Goal: Information Seeking & Learning: Learn about a topic

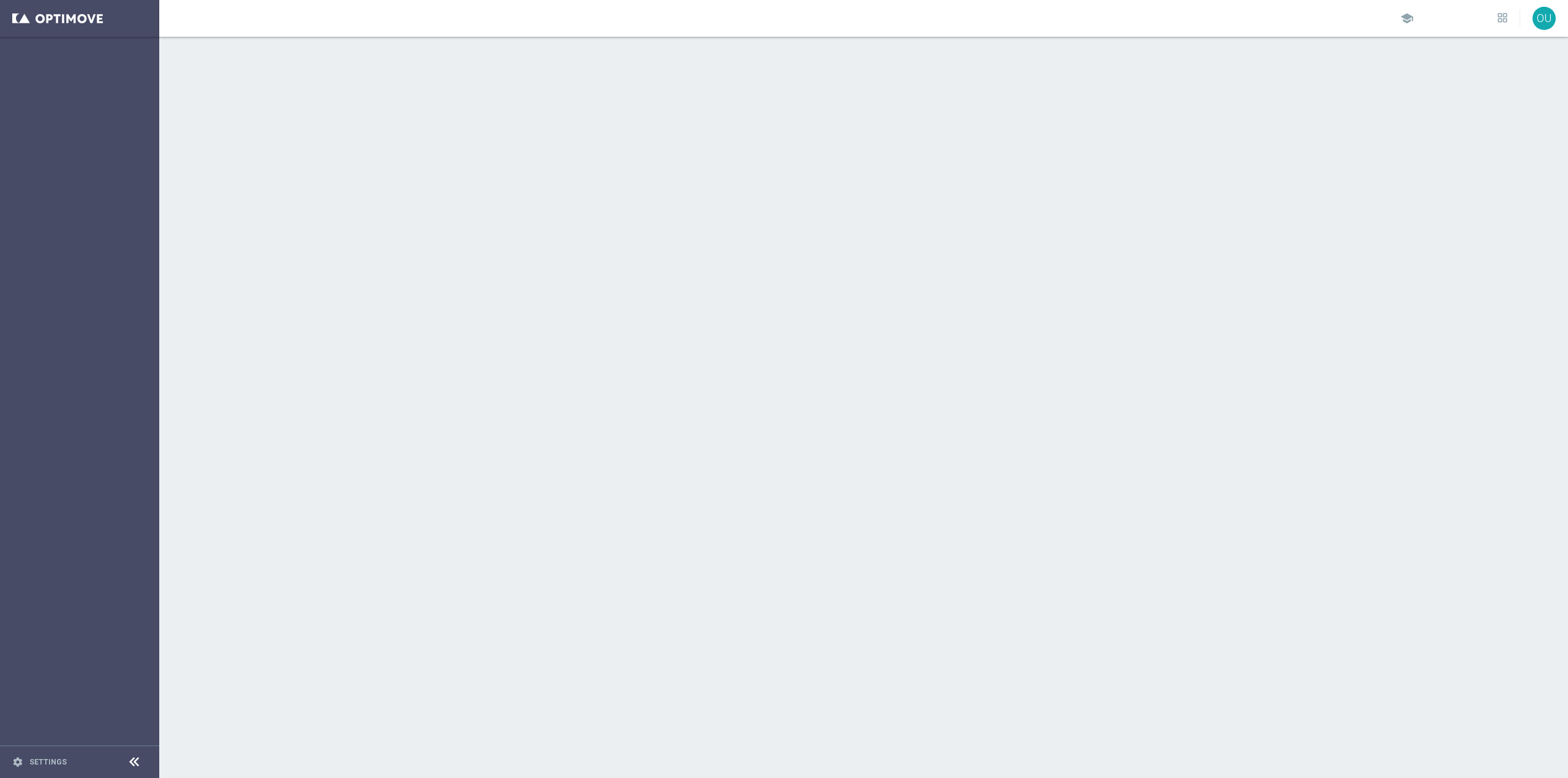
scroll to position [7503, 0]
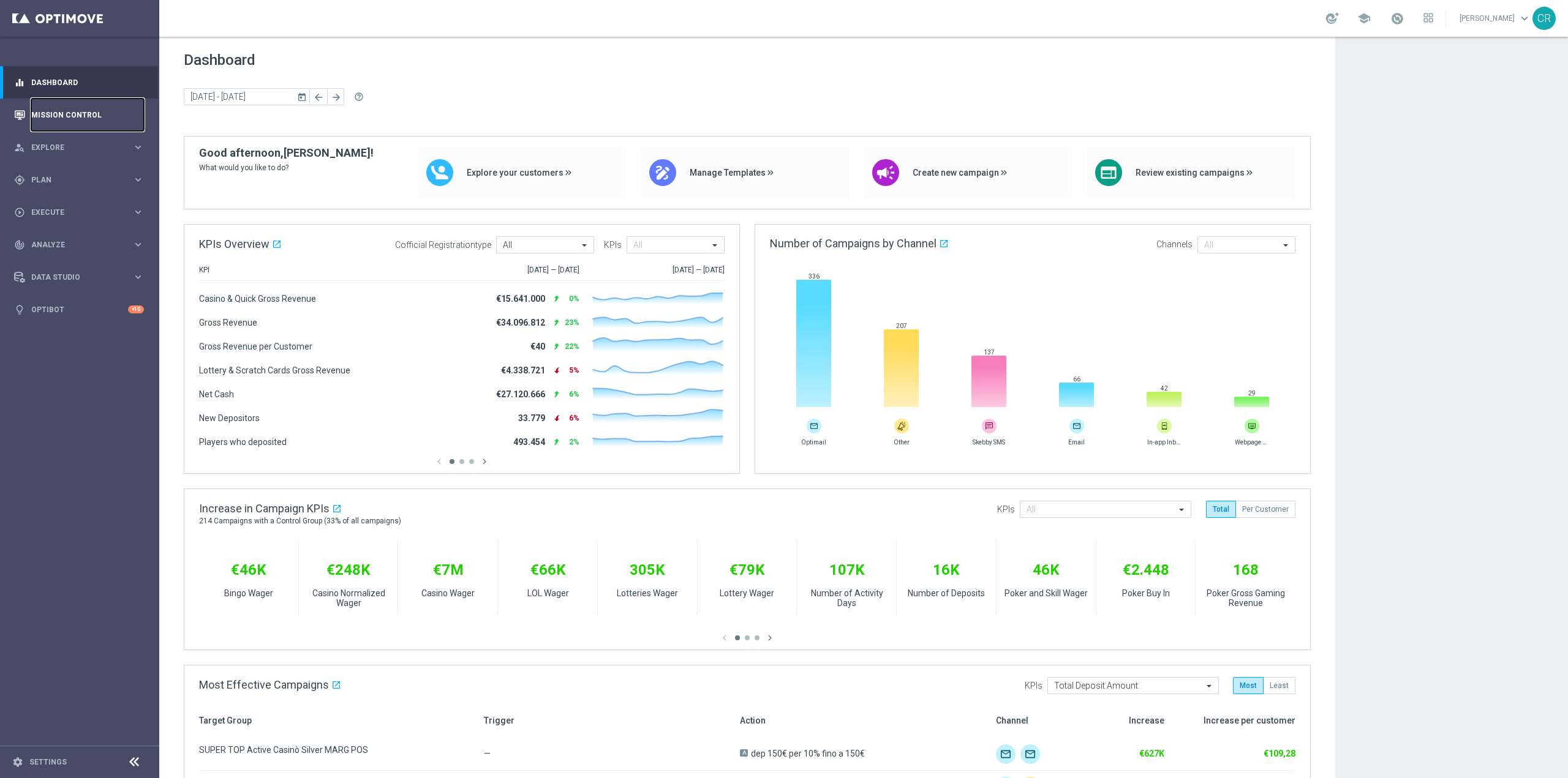
click at [76, 116] on link "Mission Control" at bounding box center [88, 115] width 113 height 33
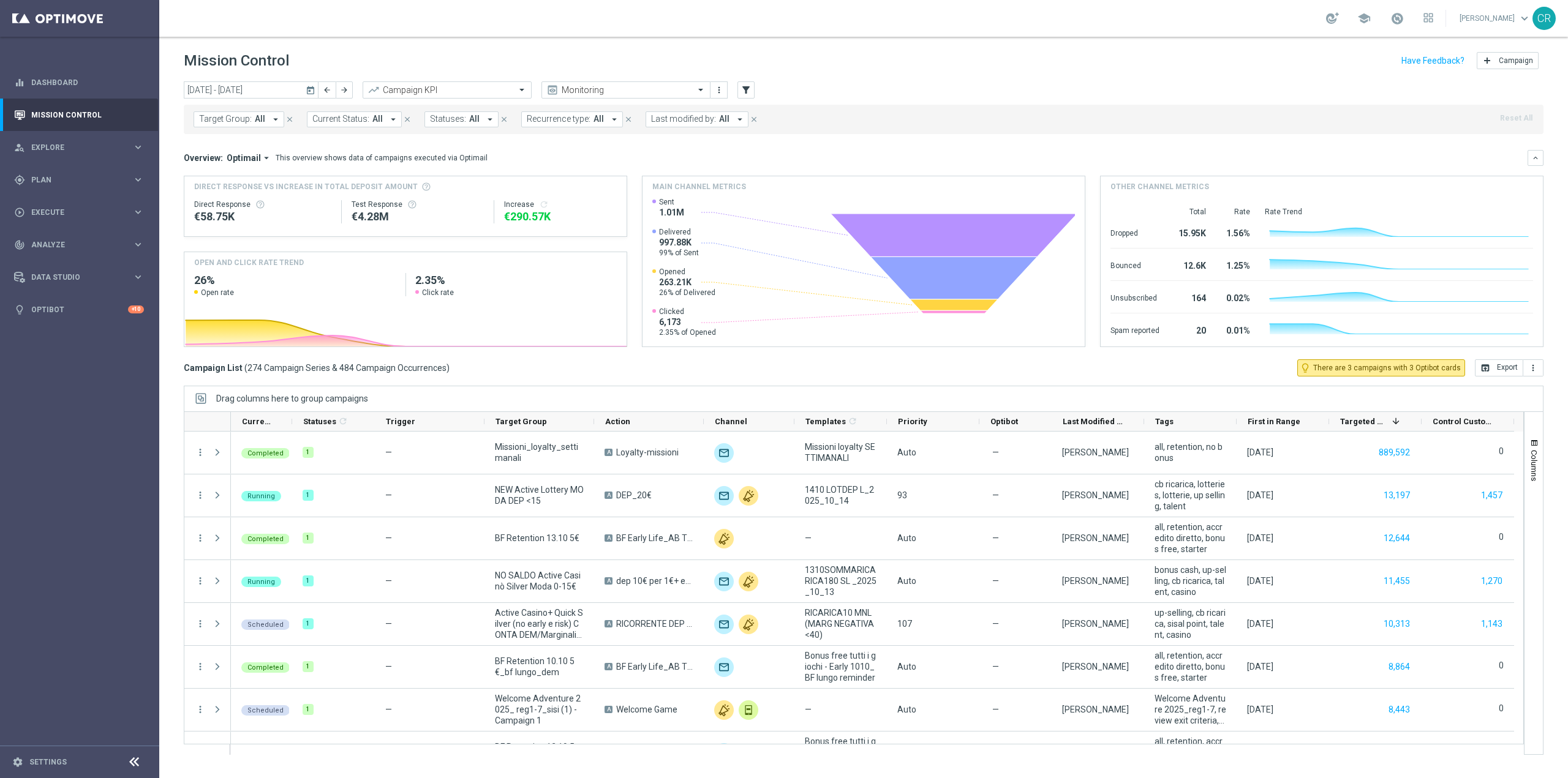
click at [308, 91] on icon "today" at bounding box center [311, 90] width 11 height 11
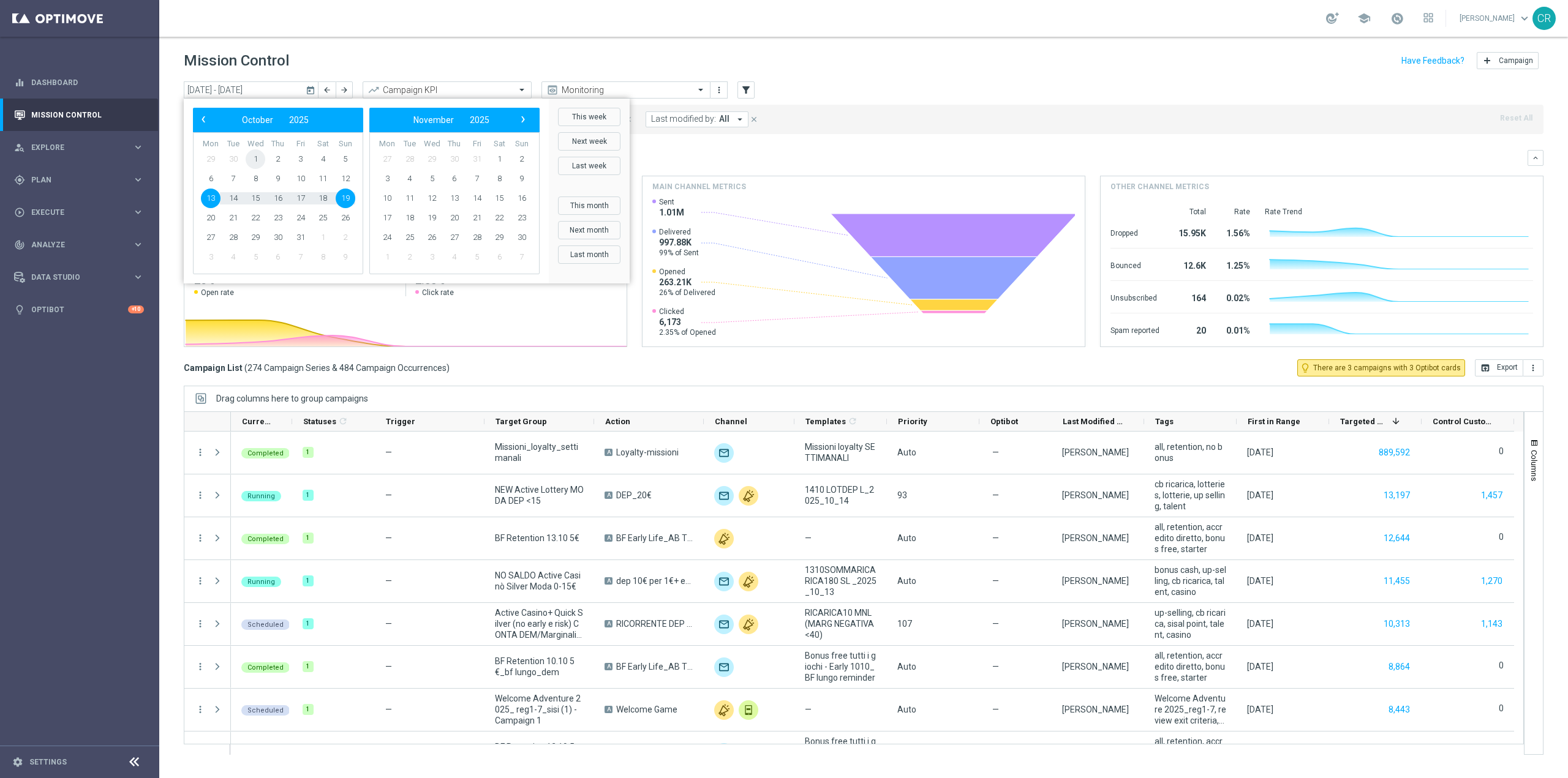
click at [253, 158] on span "1" at bounding box center [255, 159] width 19 height 19
click at [344, 156] on span "5" at bounding box center [345, 159] width 19 height 19
type input "01 Oct 2025 - 05 Oct 2025"
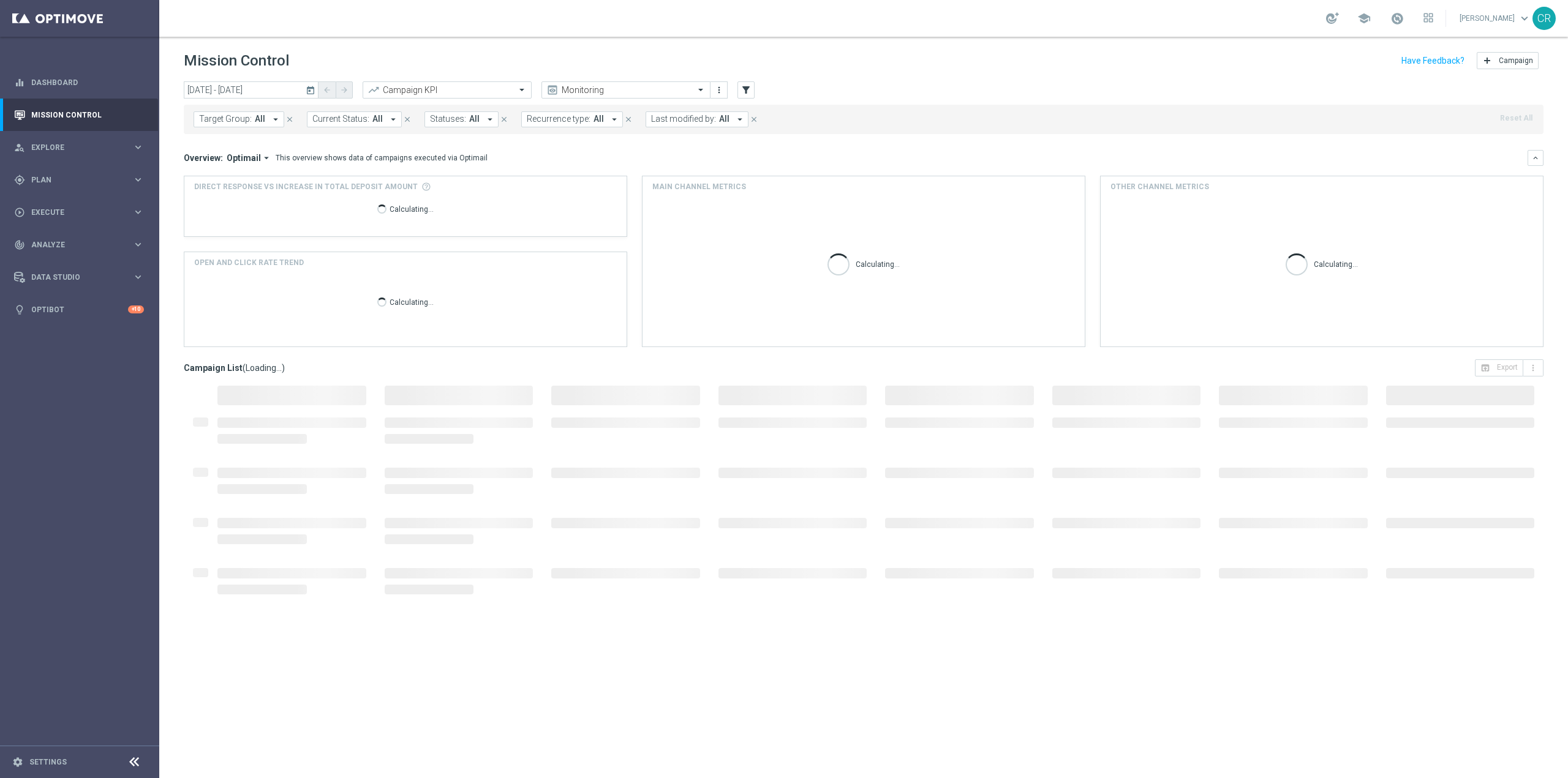
click at [238, 115] on span "Target Group:" at bounding box center [225, 119] width 53 height 10
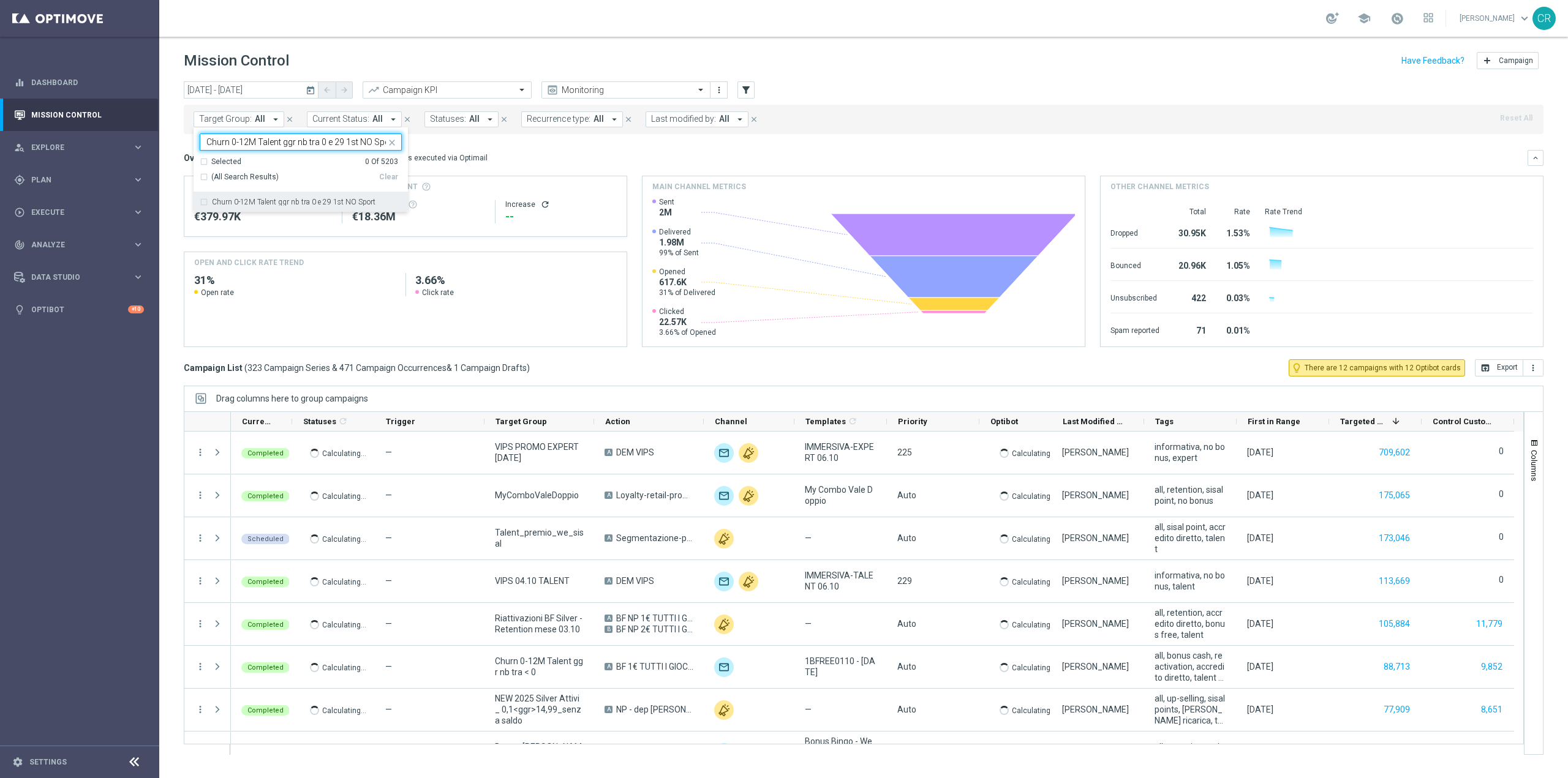
scroll to position [0, 8]
click at [289, 195] on div "Churn 0-12M Talent ggr nb tra 0 e 29 1st NO Sport" at bounding box center [301, 202] width 202 height 19
type input "Churn 0-12M Talent ggr nb tra 0 e 29 1st NO Sport"
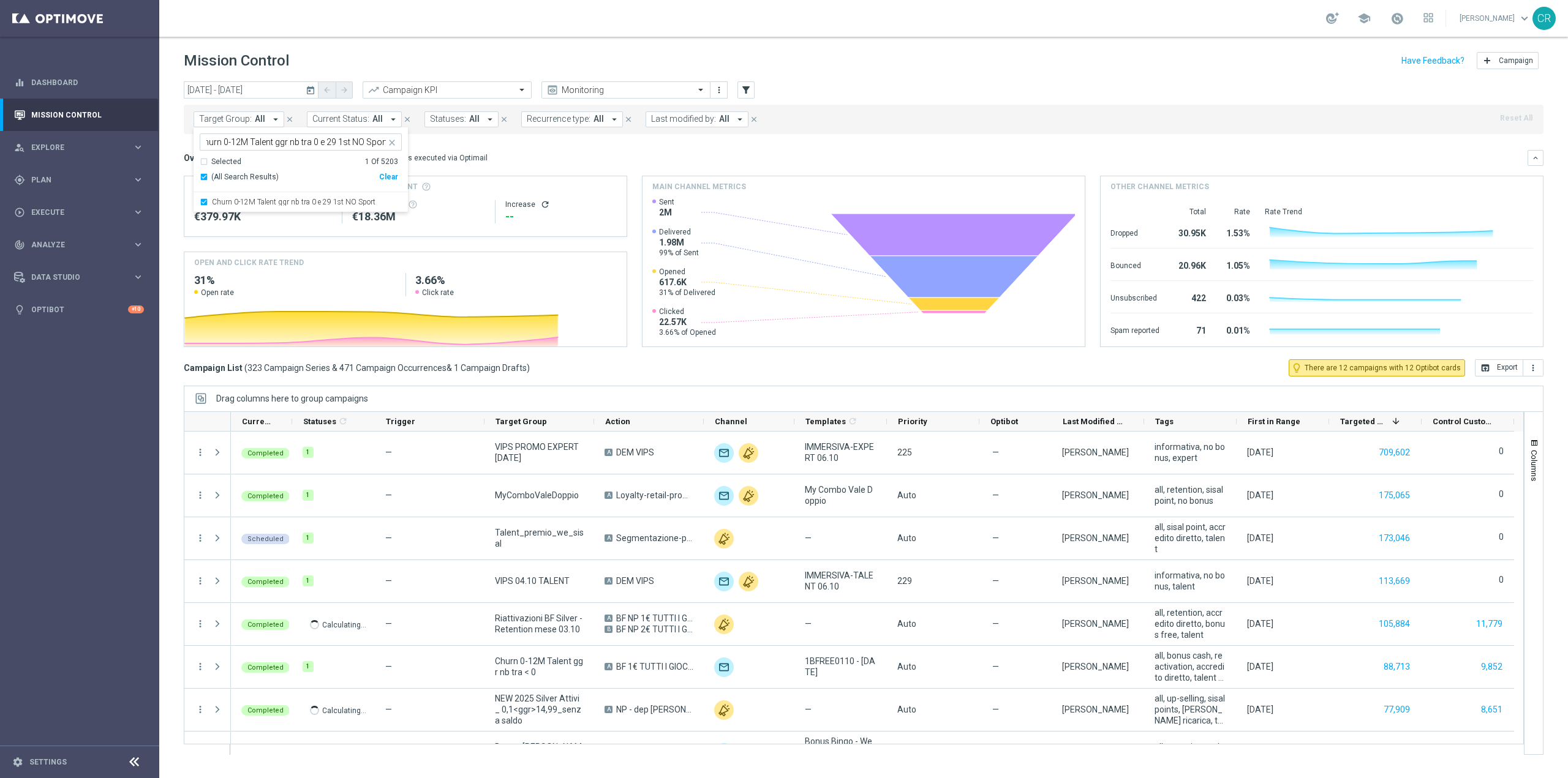
scroll to position [0, 0]
click at [551, 152] on div "Overview: Optimail arrow_drop_down This overview shows data of campaigns execut…" at bounding box center [856, 158] width 1344 height 11
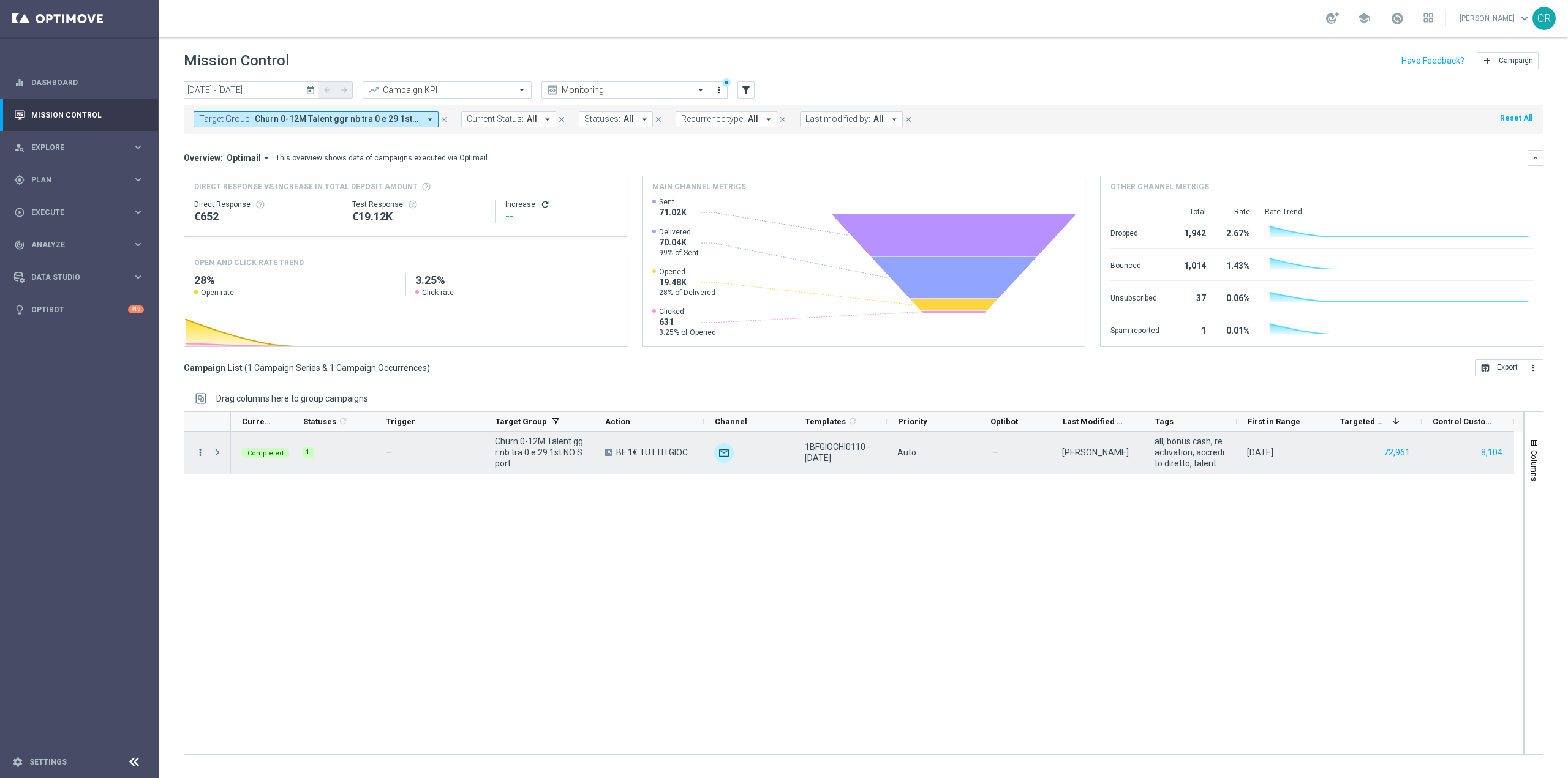
click at [198, 449] on icon "more_vert" at bounding box center [200, 453] width 11 height 11
click at [241, 533] on div "bar_chart Go to Campaign Analysis" at bounding box center [275, 528] width 138 height 17
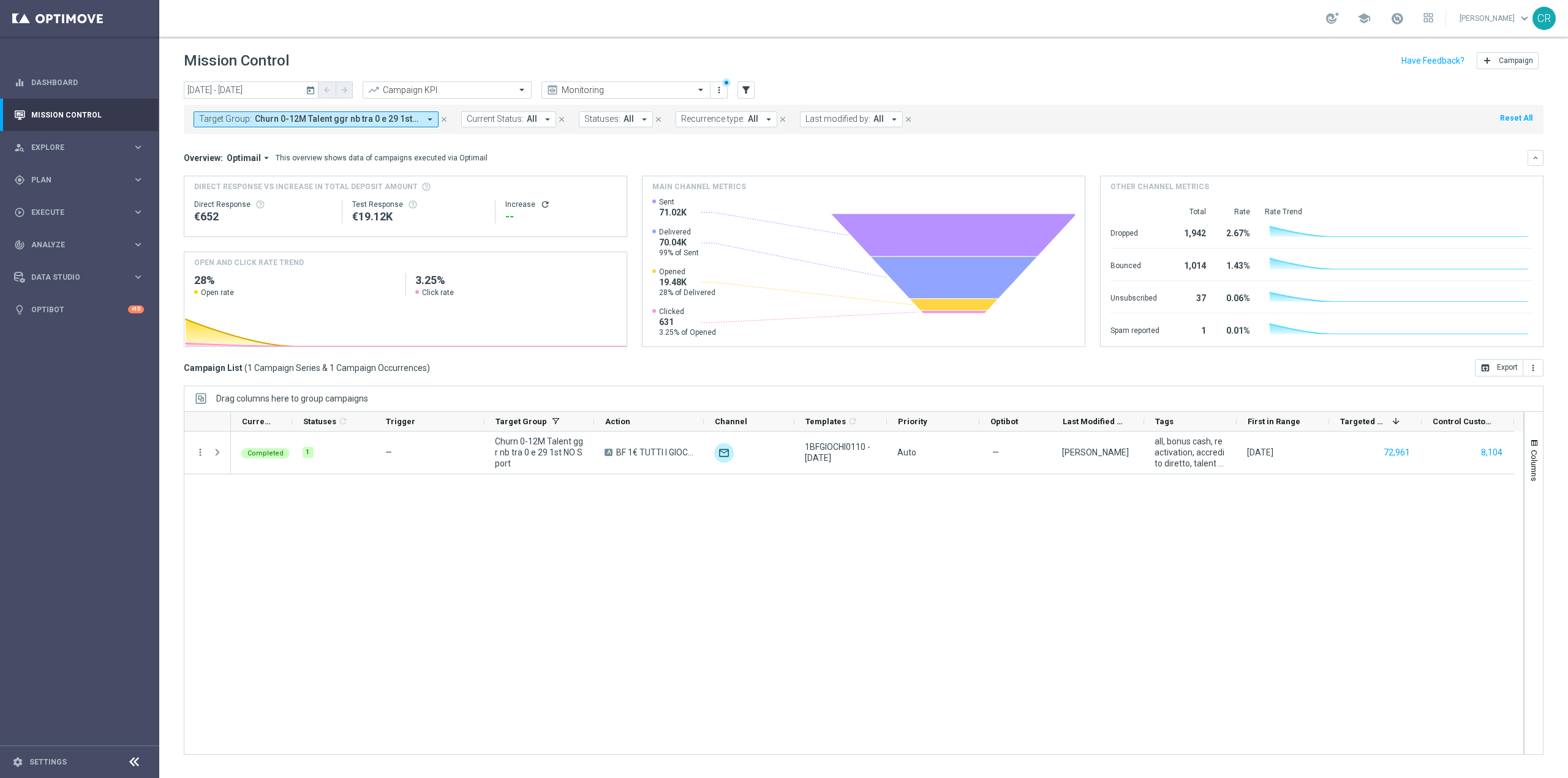
click at [323, 115] on span "Churn 0-12M Talent ggr nb tra 0 e 29 1st NO Sport" at bounding box center [337, 119] width 165 height 10
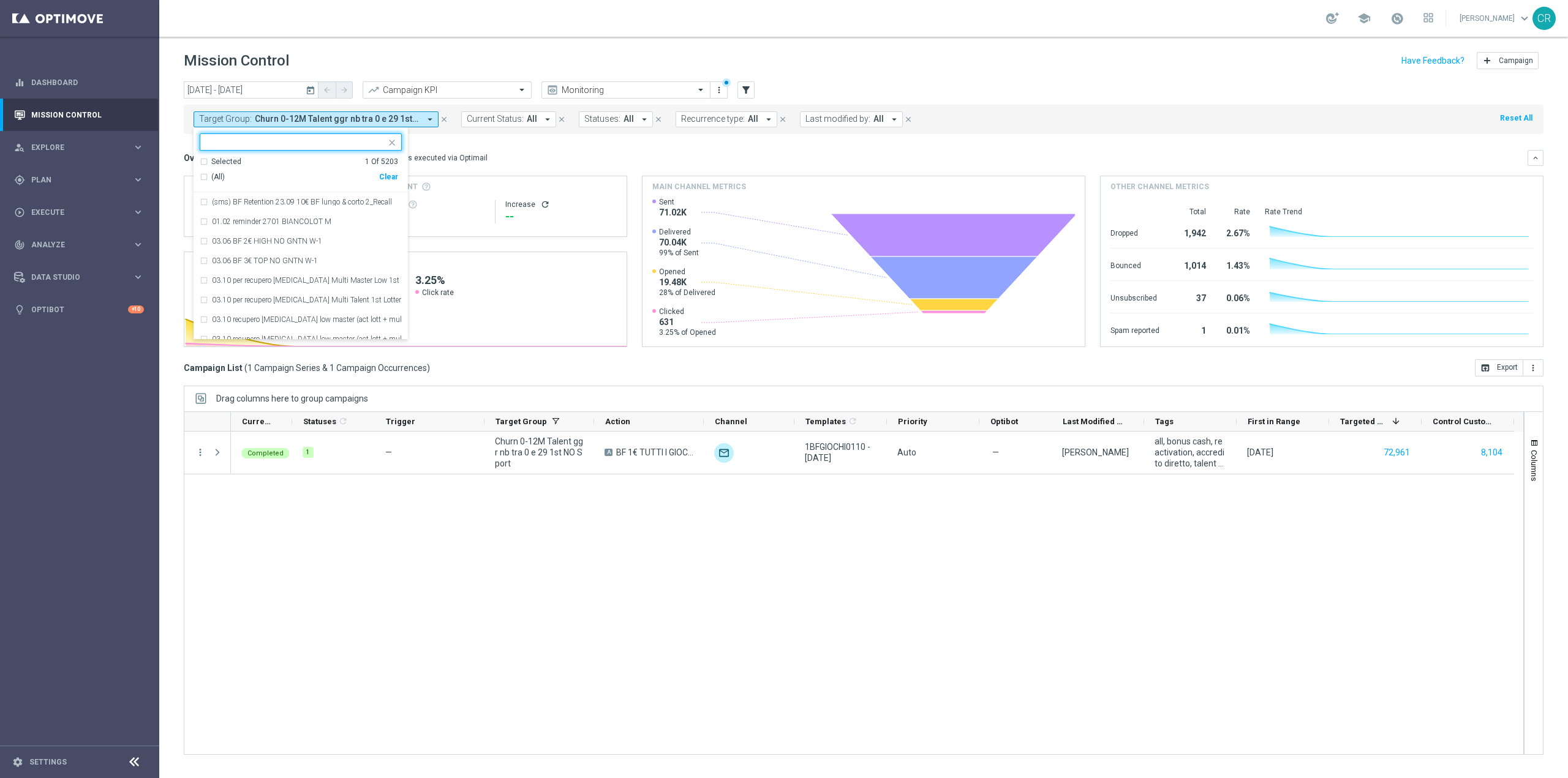
click at [397, 172] on div "(All) Clear" at bounding box center [298, 177] width 198 height 20
click at [0, 0] on div "Clear" at bounding box center [0, 0] width 0 height 0
click at [331, 138] on input "text" at bounding box center [296, 142] width 179 height 10
paste input "Churn 0-12M Talent ggr nb tra < 0"
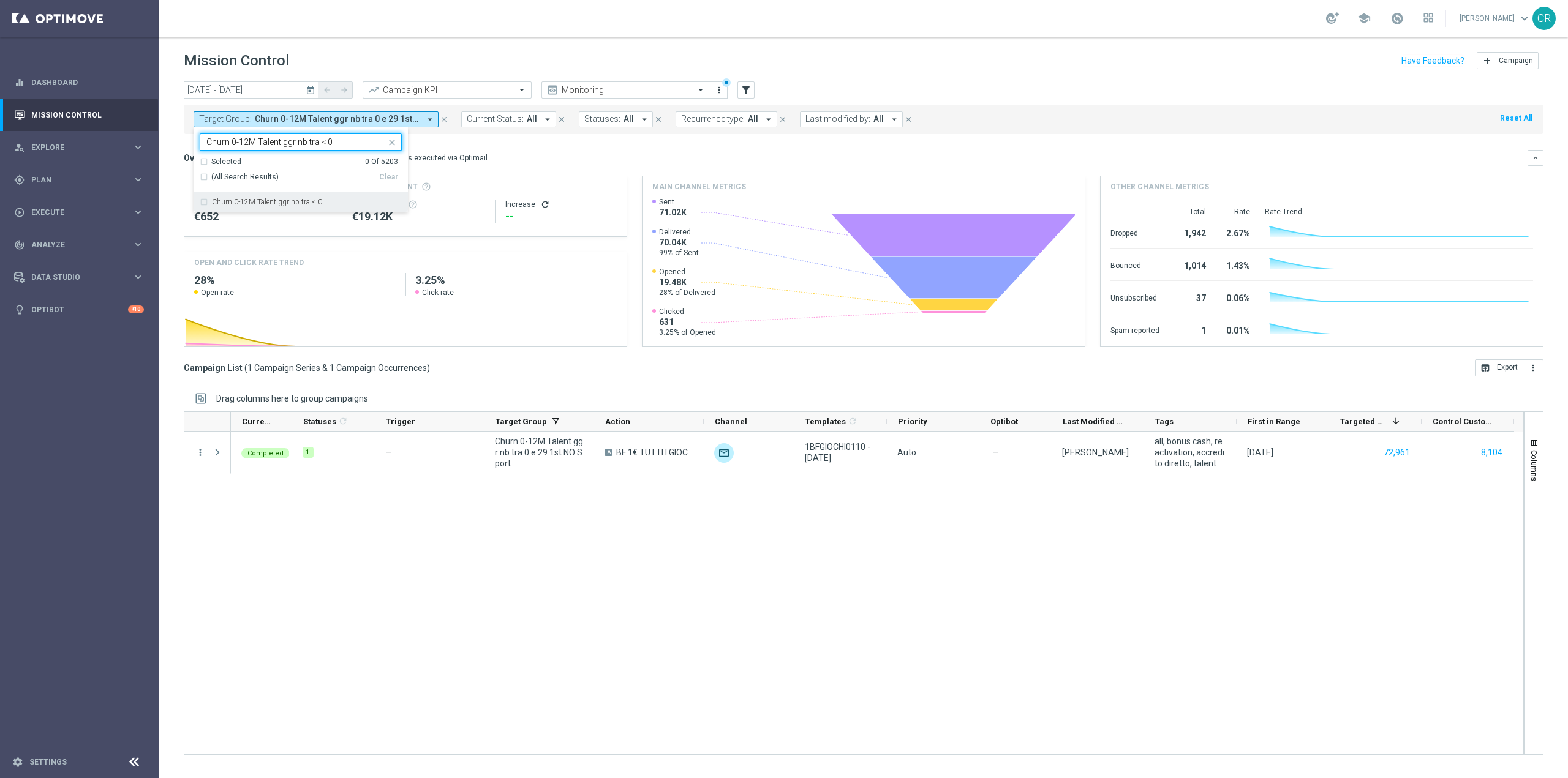
click at [328, 202] on div "Churn 0-12M Talent ggr nb tra < 0" at bounding box center [307, 202] width 190 height 8
type input "Churn 0-12M Talent ggr nb tra < 0"
click at [588, 143] on mini-dashboard "Overview: Optimail arrow_drop_down This overview shows data of campaigns execut…" at bounding box center [863, 247] width 1360 height 225
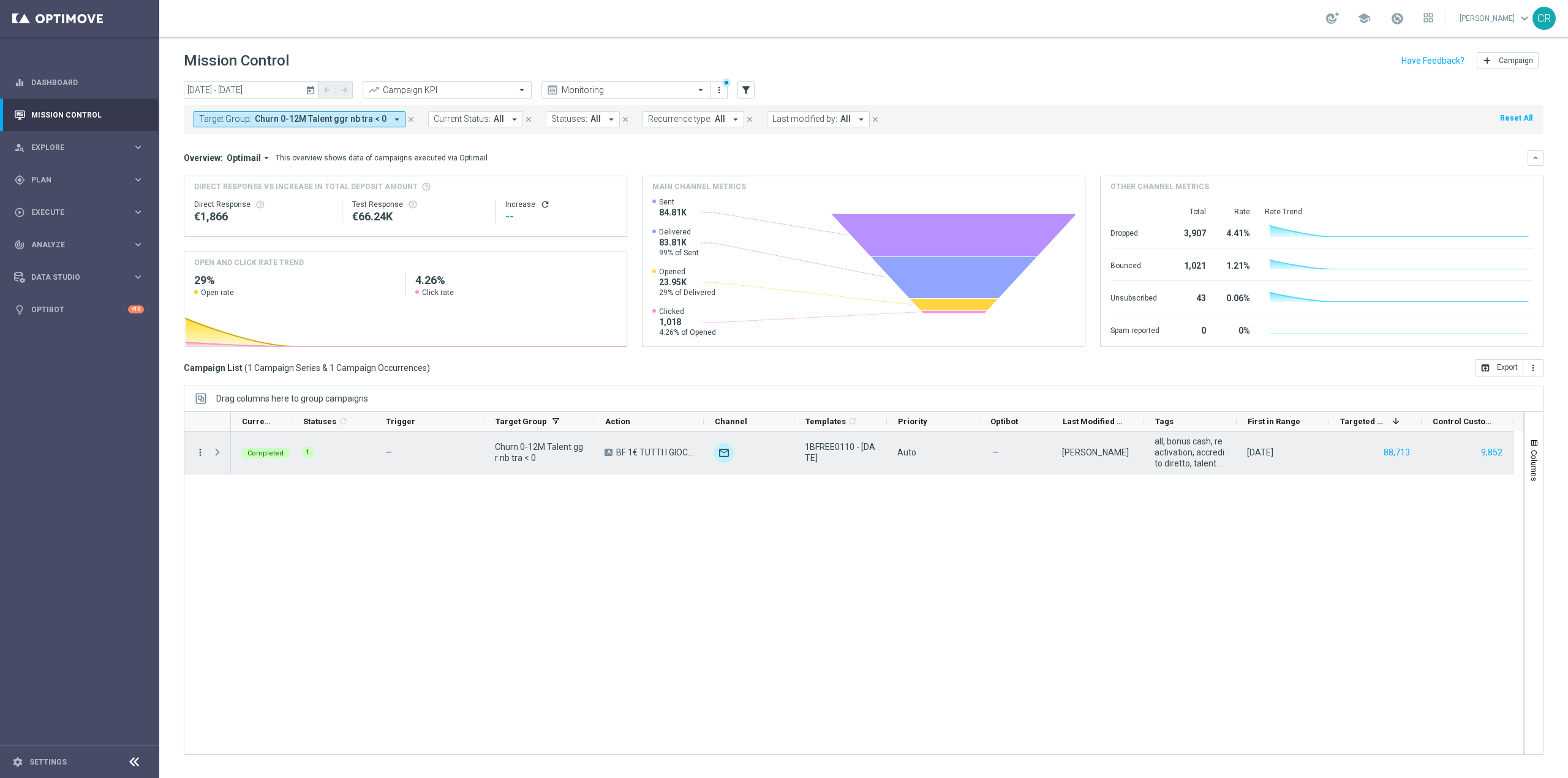
click at [198, 457] on icon "more_vert" at bounding box center [200, 453] width 11 height 11
click at [237, 521] on div "bar_chart Go to Campaign Analysis" at bounding box center [275, 528] width 138 height 17
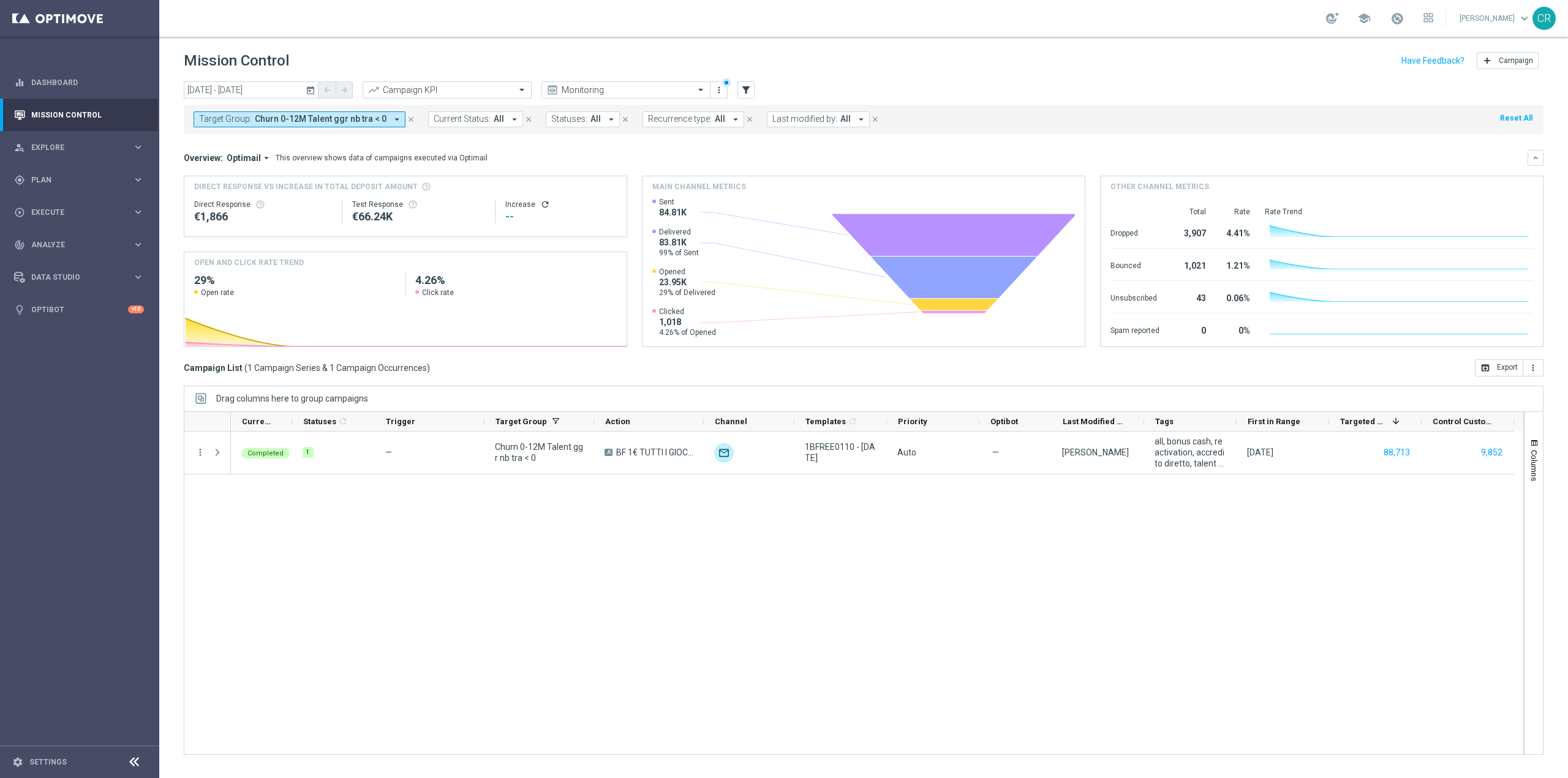
click at [337, 120] on span "Churn 0-12M Talent ggr nb tra < 0" at bounding box center [320, 119] width 131 height 10
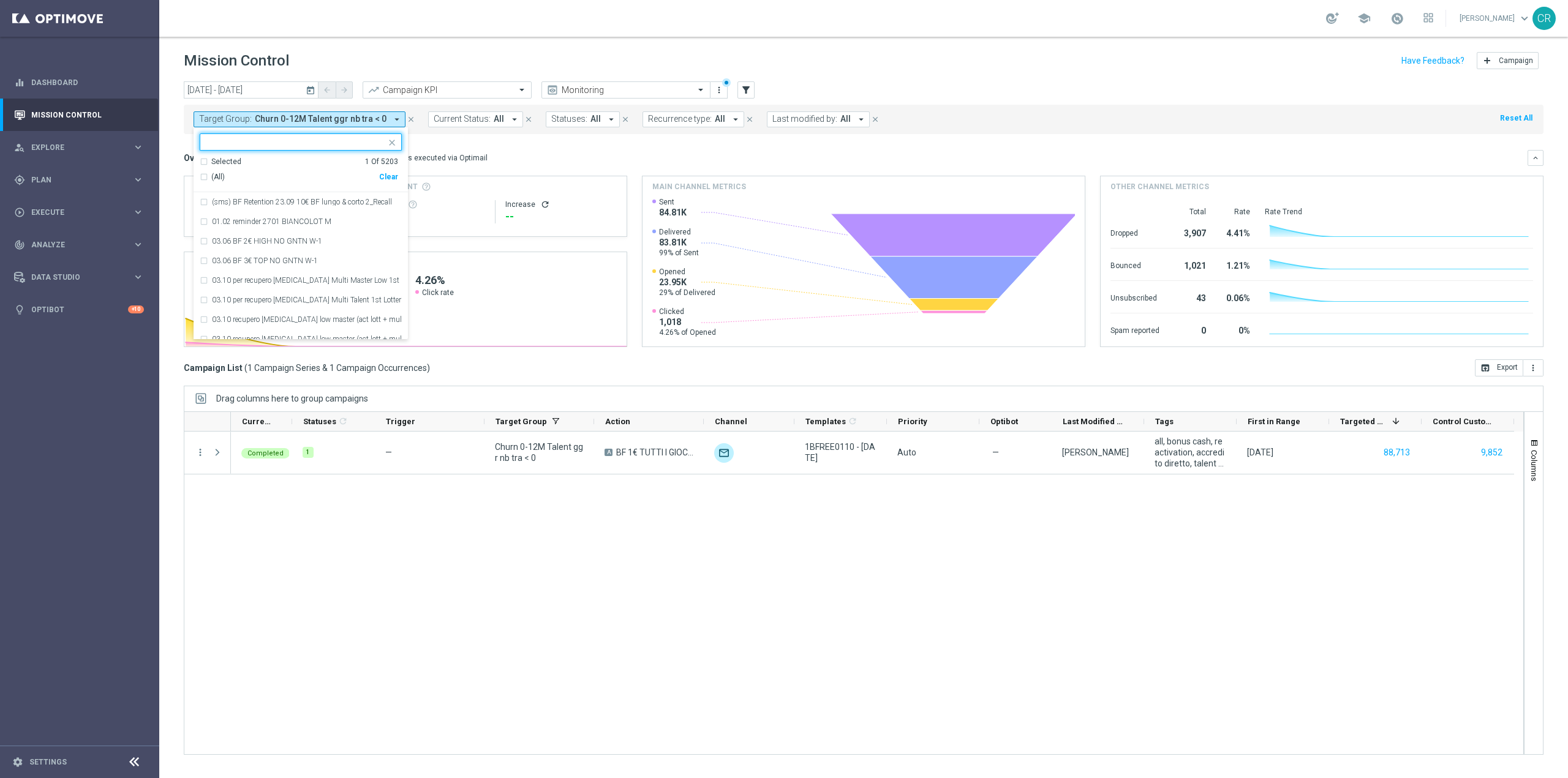
click at [0, 0] on div "Clear" at bounding box center [0, 0] width 0 height 0
click at [311, 140] on input "text" at bounding box center [296, 142] width 179 height 10
paste input "Churn 0-12M Talent no NL"
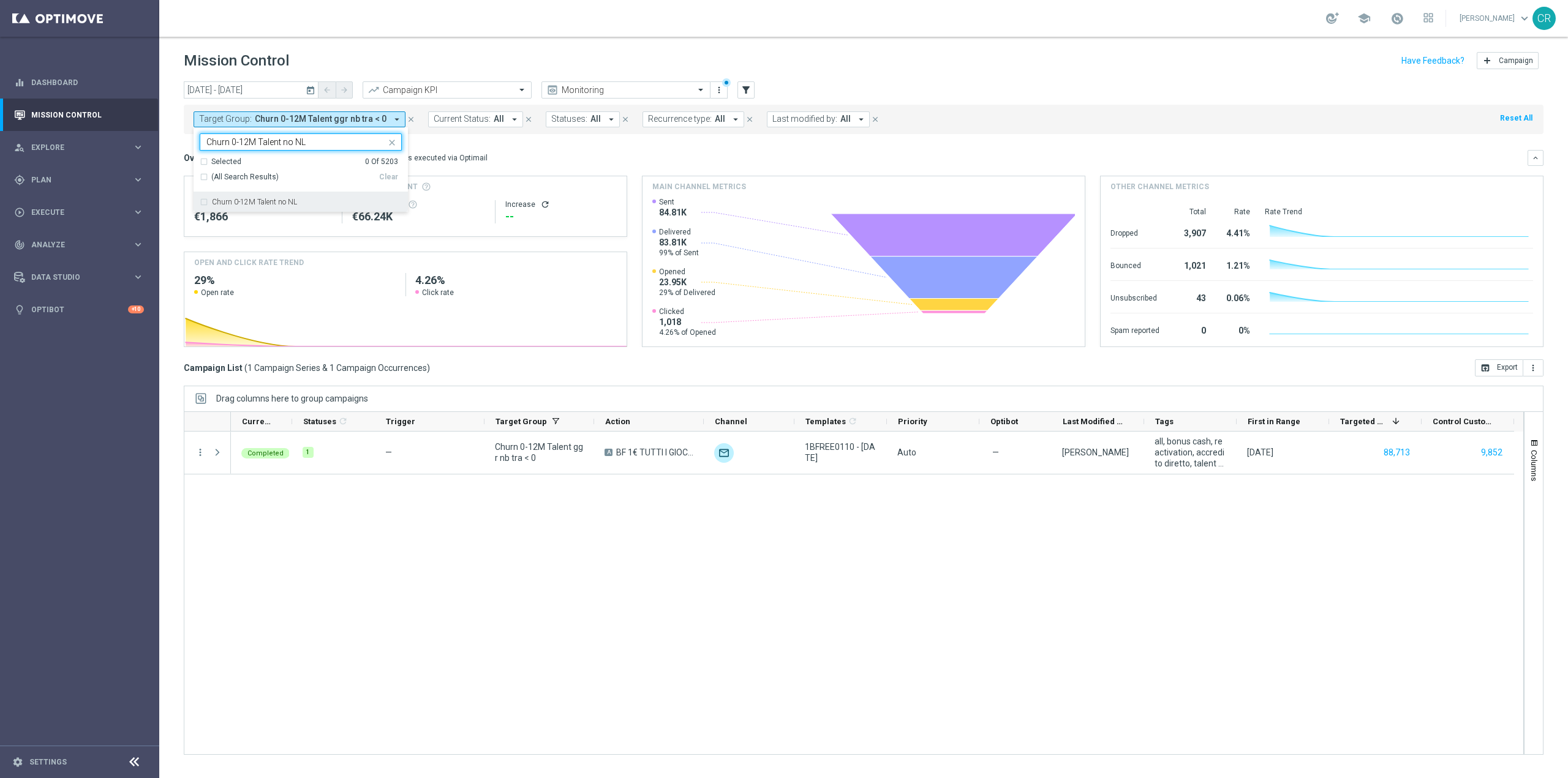
click at [305, 205] on div "Churn 0-12M Talent no NL" at bounding box center [307, 202] width 190 height 8
type input "Churn 0-12M Talent no NL"
click at [527, 158] on div "Overview: Optimail arrow_drop_down This overview shows data of campaigns execut…" at bounding box center [856, 158] width 1344 height 11
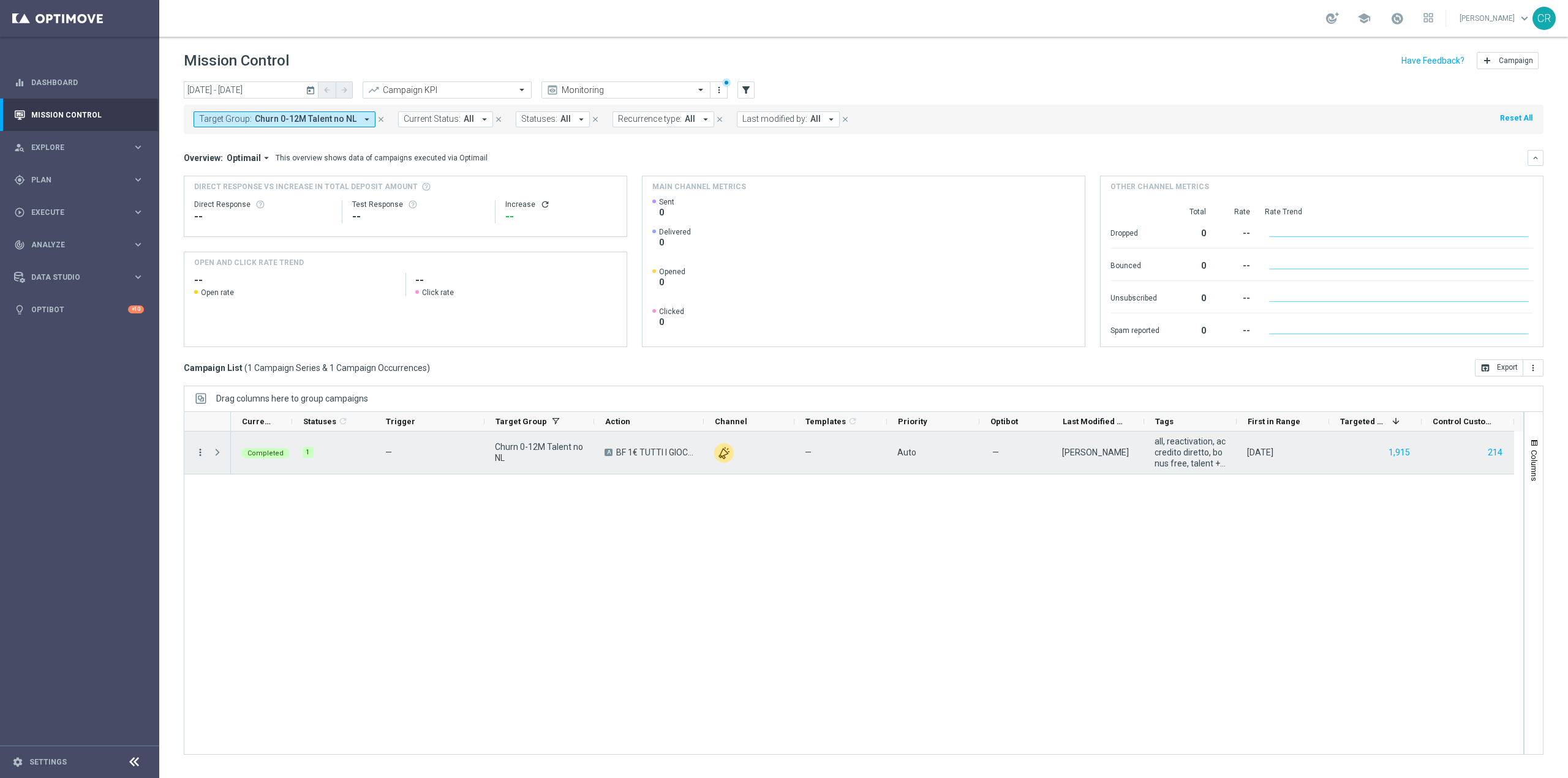
click at [198, 453] on icon "more_vert" at bounding box center [200, 453] width 11 height 11
click at [231, 521] on div "bar_chart Go to Campaign Analysis" at bounding box center [275, 528] width 138 height 17
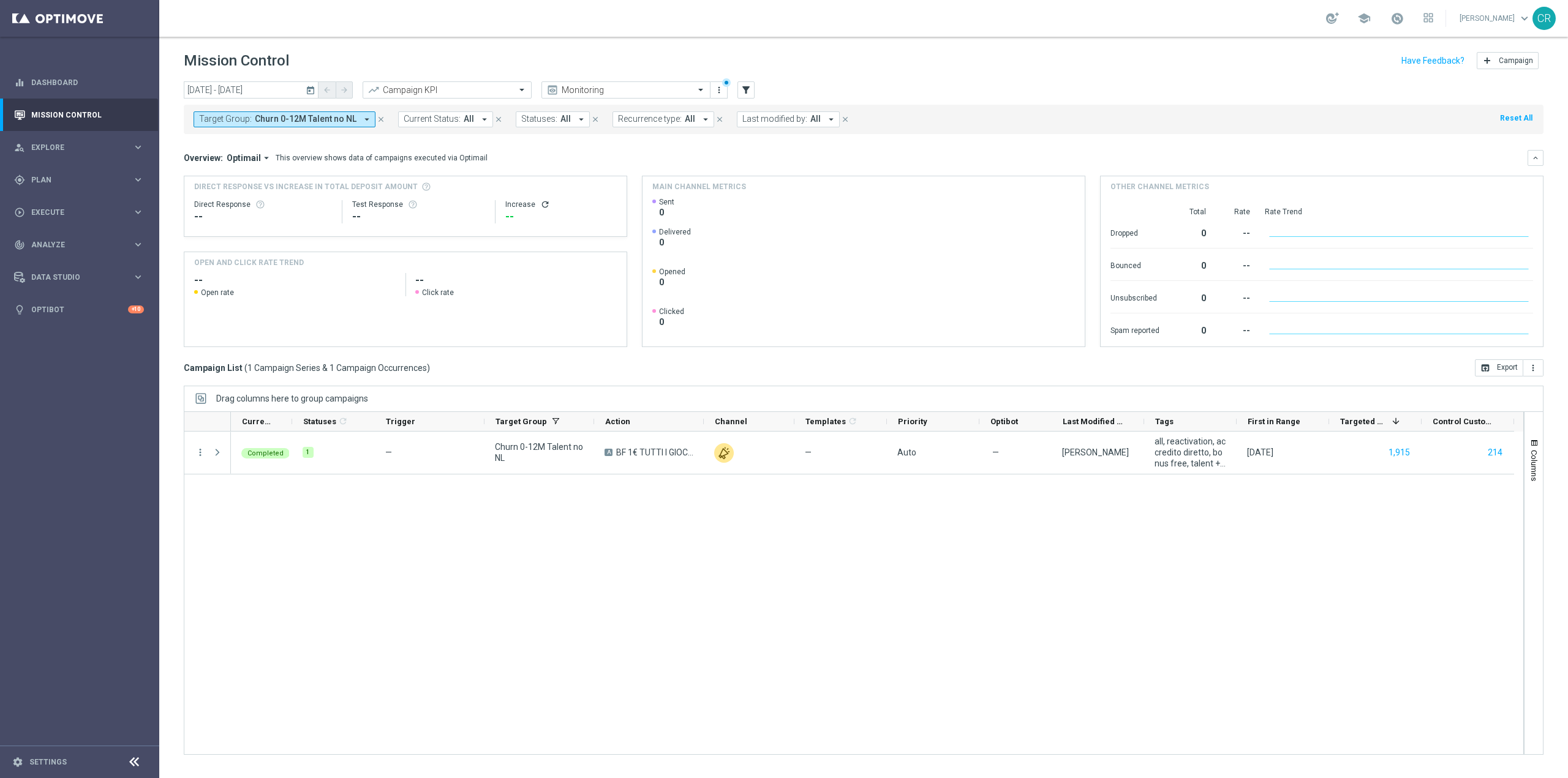
click at [320, 117] on span "Churn 0-12M Talent no NL" at bounding box center [305, 119] width 102 height 10
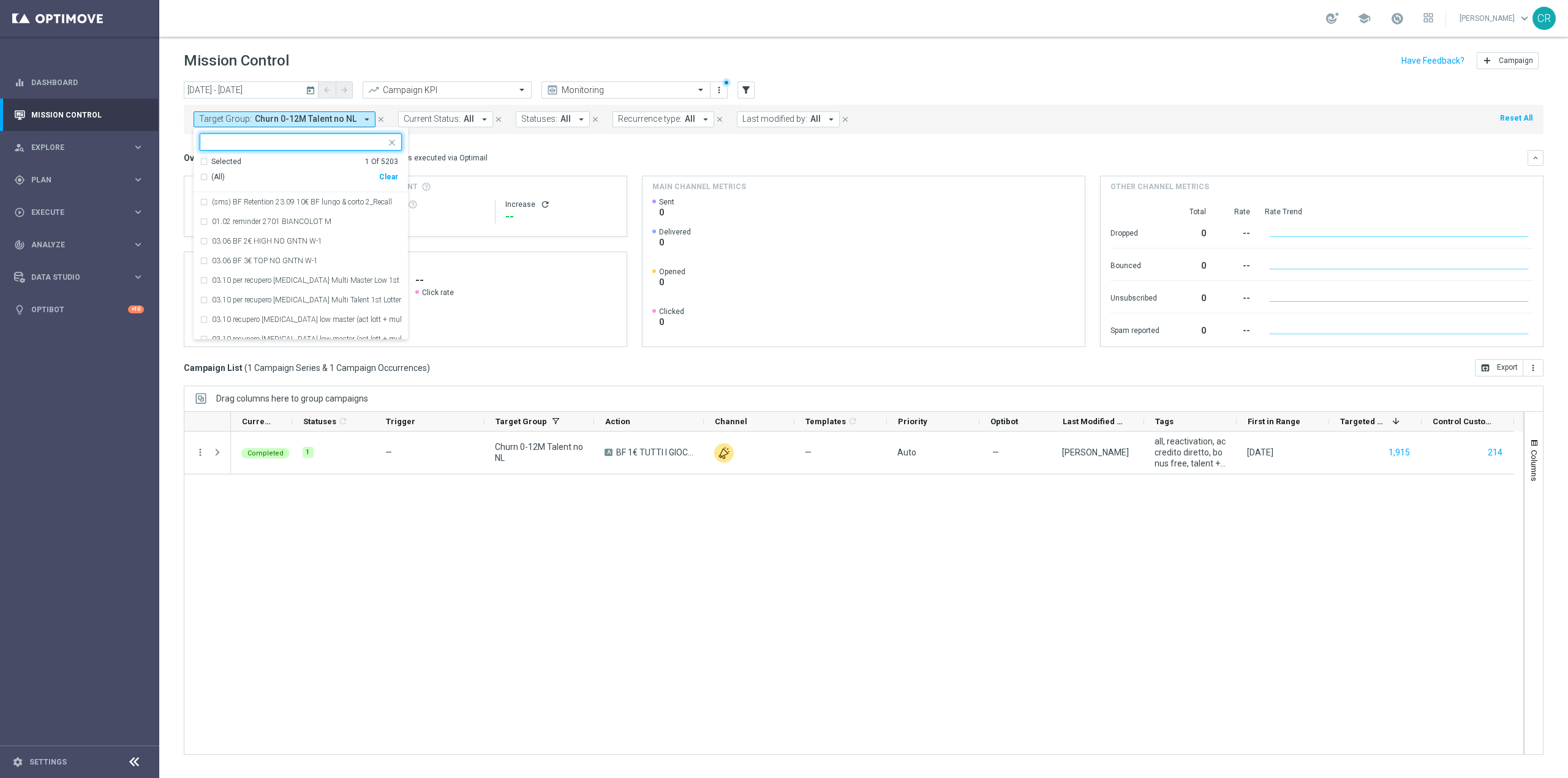
click at [0, 0] on div "Clear" at bounding box center [0, 0] width 0 height 0
click at [302, 143] on input "text" at bounding box center [296, 142] width 179 height 10
paste input "Churn 0-12M Talent ggr nb > 100 1st Sport lftime"
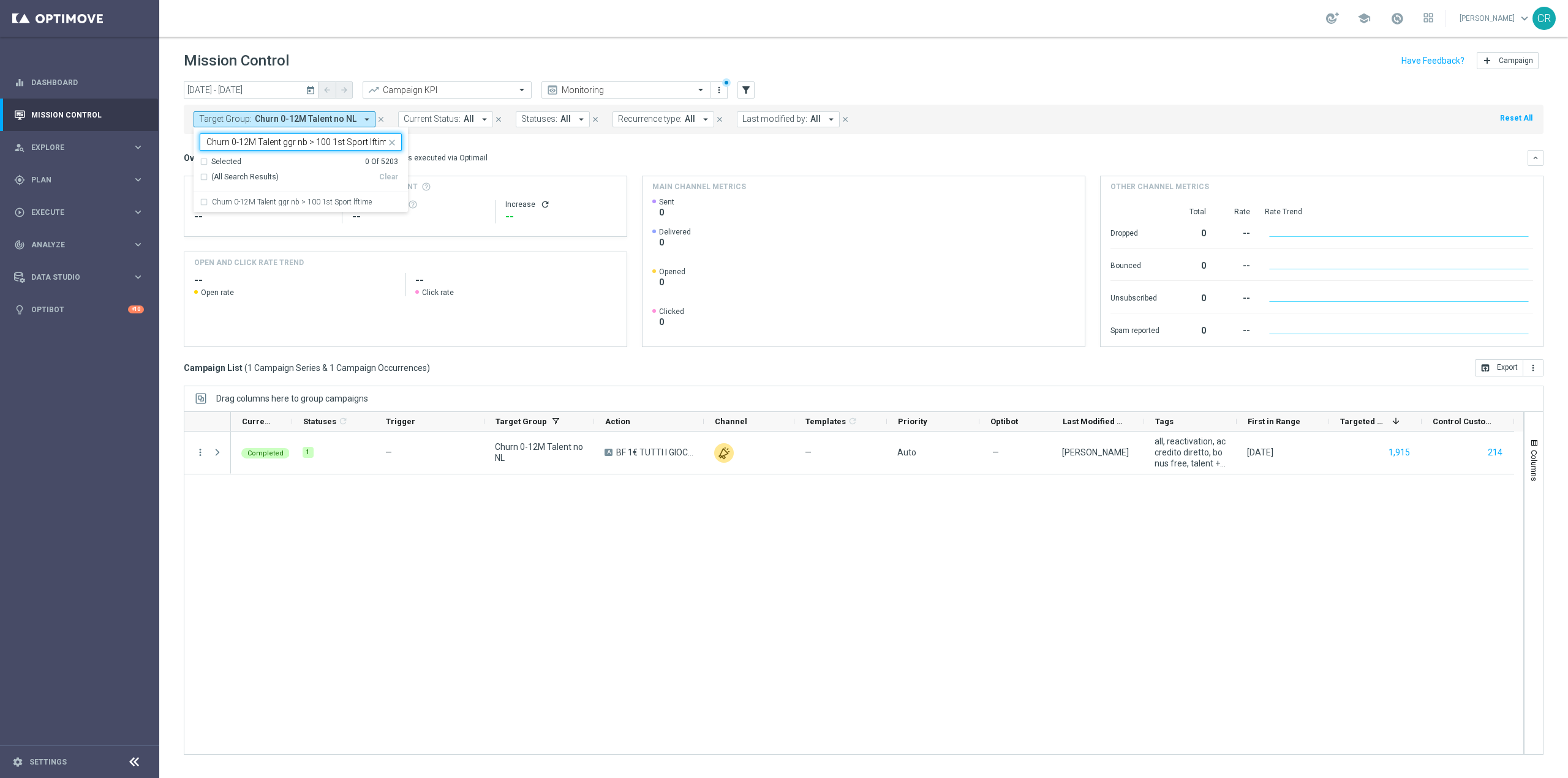
scroll to position [0, 3]
click at [301, 197] on div "Churn 0-12M Talent ggr nb > 100 1st Sport lftime" at bounding box center [301, 202] width 202 height 19
type input "Churn 0-12M Talent ggr nb > 100 1st Sport lftime"
click at [504, 131] on div "Target Group: Churn 0-12M Talent no NL arrow_drop_down Churn 0-12M Talent ggr n…" at bounding box center [863, 120] width 1360 height 29
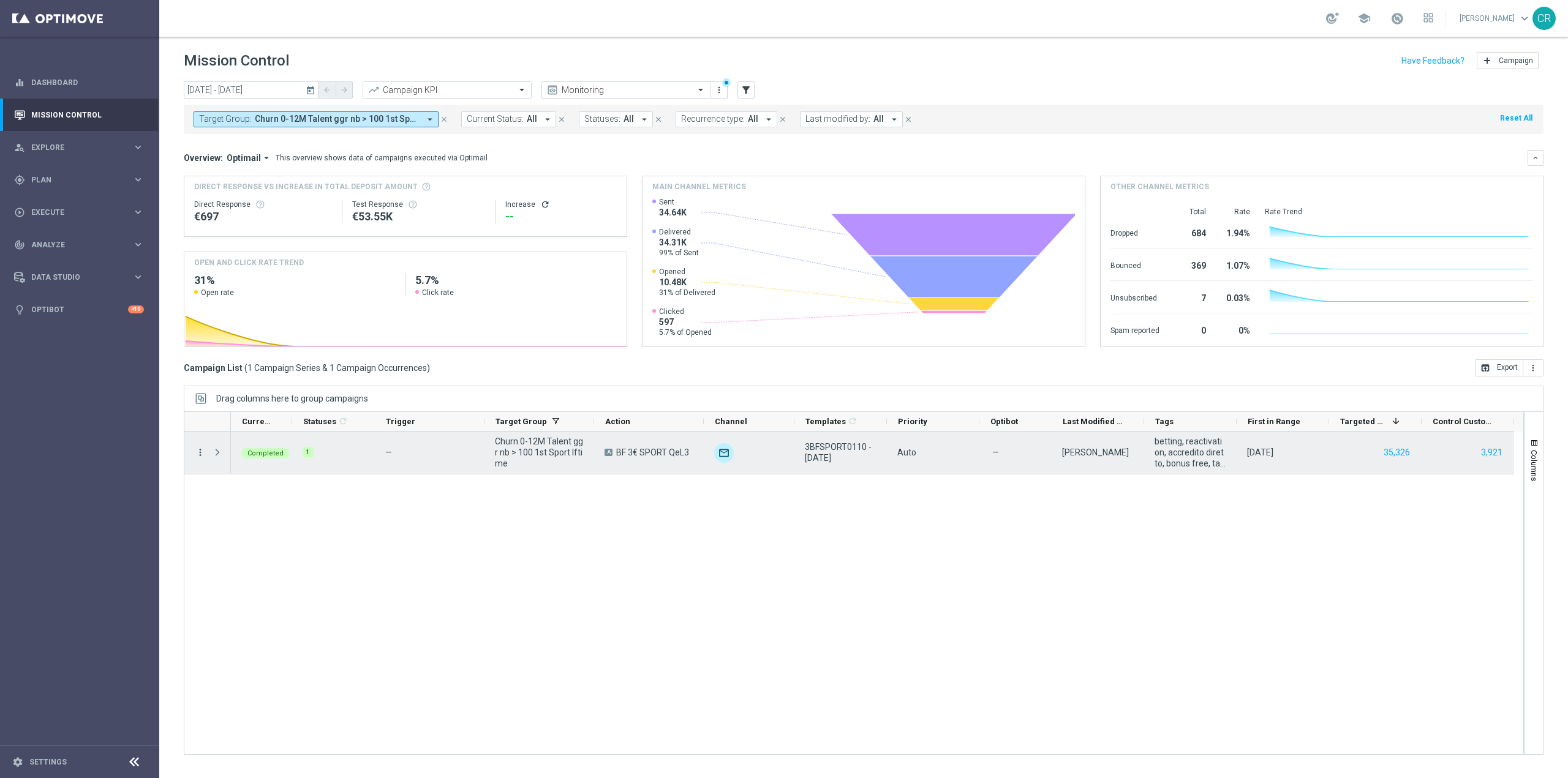
click at [199, 451] on icon "more_vert" at bounding box center [200, 453] width 11 height 11
click at [226, 528] on span "Go to Campaign Analysis" at bounding box center [268, 528] width 88 height 8
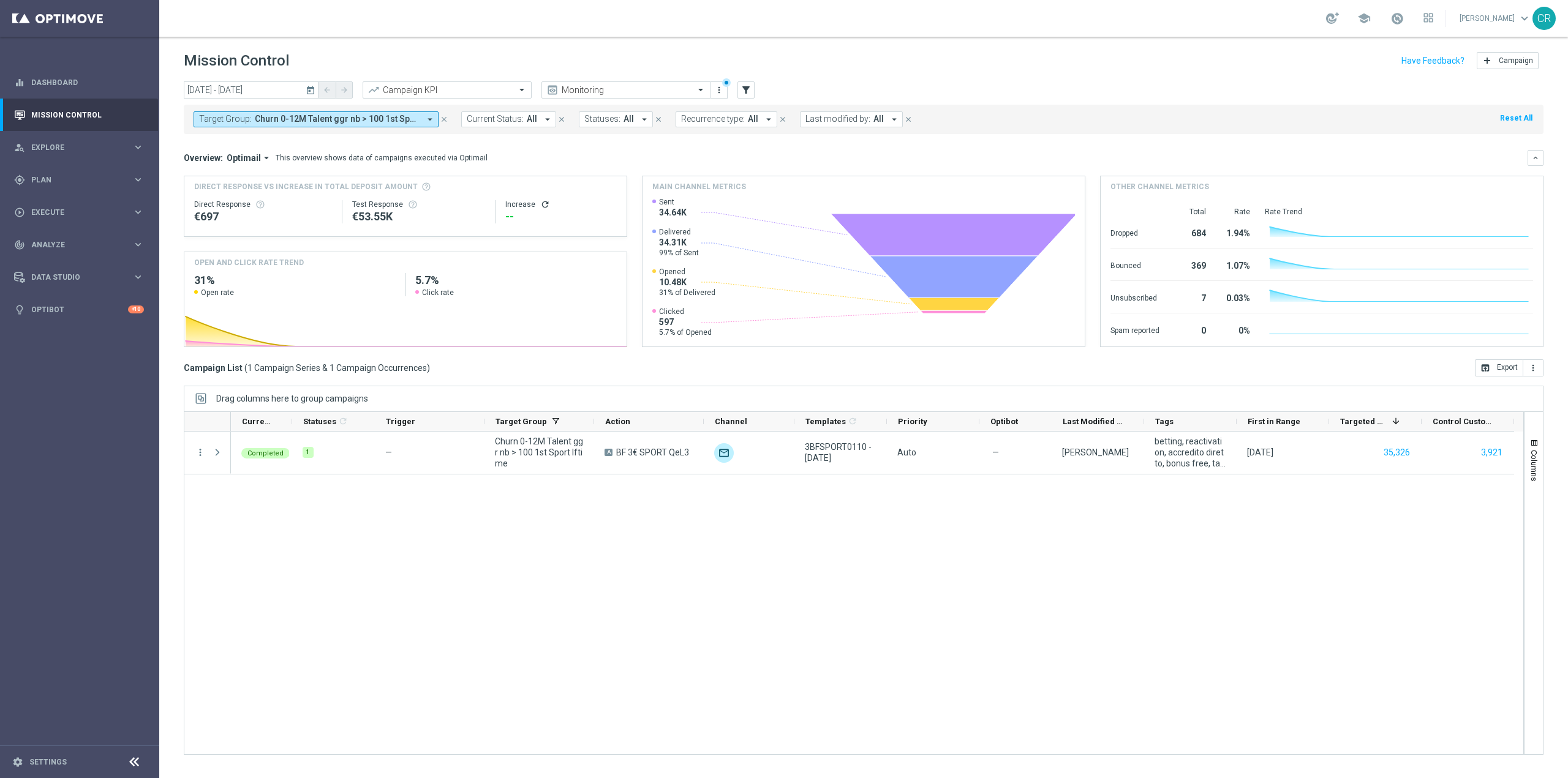
click at [308, 120] on span "Churn 0-12M Talent ggr nb > 100 1st Sport lftime" at bounding box center [337, 119] width 165 height 10
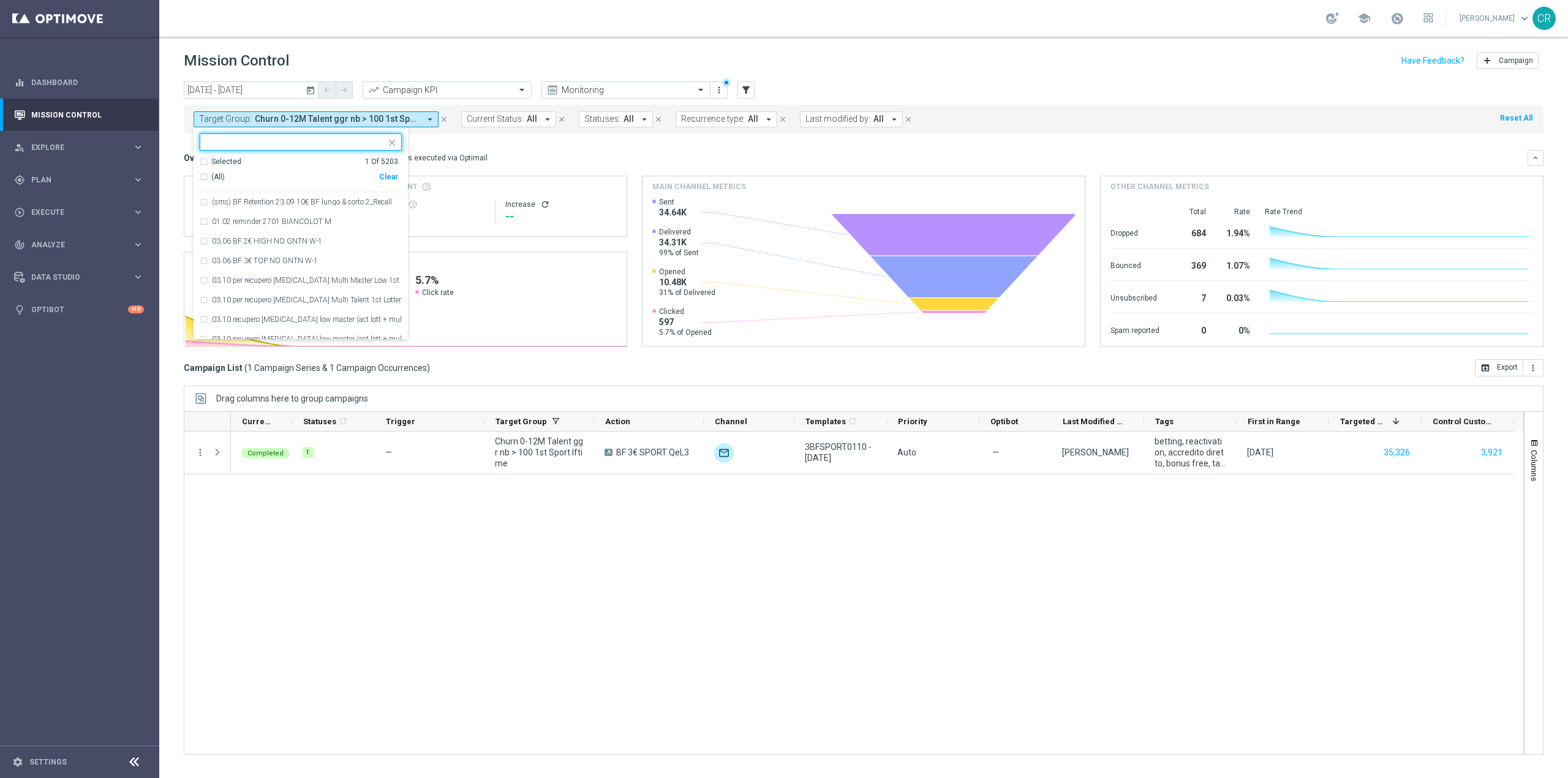
click at [0, 0] on div "Clear" at bounding box center [0, 0] width 0 height 0
click at [300, 136] on div at bounding box center [293, 142] width 186 height 15
paste input "Churn 0-12M Talent ggr nb tra 0 e 100 1st Sport lftime"
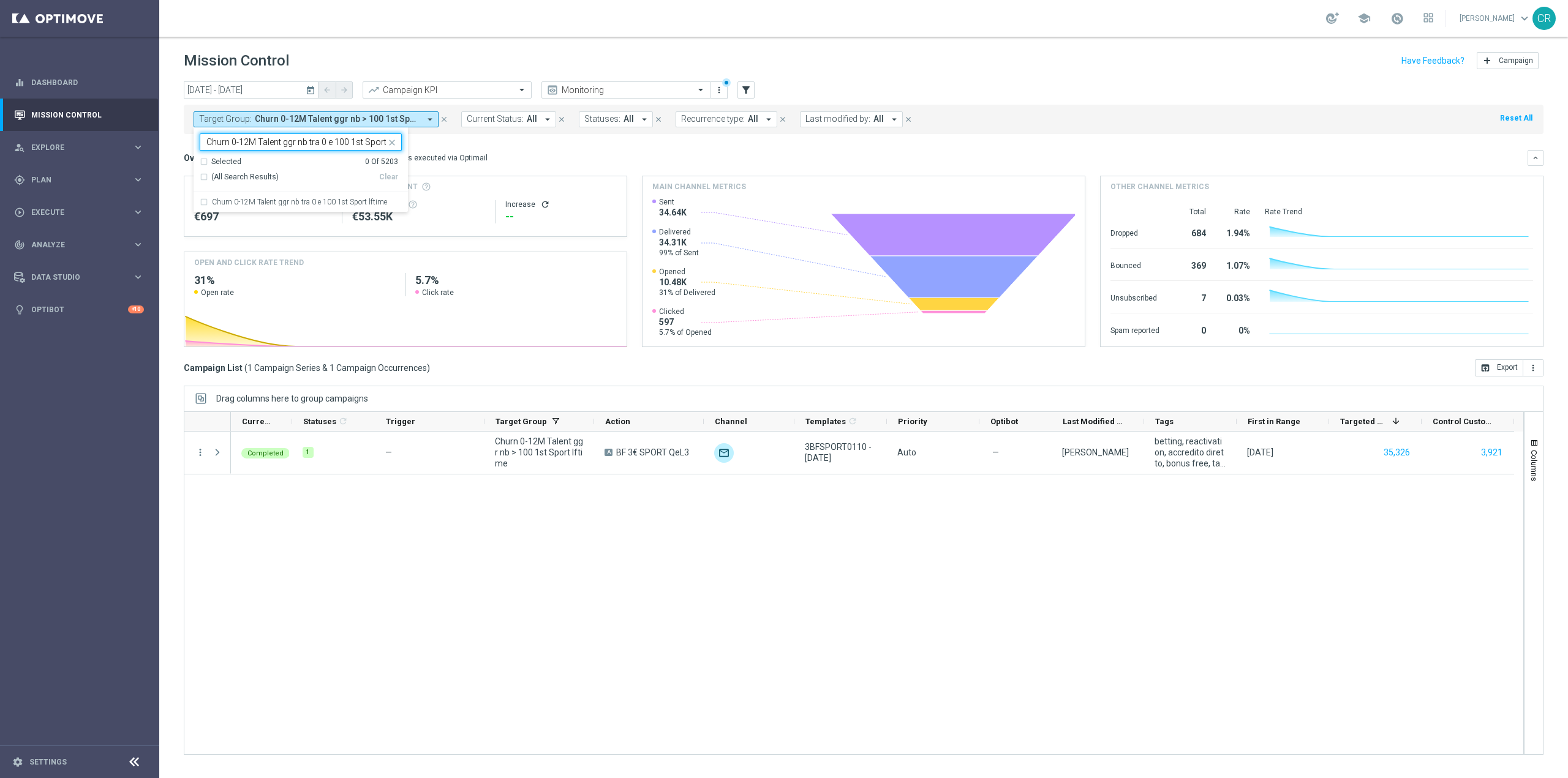
scroll to position [0, 22]
click at [305, 204] on label "Churn 0-12M Talent ggr nb tra 0 e 100 1st Sport lftime" at bounding box center [300, 202] width 175 height 8
type input "Churn 0-12M Talent ggr nb tra 0 e 100 1st Sport lftime"
click at [561, 161] on div "Overview: Optimail arrow_drop_down This overview shows data of campaigns execut…" at bounding box center [856, 158] width 1344 height 11
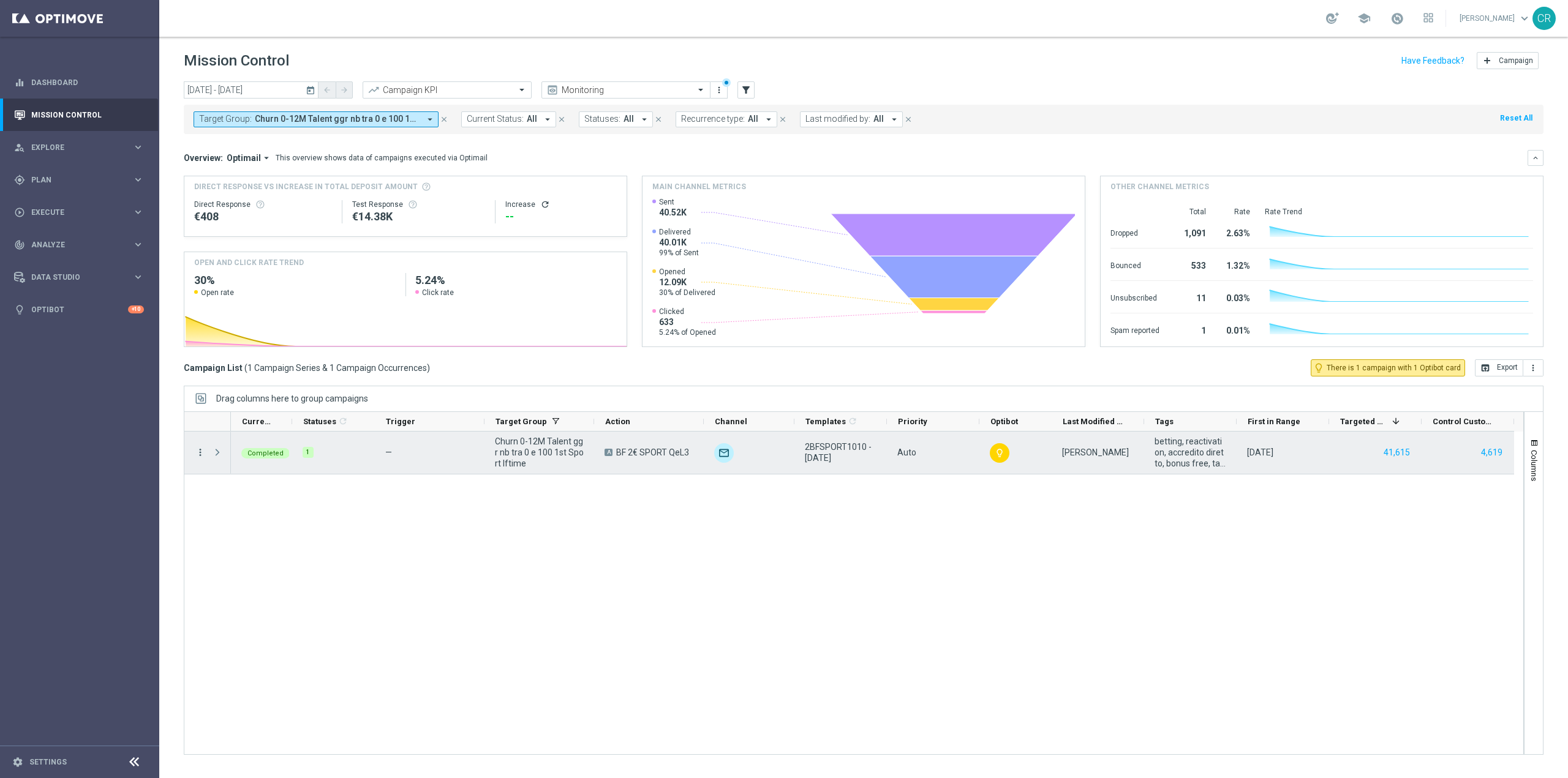
click at [199, 451] on icon "more_vert" at bounding box center [200, 453] width 11 height 11
click at [228, 523] on div "bar_chart Go to Campaign Analysis" at bounding box center [275, 528] width 138 height 17
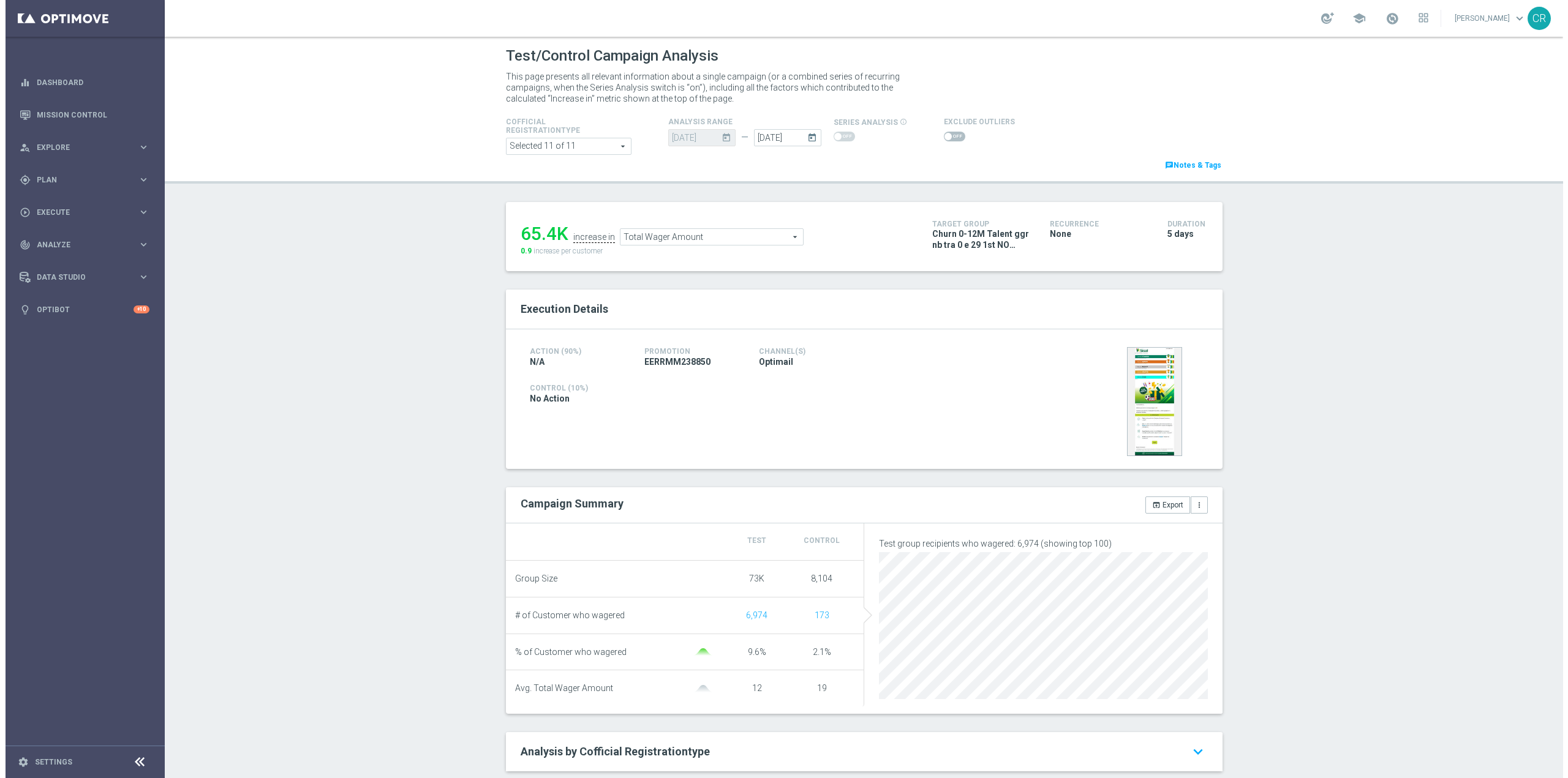
scroll to position [184, 0]
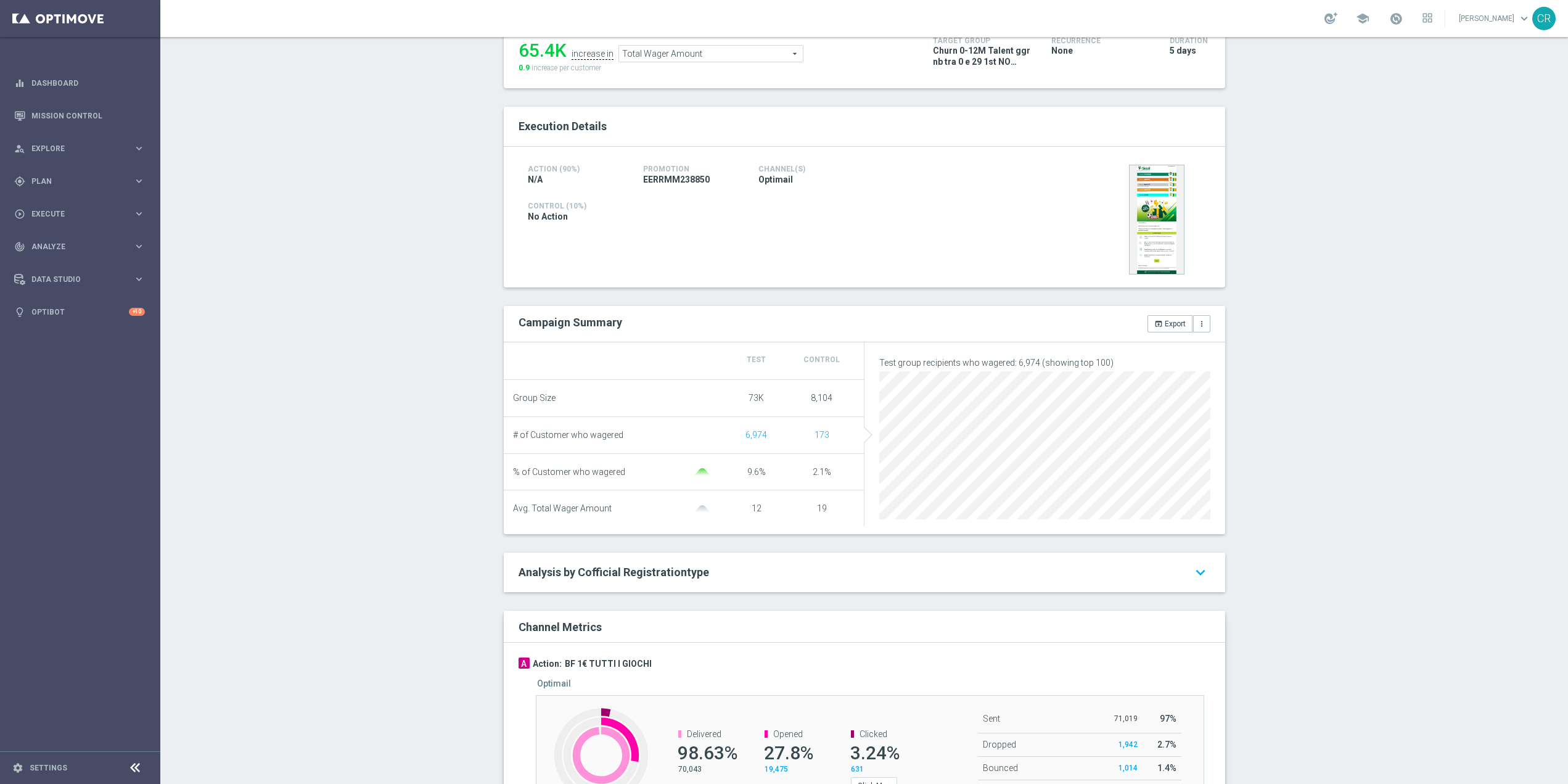
click at [725, 55] on span "Total Wager Amount" at bounding box center [711, 53] width 183 height 16
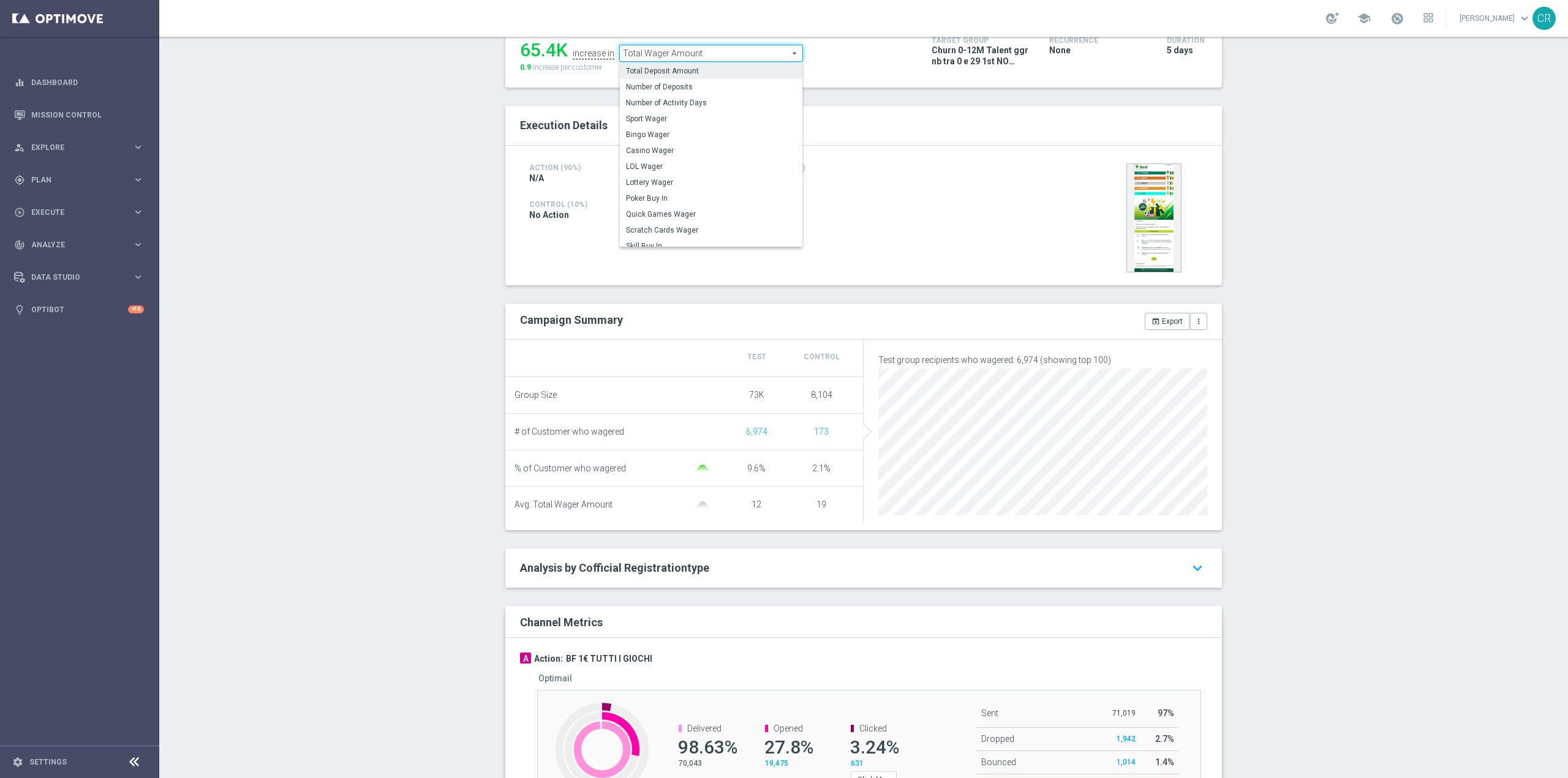
click at [714, 74] on span "Total Deposit Amount" at bounding box center [711, 71] width 170 height 10
type input "Total Deposit Amount"
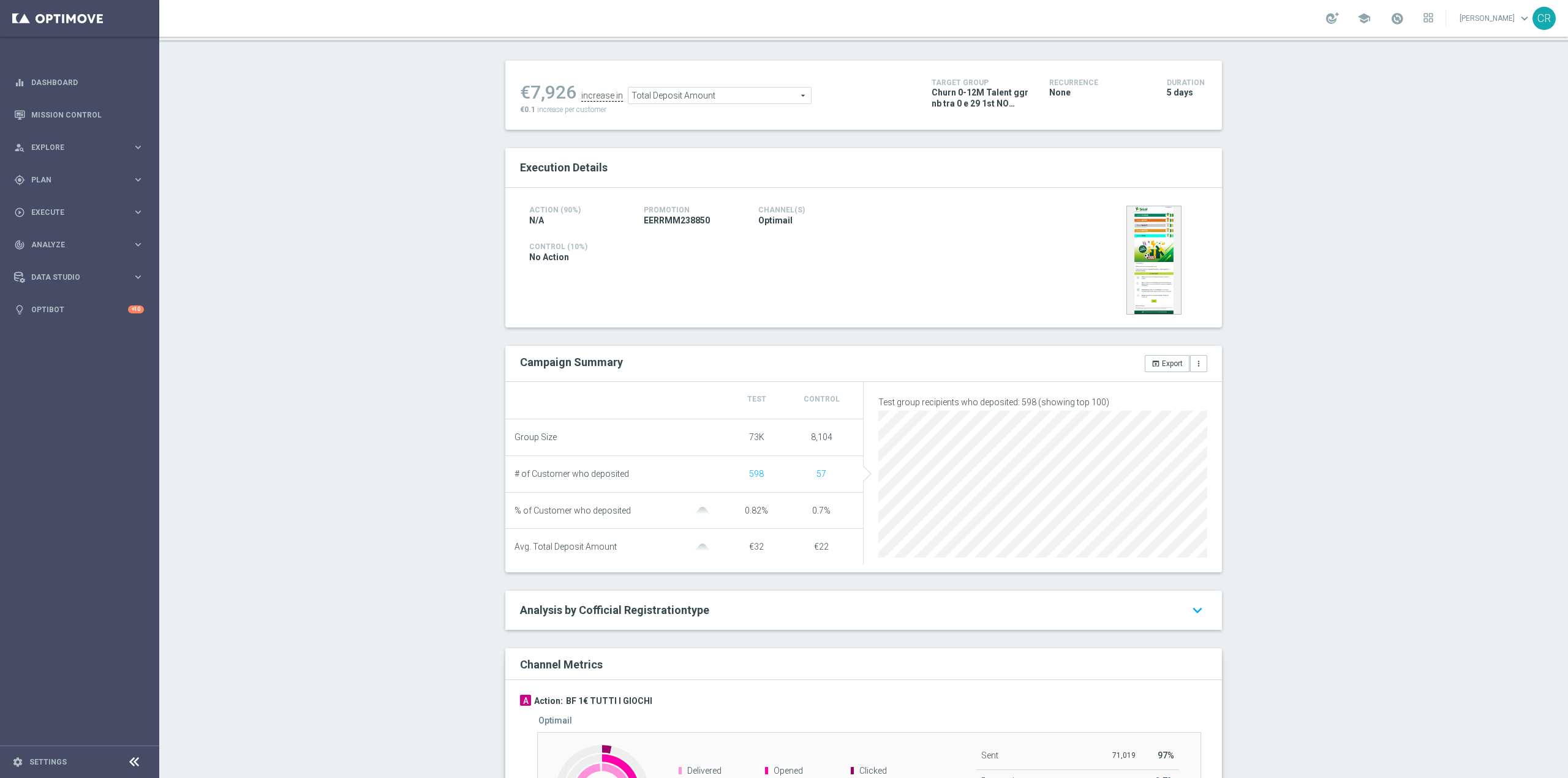
scroll to position [61, 0]
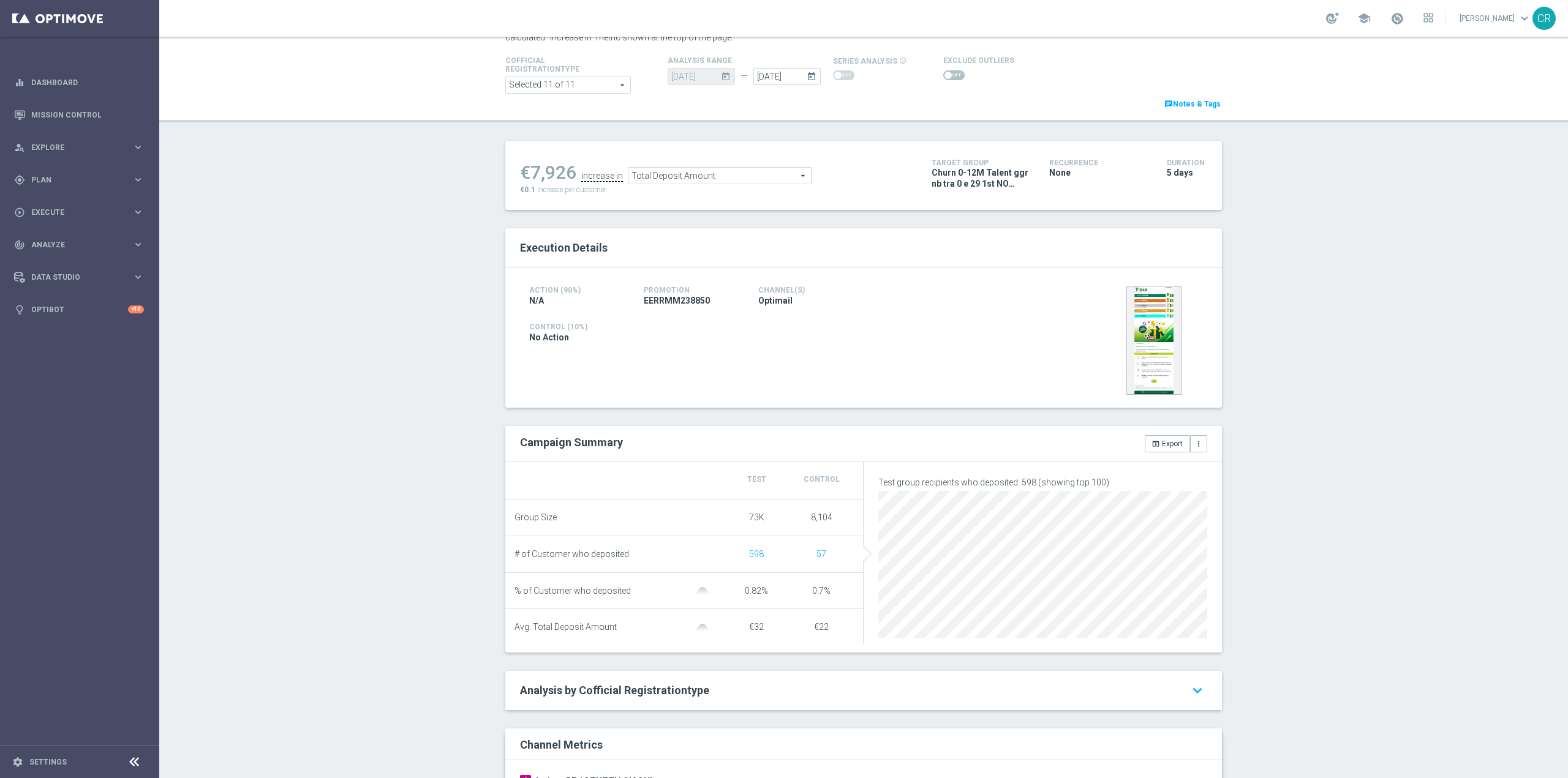
click at [943, 79] on span at bounding box center [954, 75] width 22 height 10
click at [943, 79] on input "checkbox" at bounding box center [954, 75] width 22 height 10
click at [763, 184] on span "Total Deposit Amount" at bounding box center [718, 179] width 182 height 16
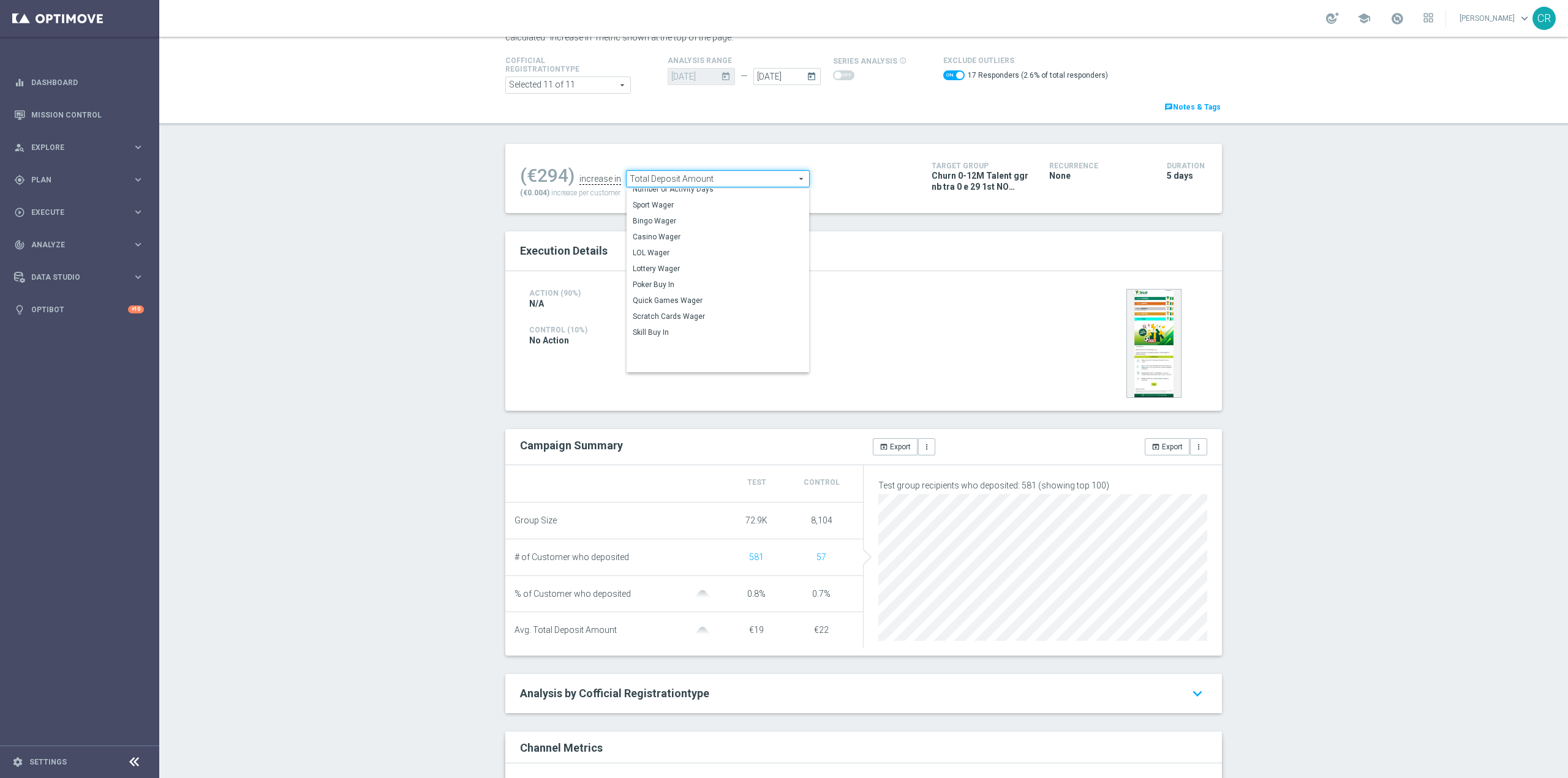
scroll to position [0, 0]
click at [657, 244] on span "Sport Wager" at bounding box center [717, 244] width 170 height 10
checkbox input "false"
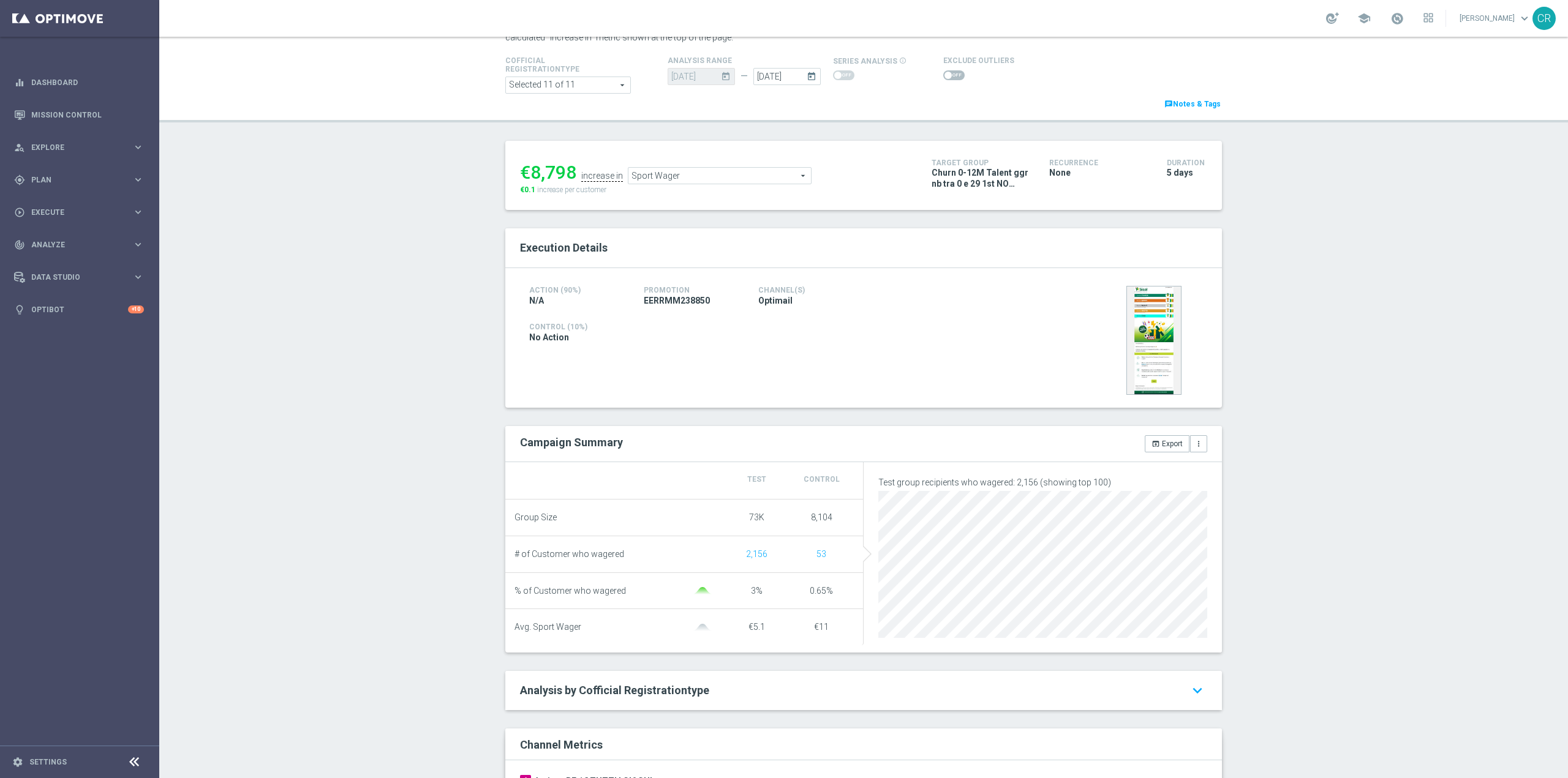
click at [721, 180] on span "Sport Wager" at bounding box center [719, 175] width 182 height 16
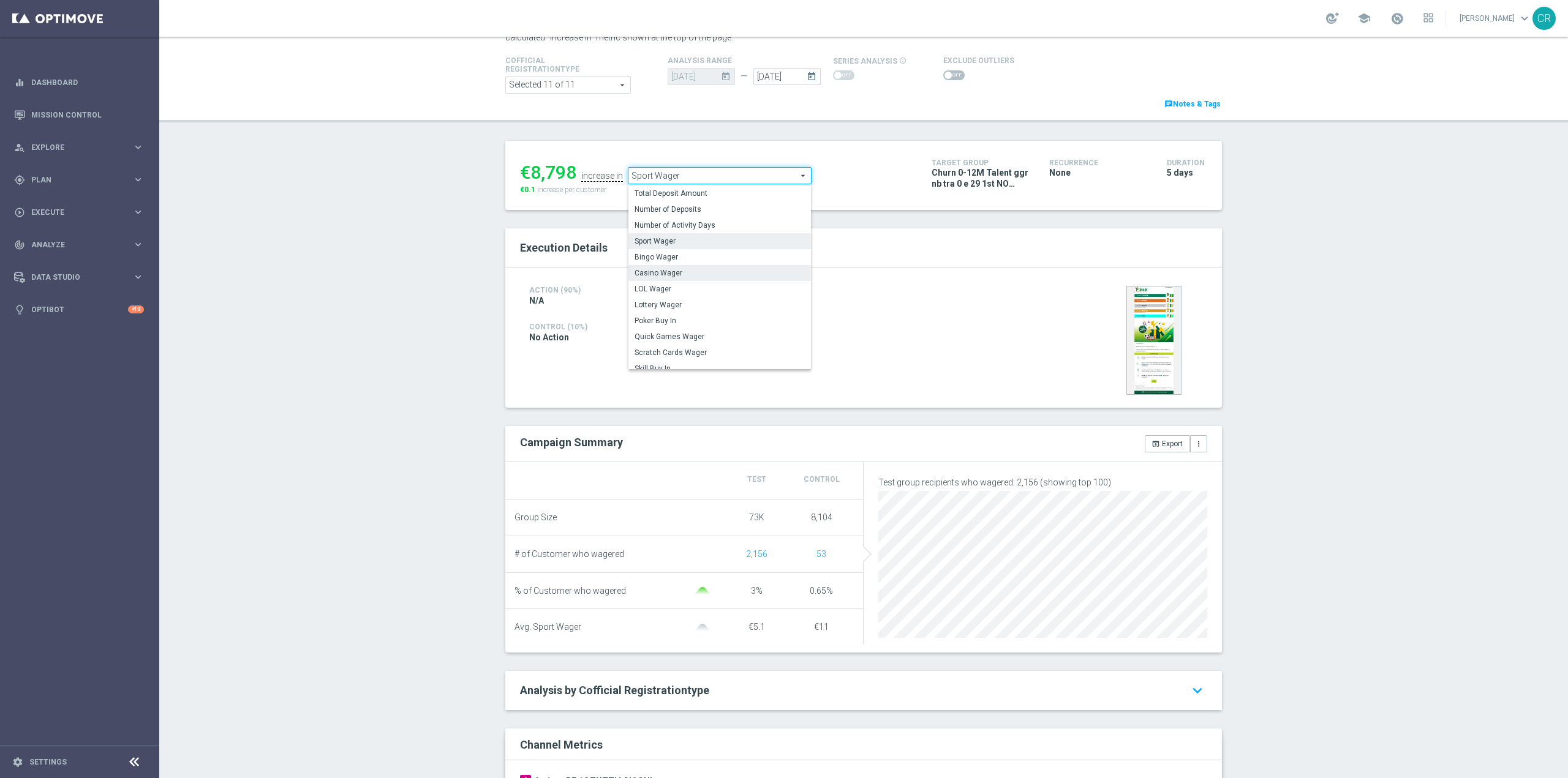
click at [694, 275] on span "Casino Wager" at bounding box center [719, 273] width 170 height 10
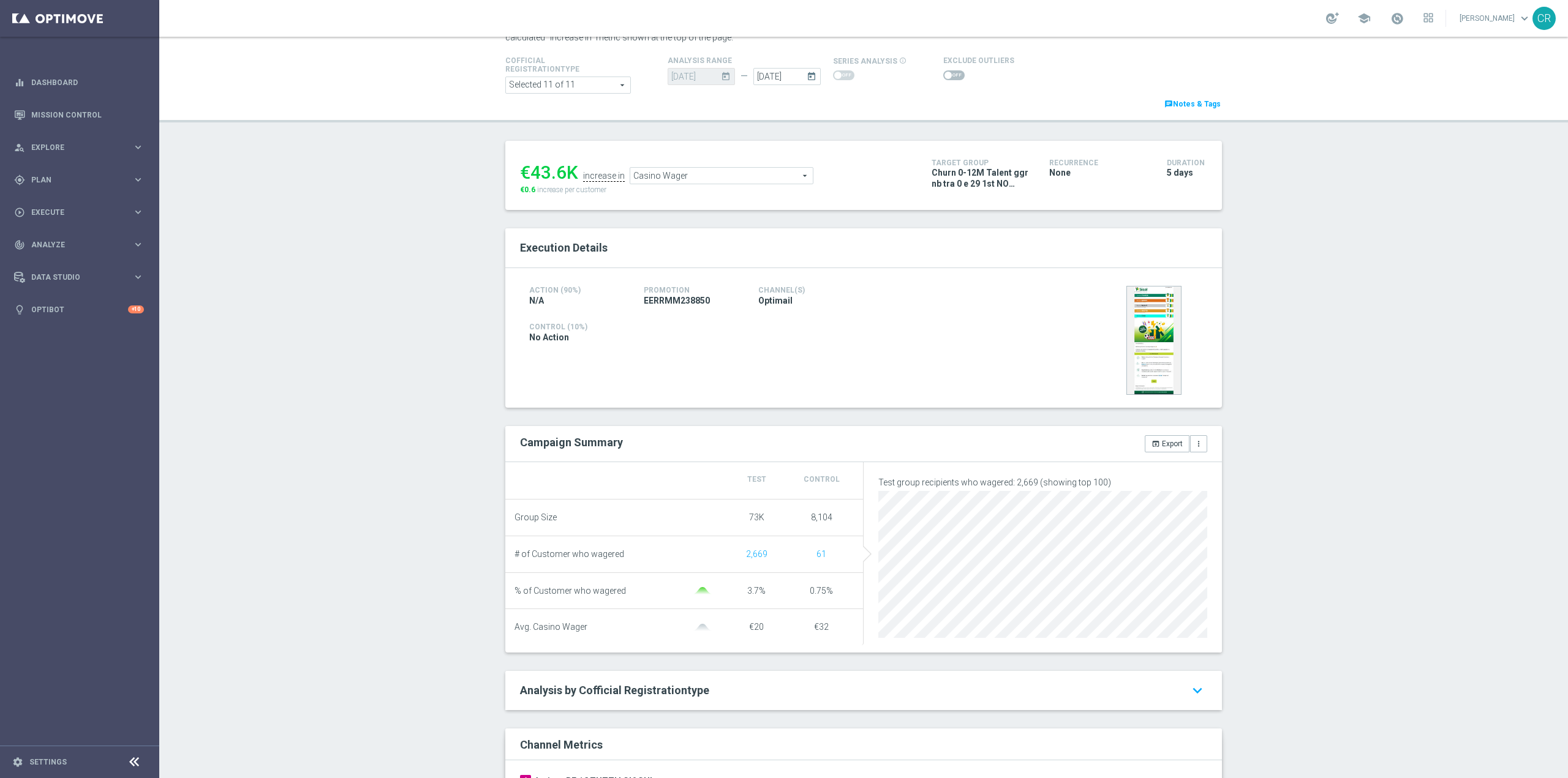
click at [735, 179] on span "Casino Wager" at bounding box center [721, 175] width 182 height 16
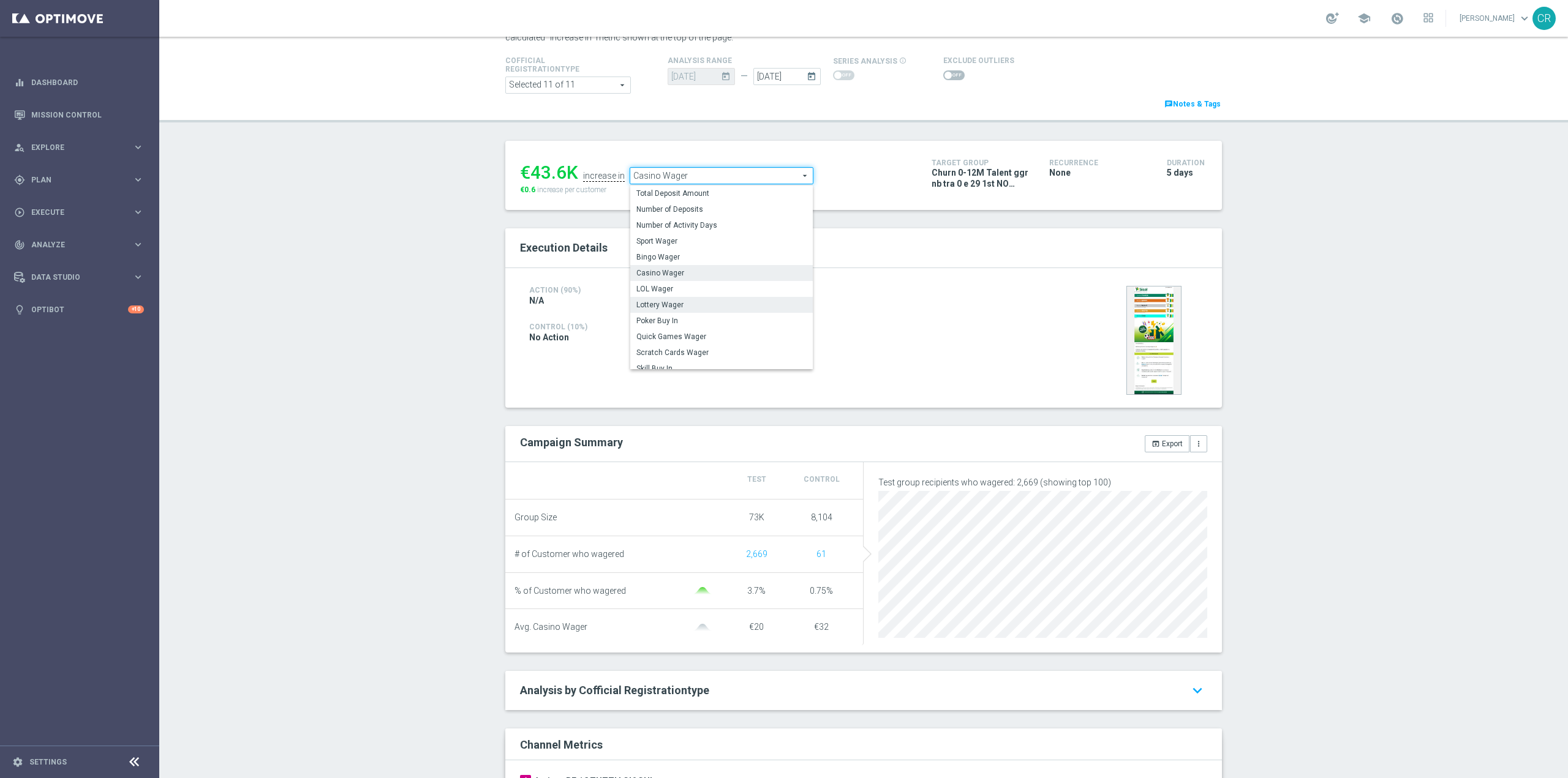
click at [717, 306] on span "Lottery Wager" at bounding box center [721, 305] width 170 height 10
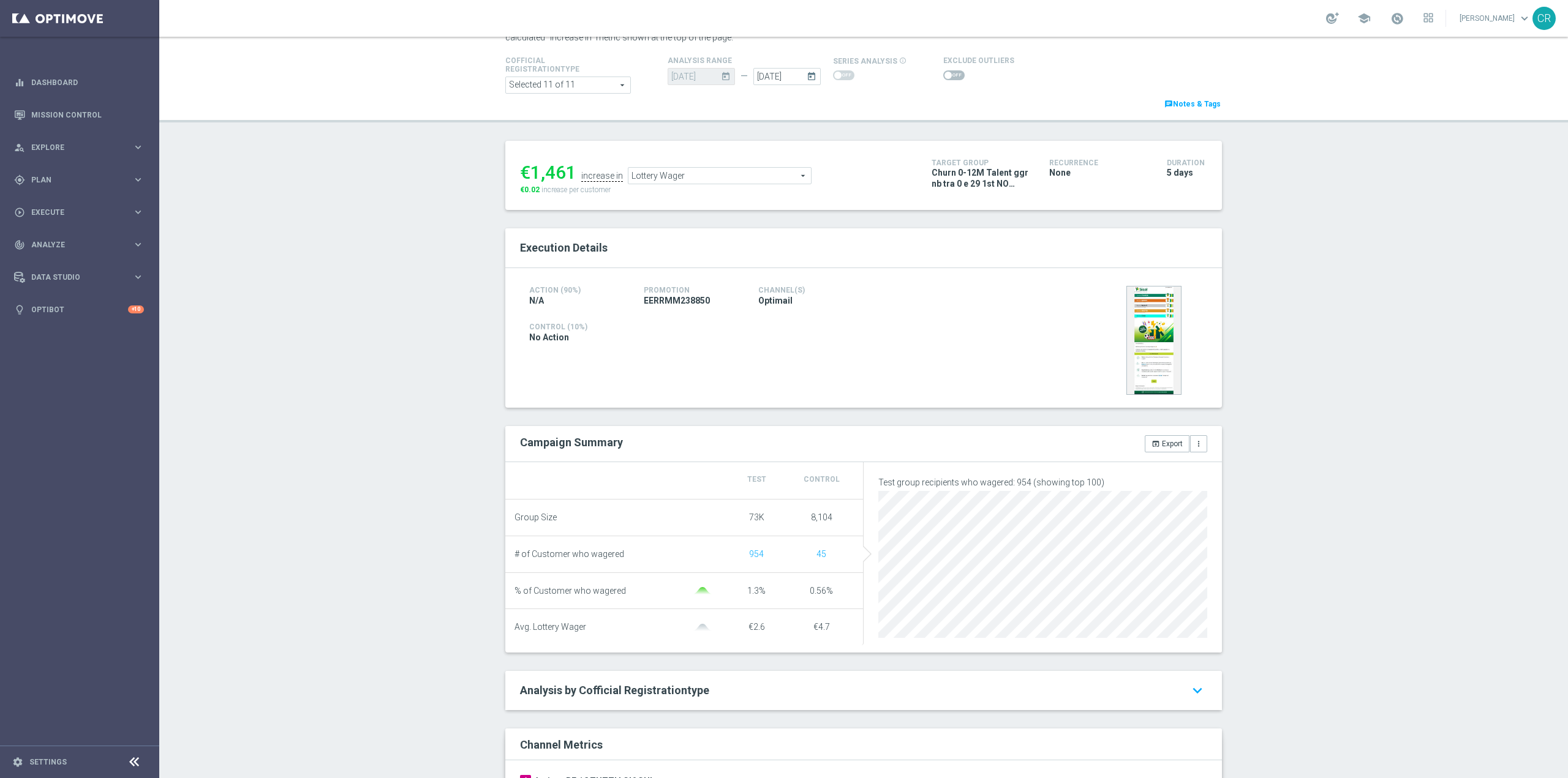
click at [762, 184] on span "Lottery Wager" at bounding box center [719, 175] width 182 height 16
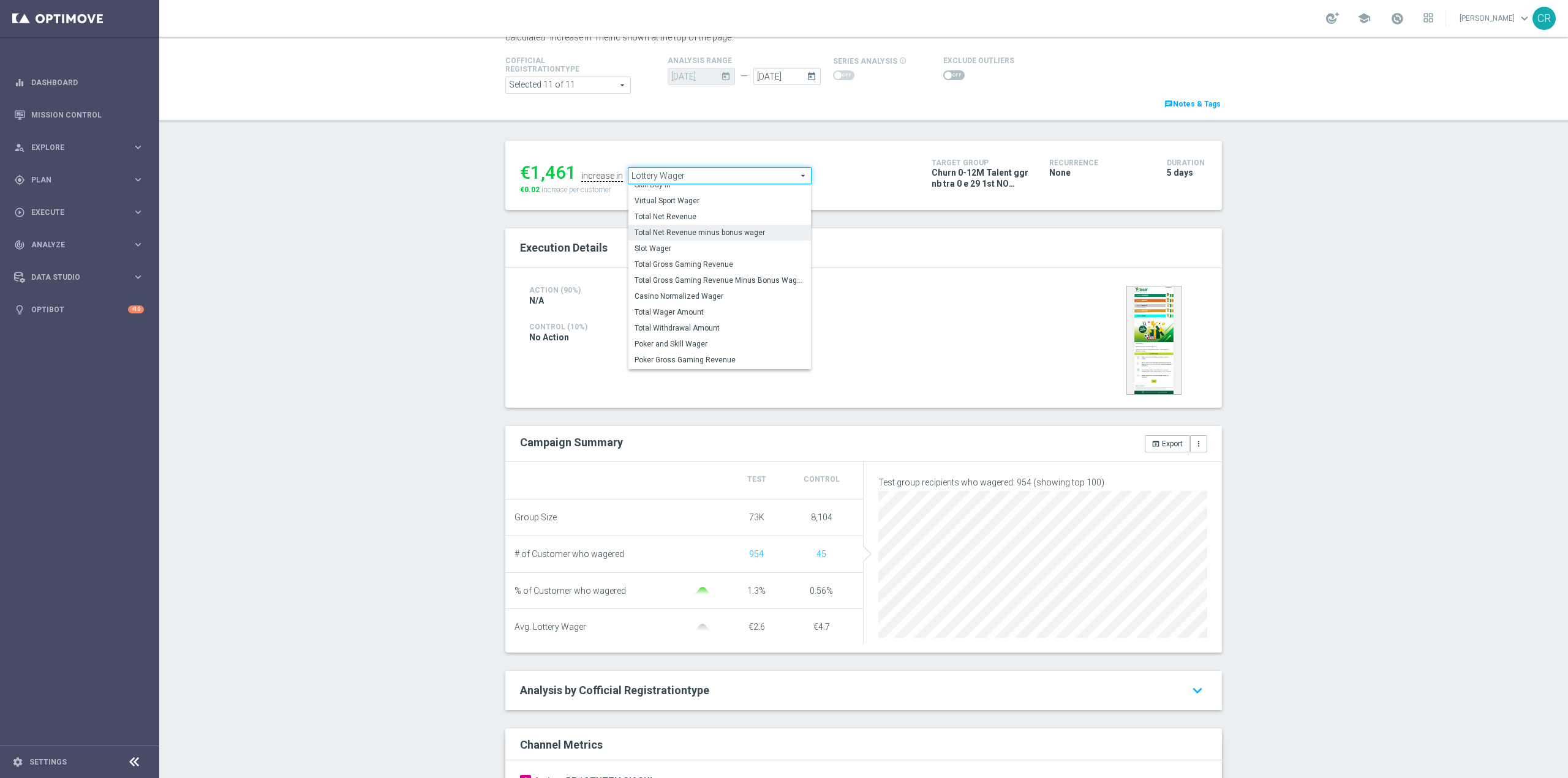
scroll to position [115, 0]
click at [716, 266] on span "Virtual Sport Wager" at bounding box center [719, 264] width 170 height 10
type input "Virtual Sport Wager"
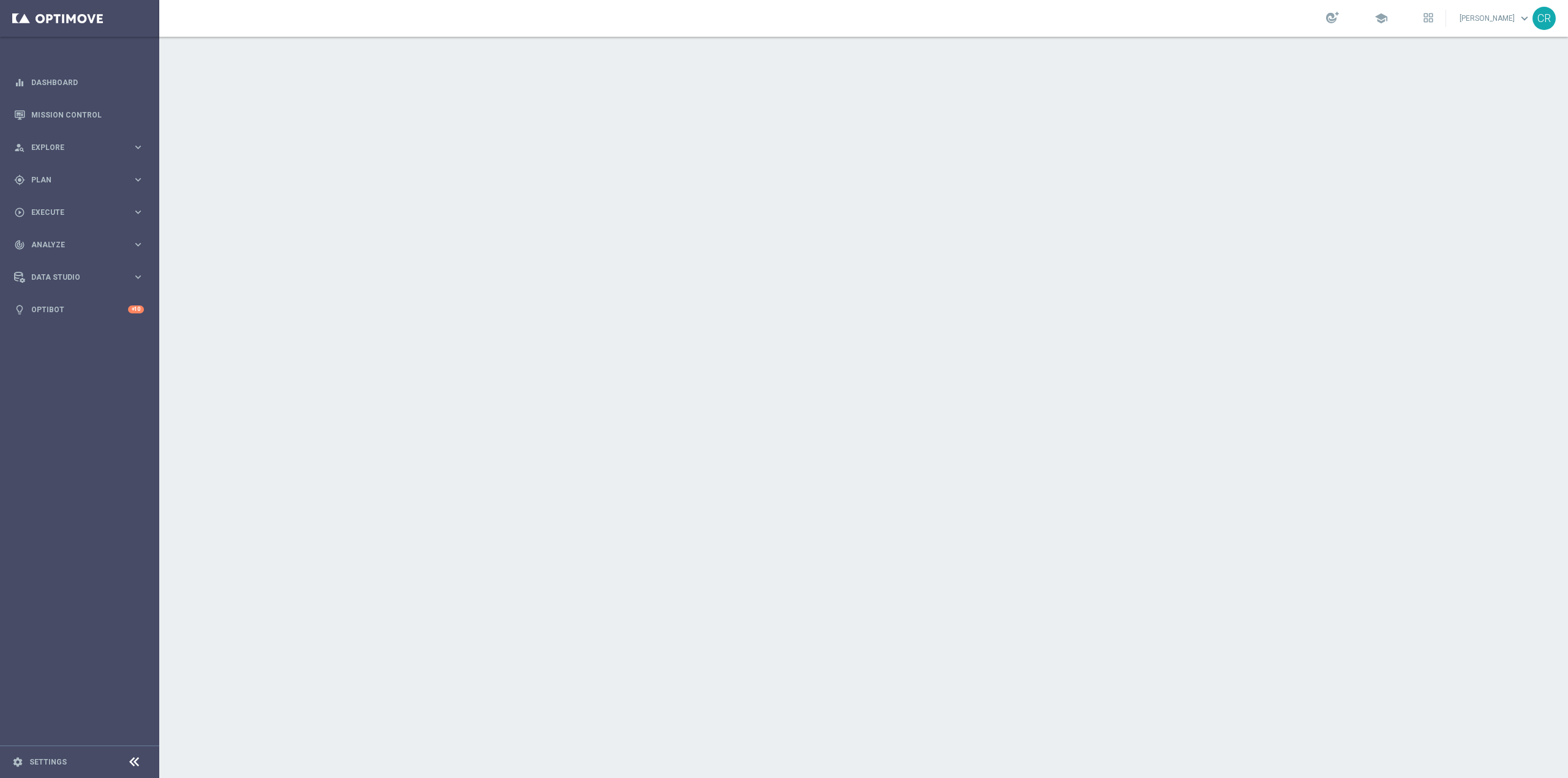
scroll to position [7503, 0]
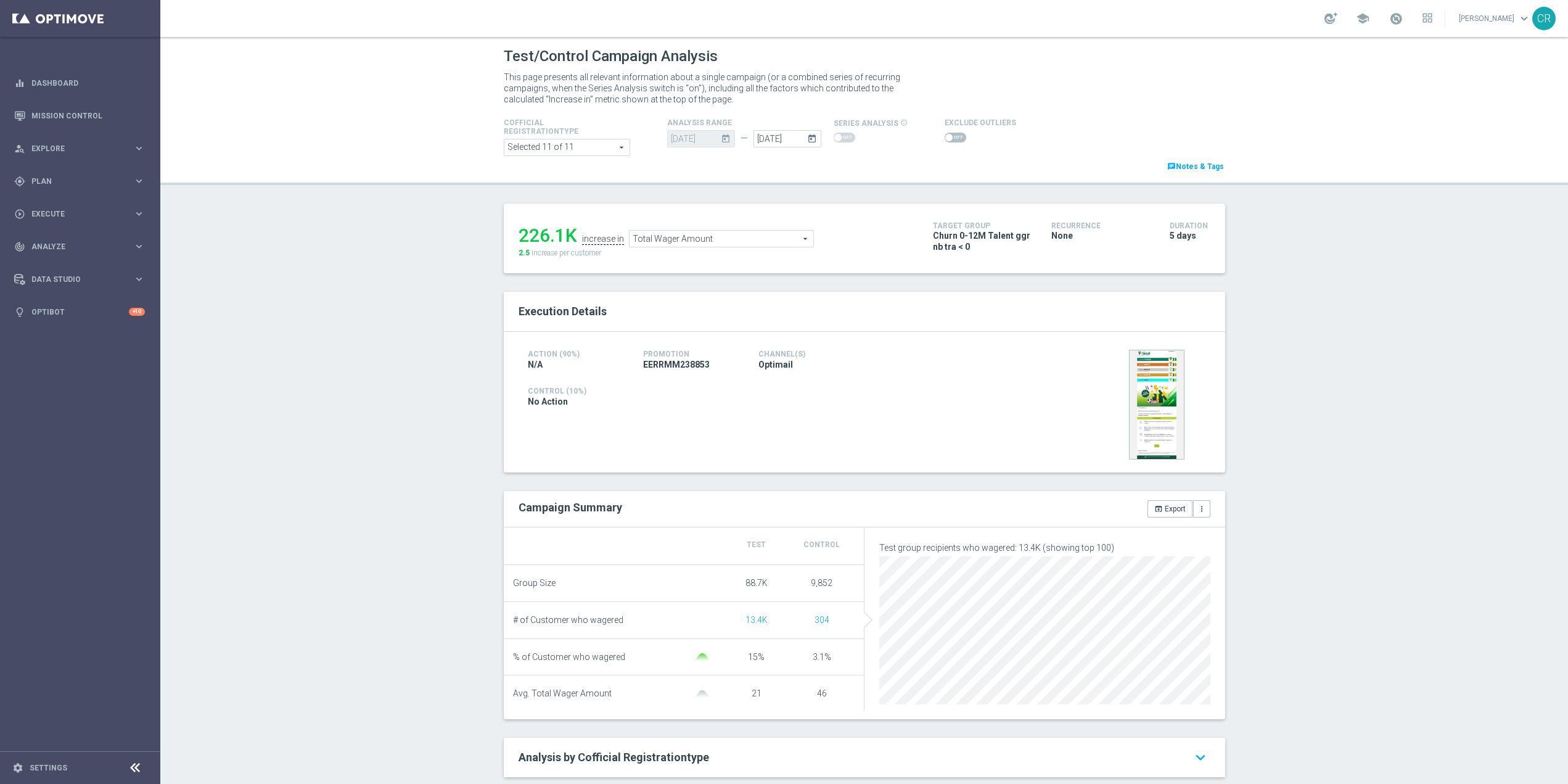
click at [352, 481] on div "Test/Control Campaign Analysis This page presents all relevant information abou…" at bounding box center [864, 411] width 1408 height 747
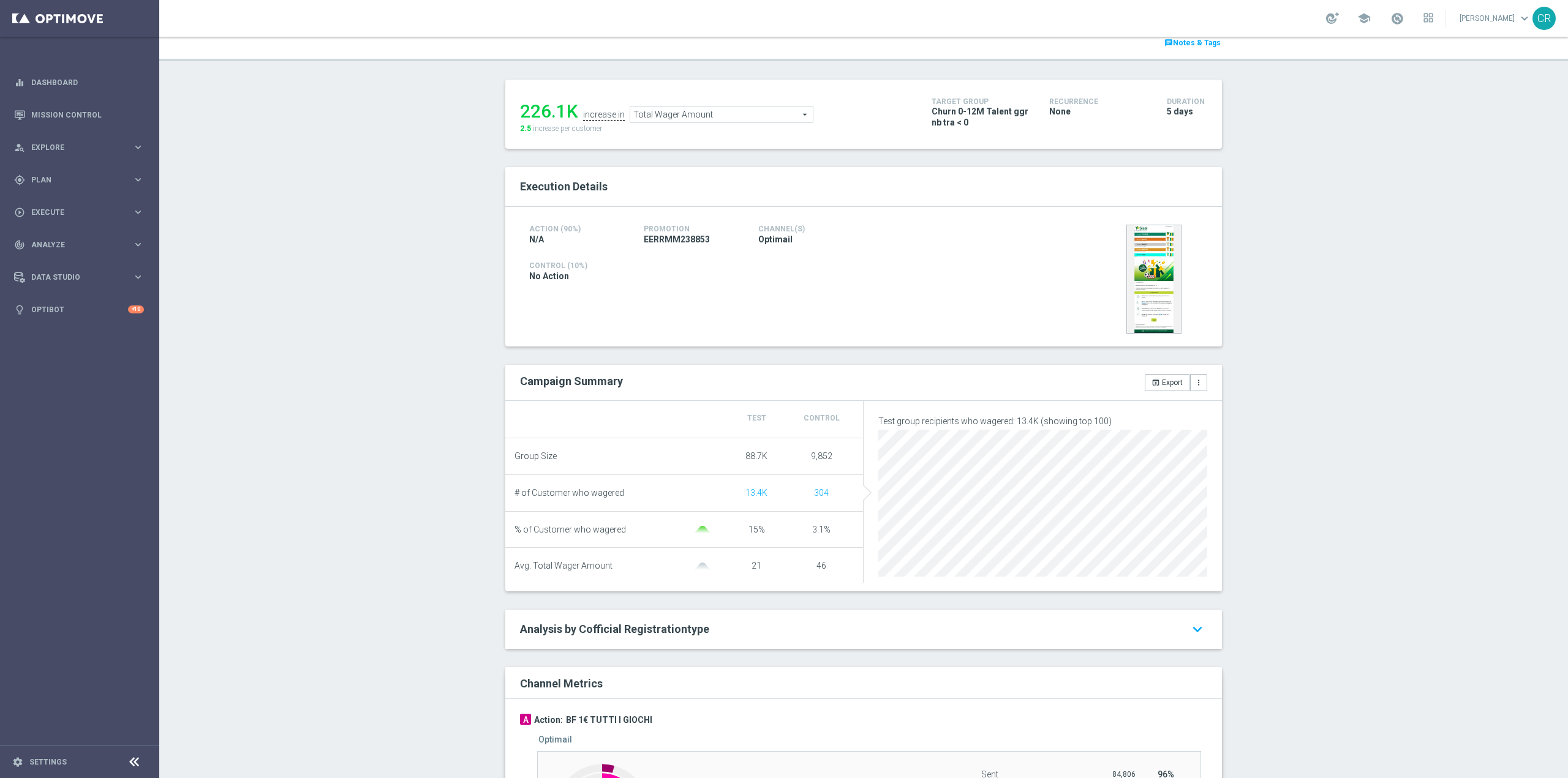
click at [758, 115] on span "Total Wager Amount" at bounding box center [721, 114] width 182 height 16
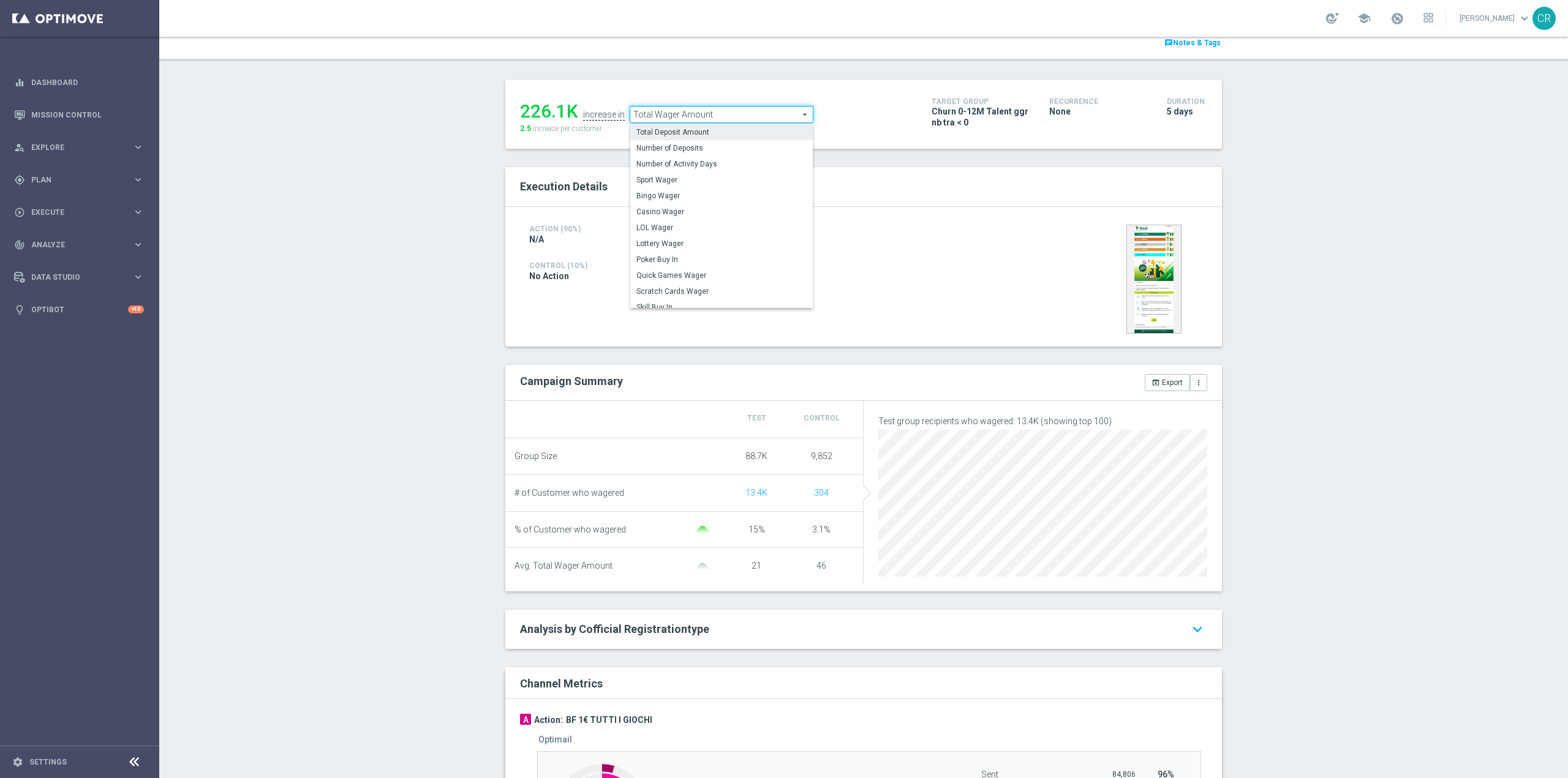
click at [739, 134] on span "Total Deposit Amount" at bounding box center [721, 132] width 170 height 10
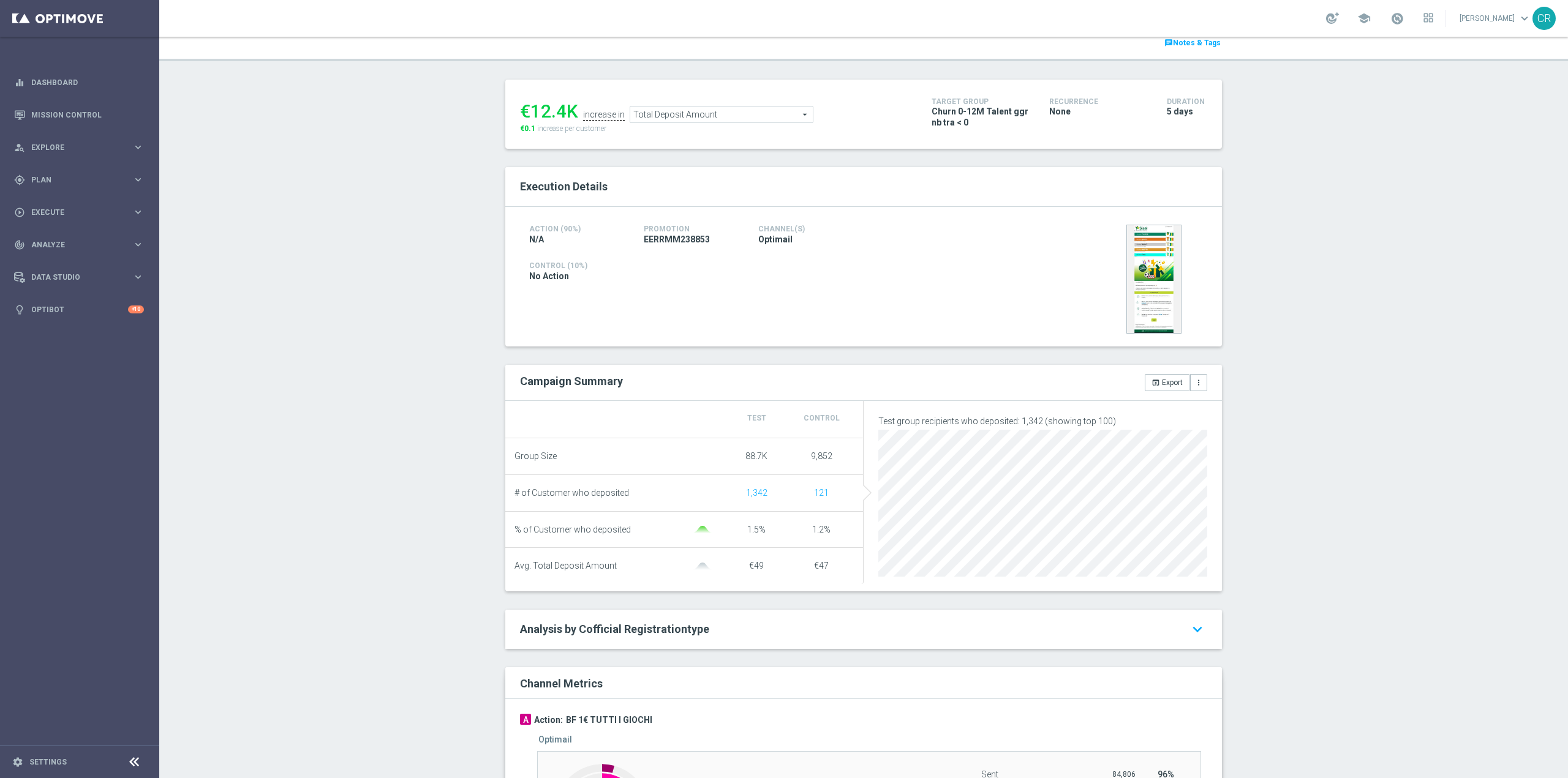
click at [755, 116] on span "Total Deposit Amount" at bounding box center [721, 114] width 182 height 16
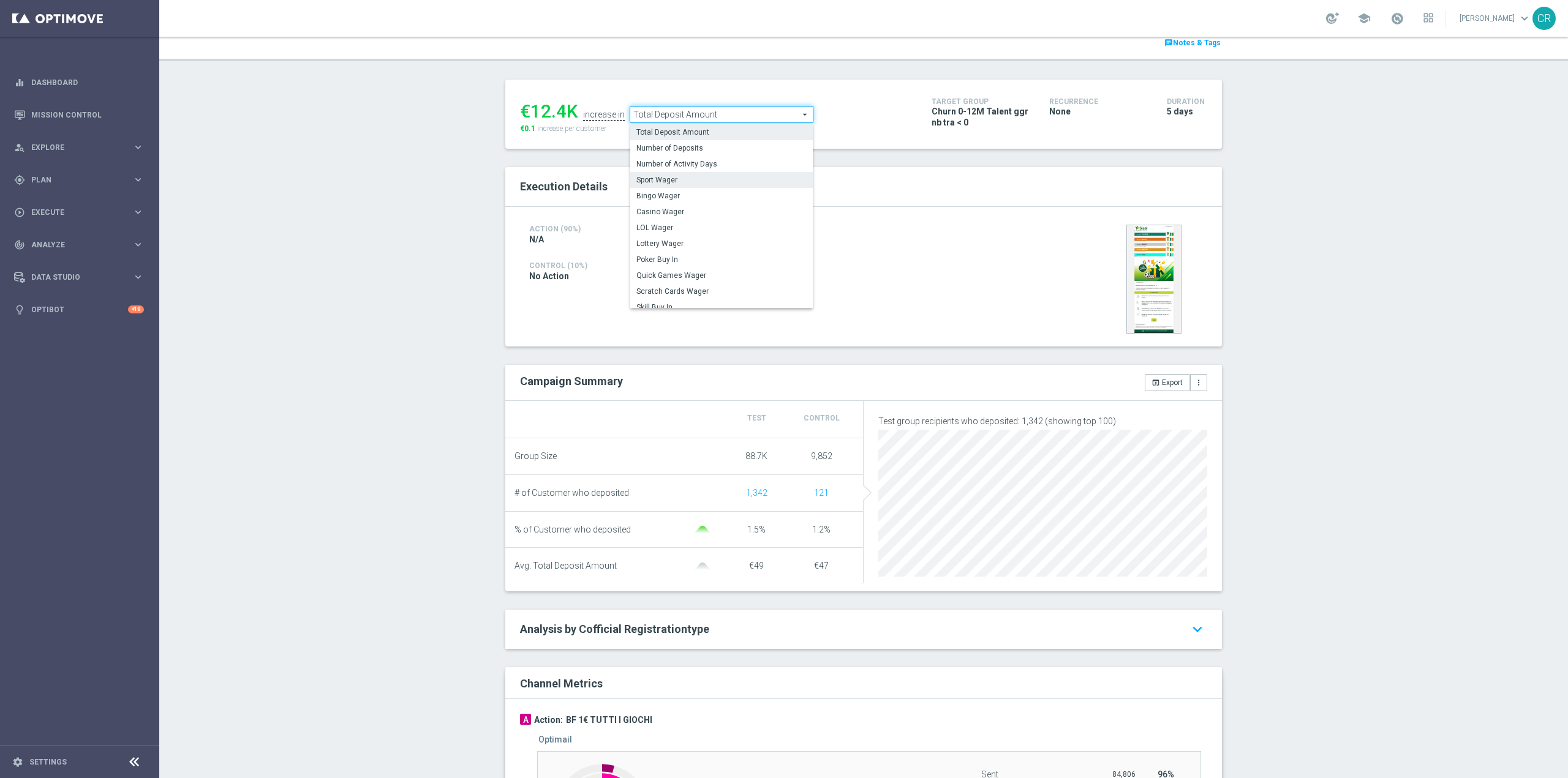
click at [726, 178] on span "Sport Wager" at bounding box center [721, 180] width 170 height 10
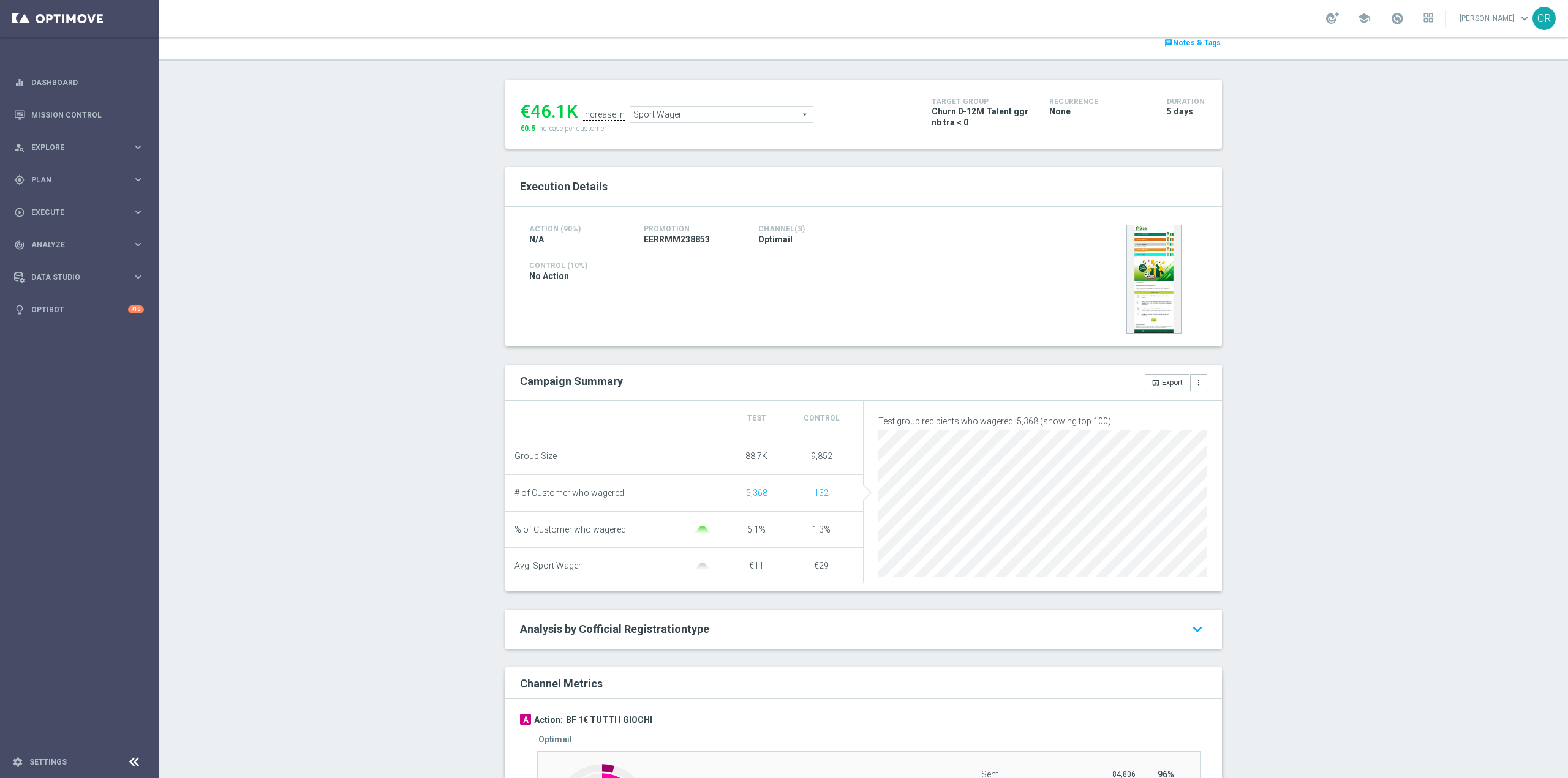
click at [723, 115] on span "Sport Wager" at bounding box center [721, 114] width 182 height 16
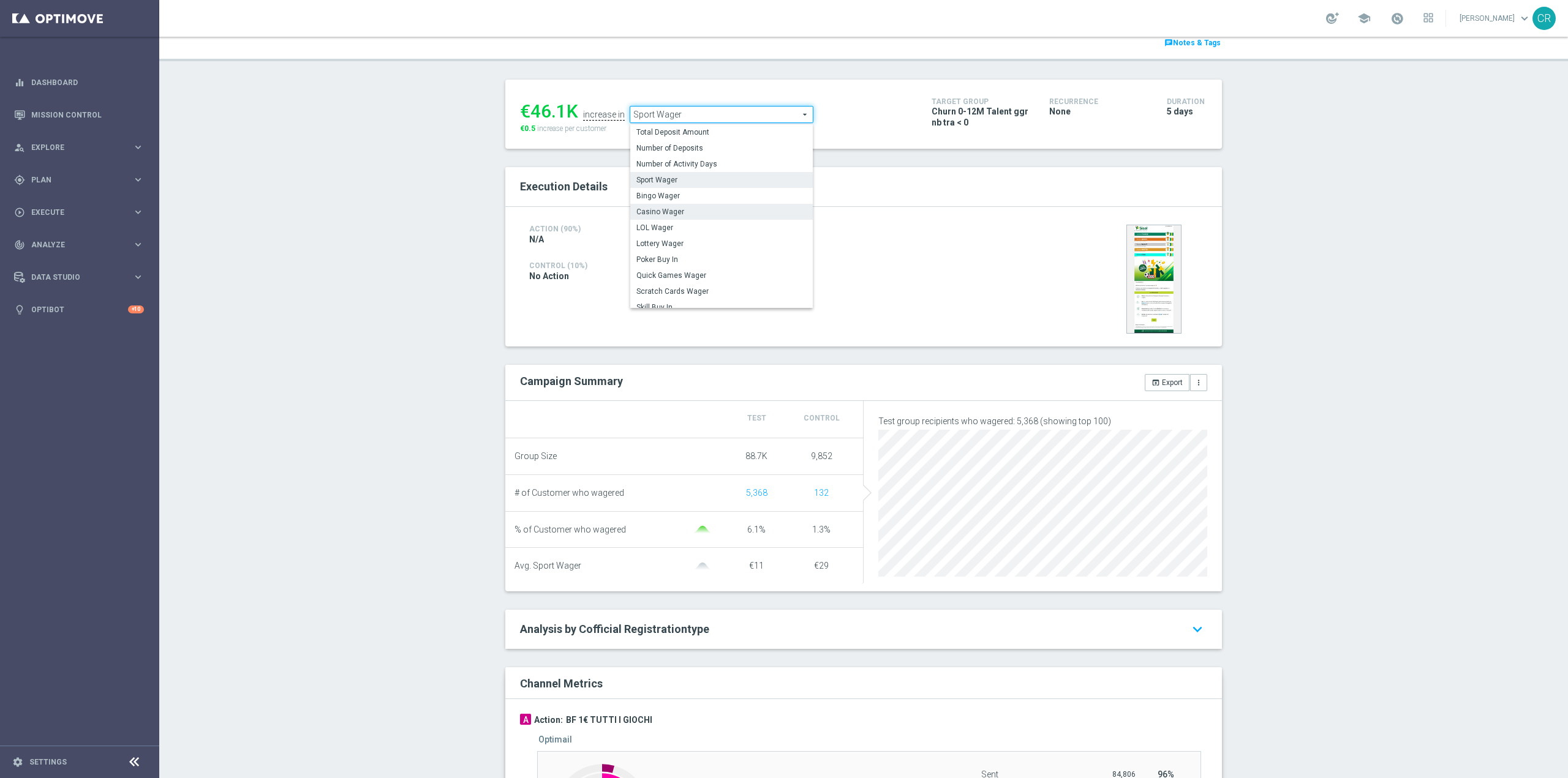
click at [686, 217] on span "Casino Wager" at bounding box center [721, 212] width 170 height 10
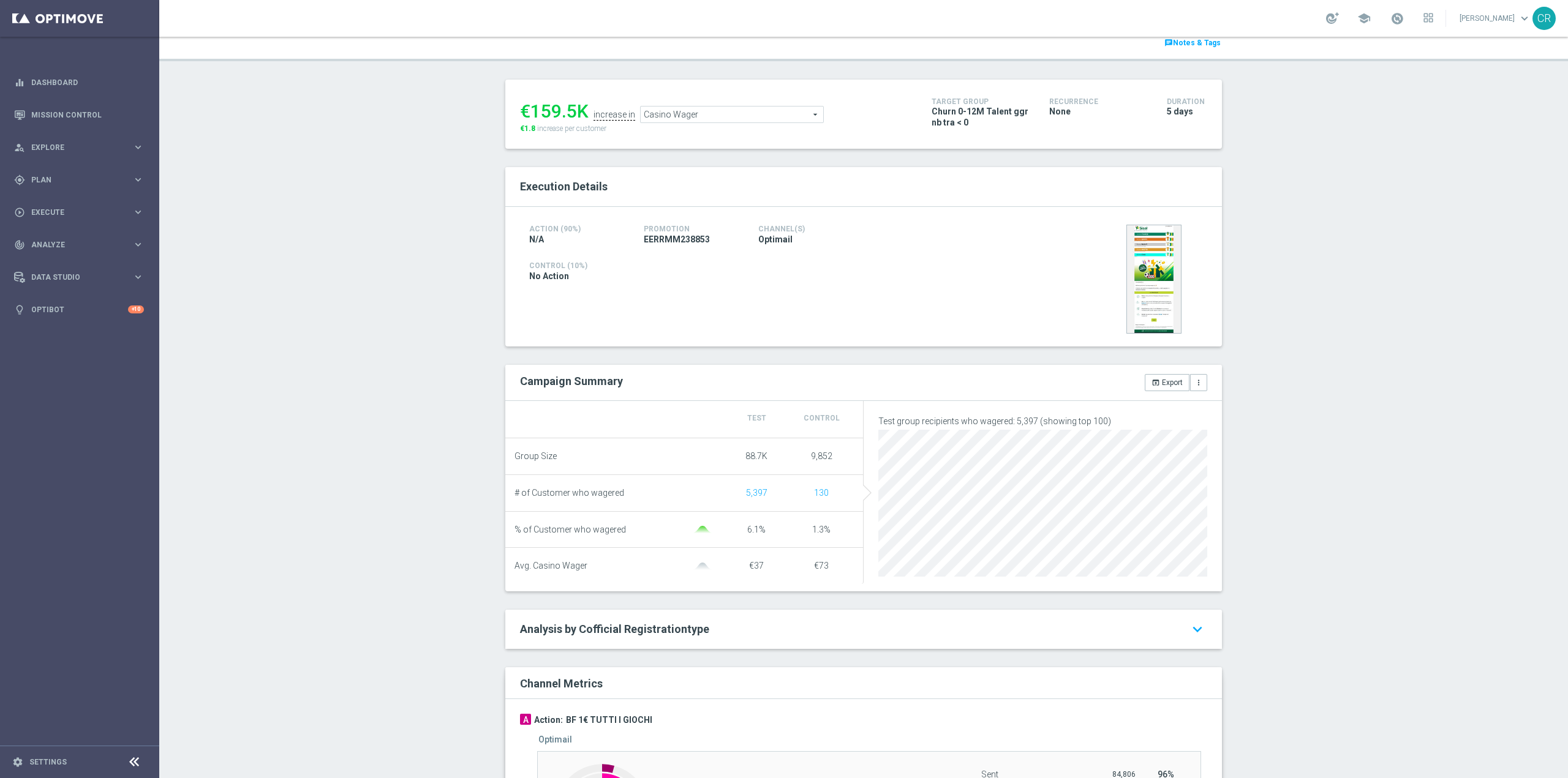
click at [701, 120] on span "Casino Wager" at bounding box center [732, 114] width 182 height 16
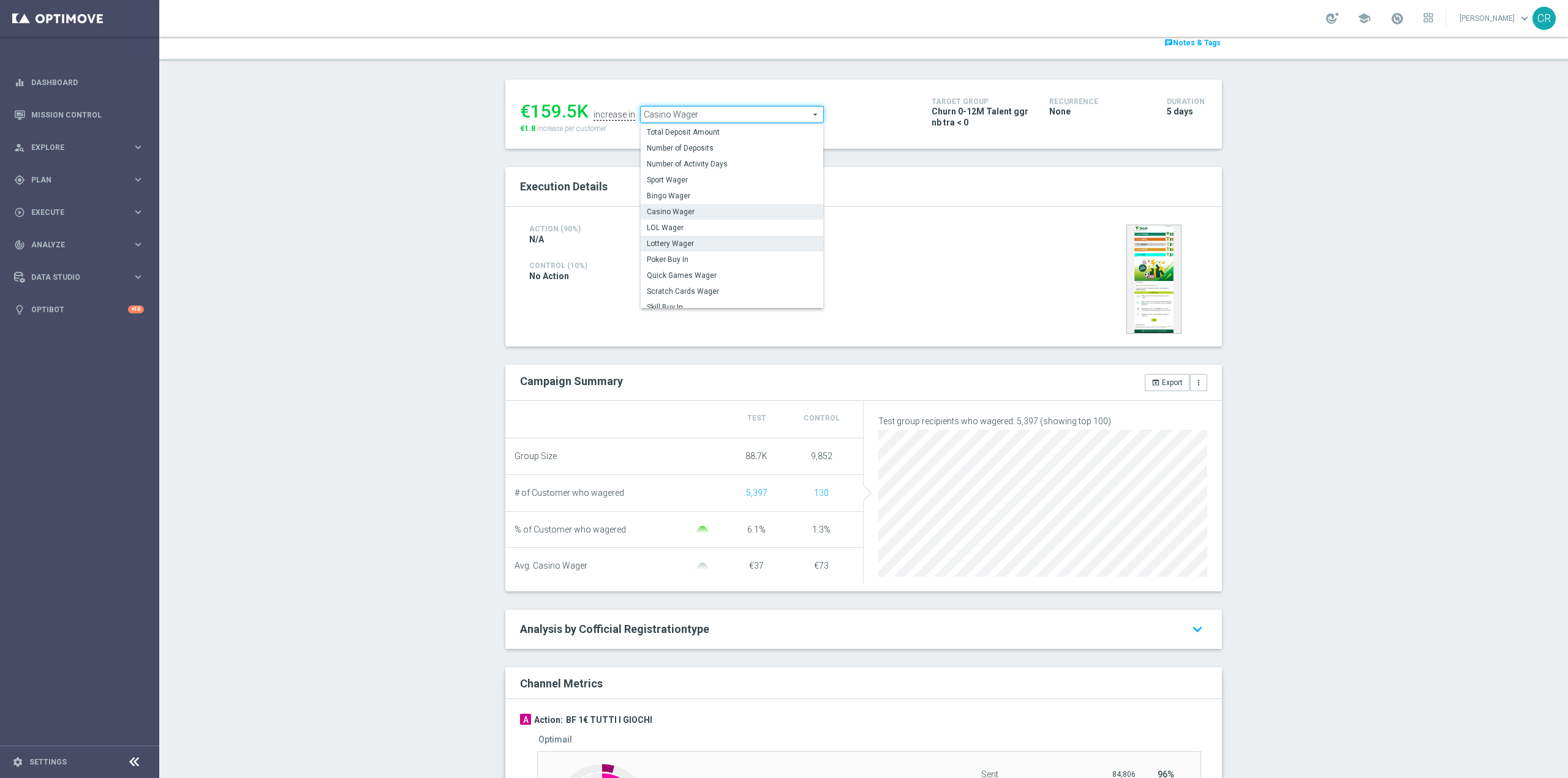
click at [710, 245] on span "Lottery Wager" at bounding box center [732, 243] width 170 height 10
type input "Lottery Wager"
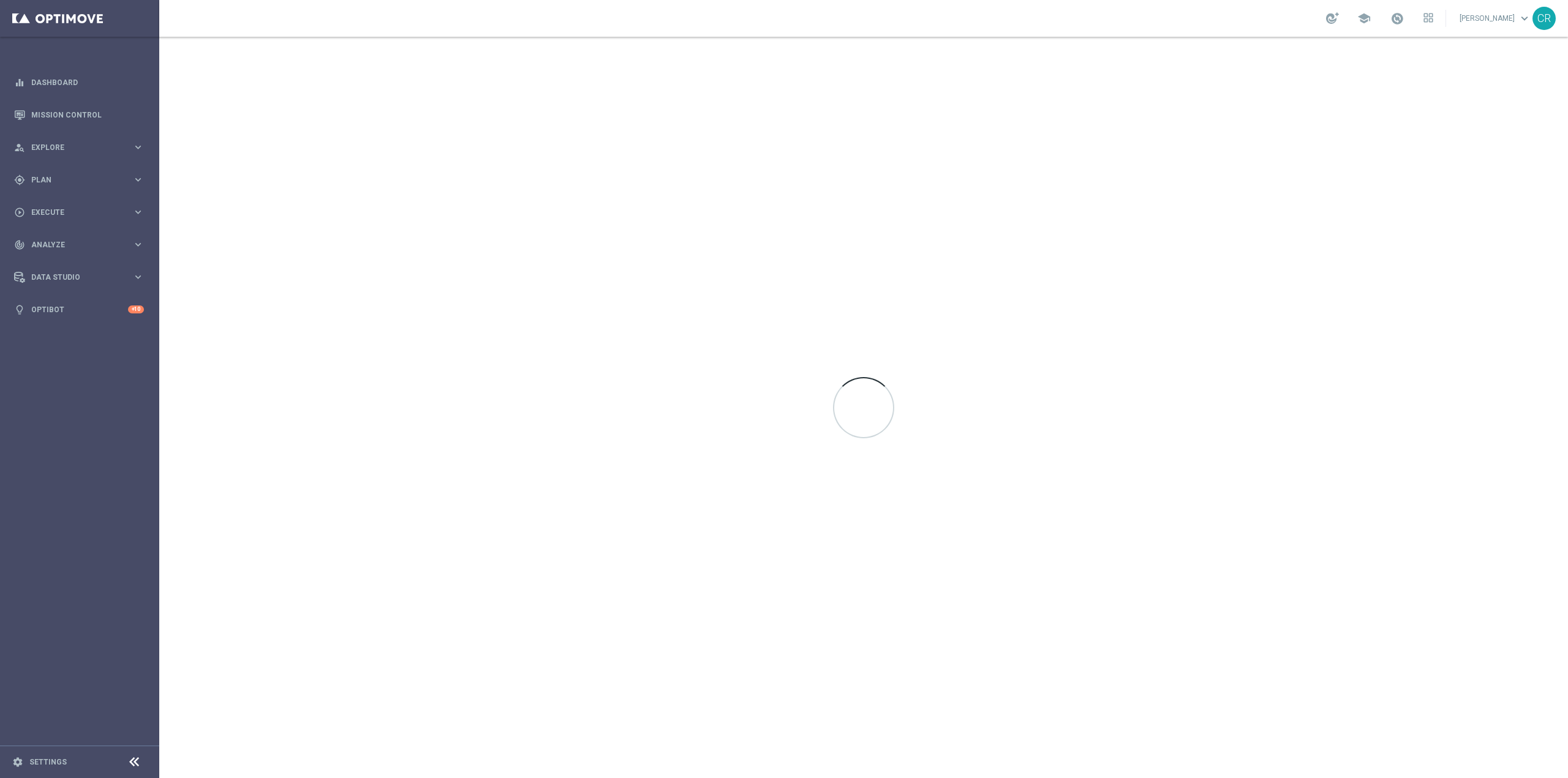
scroll to position [7503, 0]
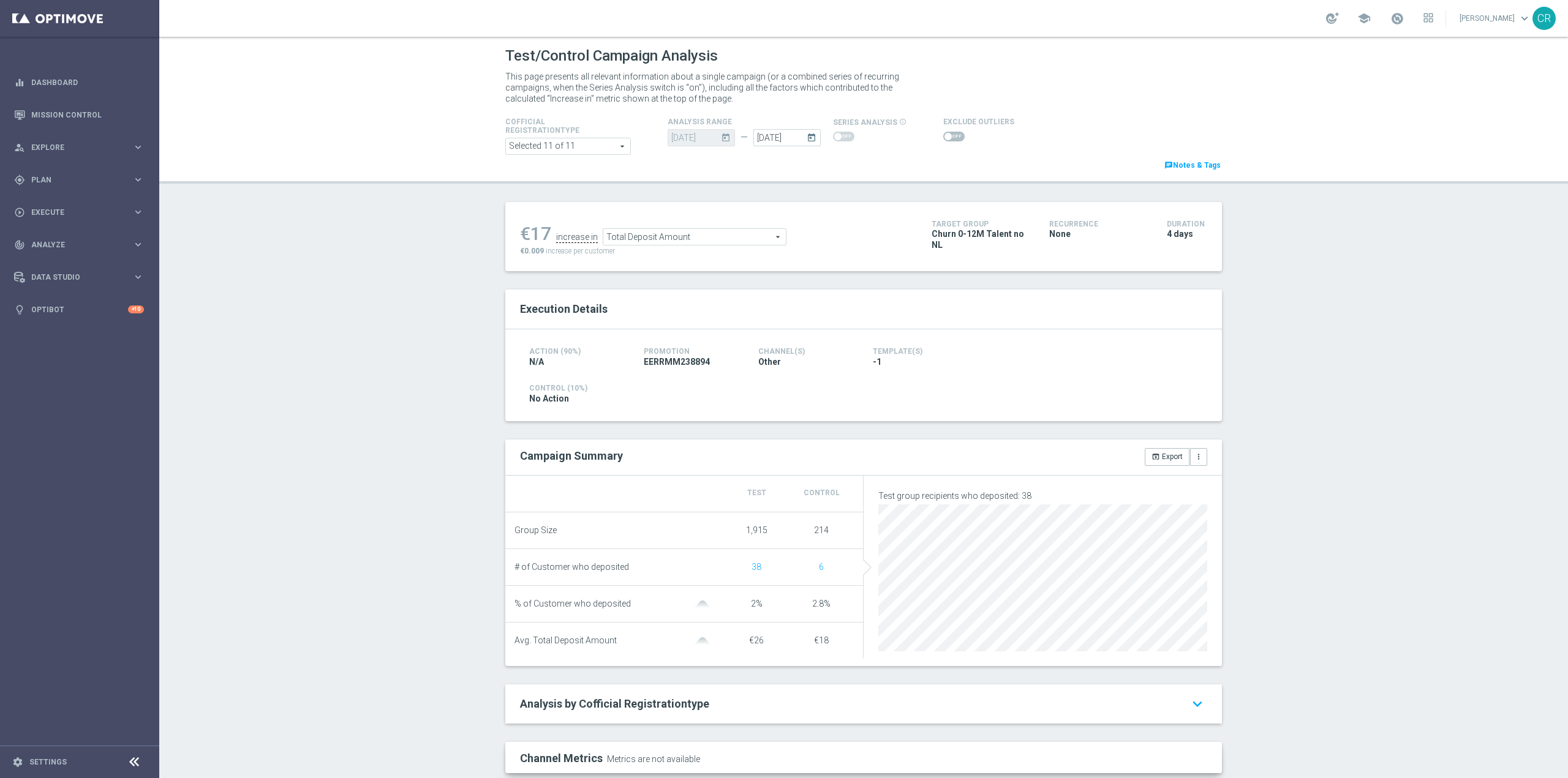
click at [807, 136] on icon "today" at bounding box center [814, 136] width 14 height 13
click at [911, 209] on span "5" at bounding box center [915, 207] width 19 height 19
drag, startPoint x: 161, startPoint y: 323, endPoint x: 196, endPoint y: 315, distance: 35.9
click at [159, 323] on div "Test/Control Campaign Analysis This page presents all relevant information abou…" at bounding box center [863, 407] width 1409 height 741
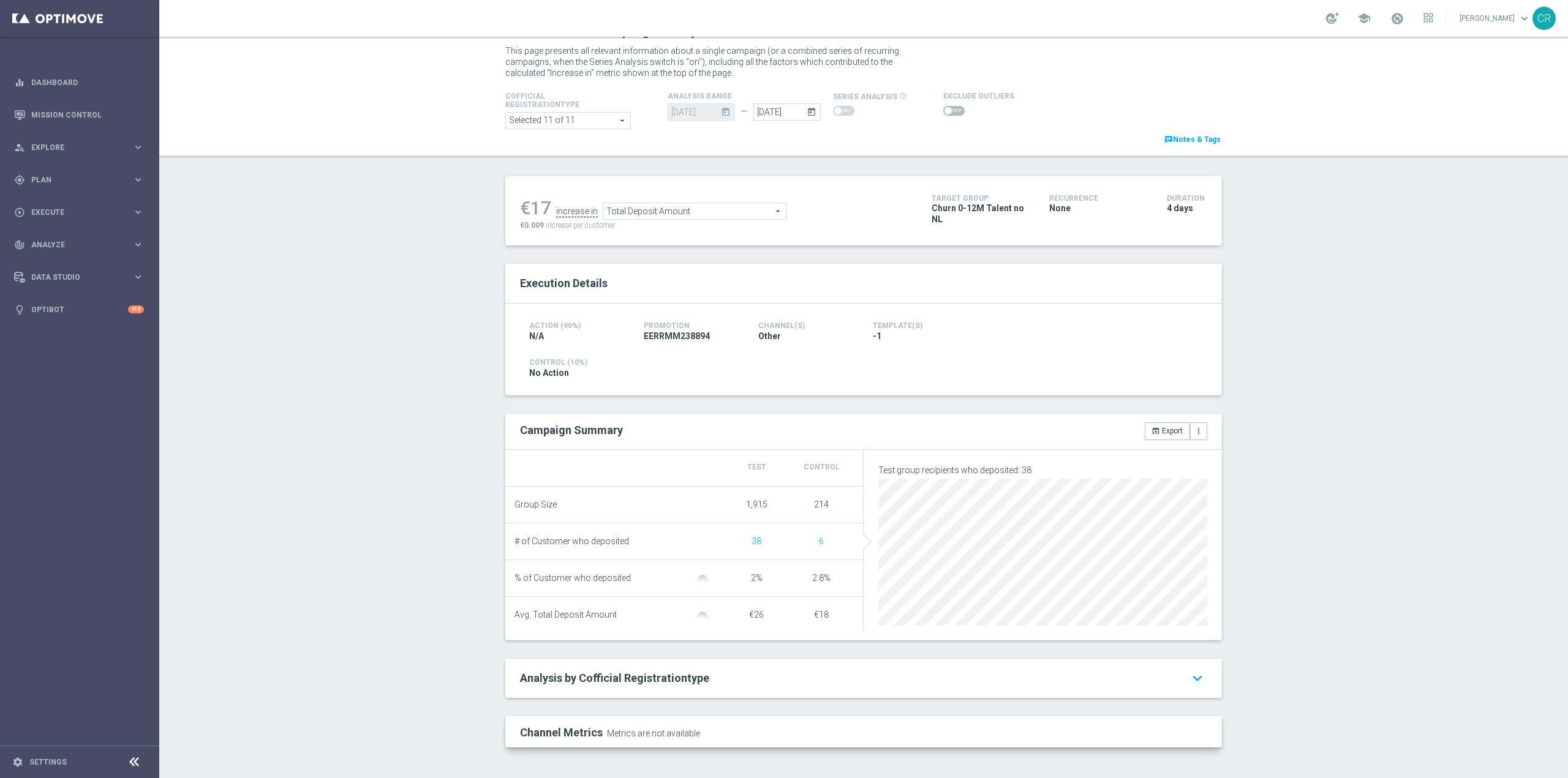
scroll to position [0, 0]
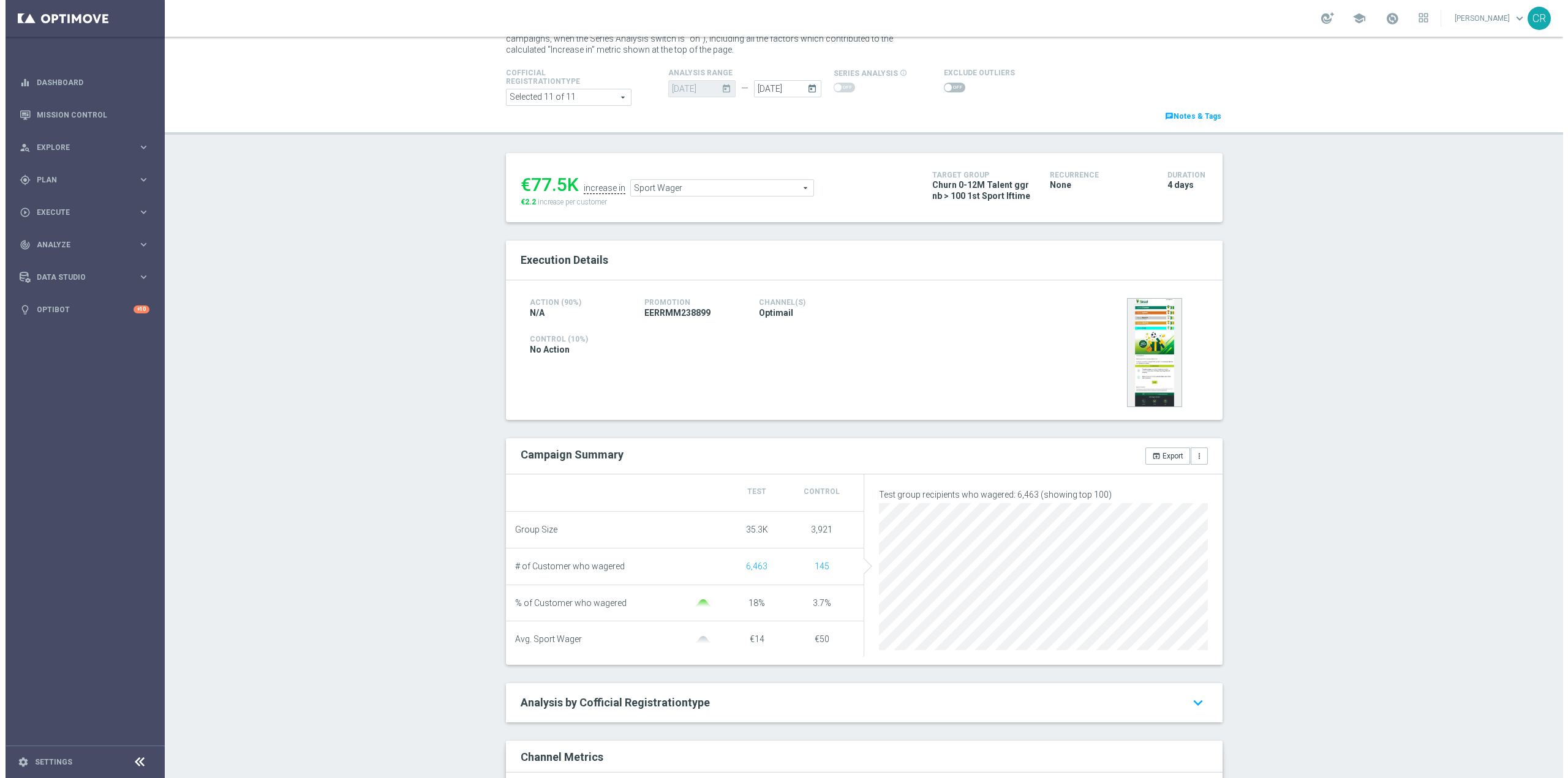
scroll to position [172, 0]
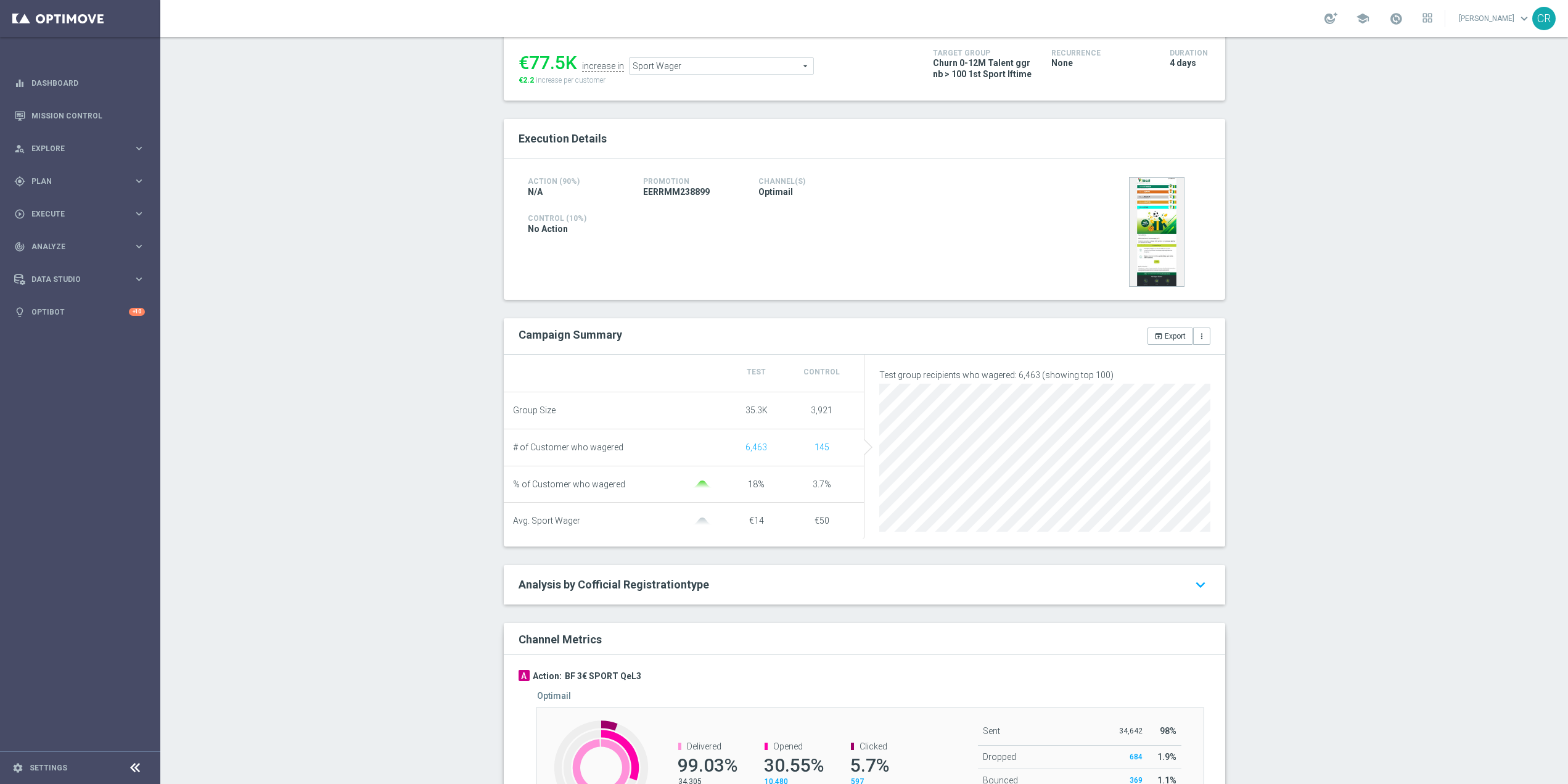
click at [736, 69] on span "Sport Wager" at bounding box center [721, 66] width 183 height 16
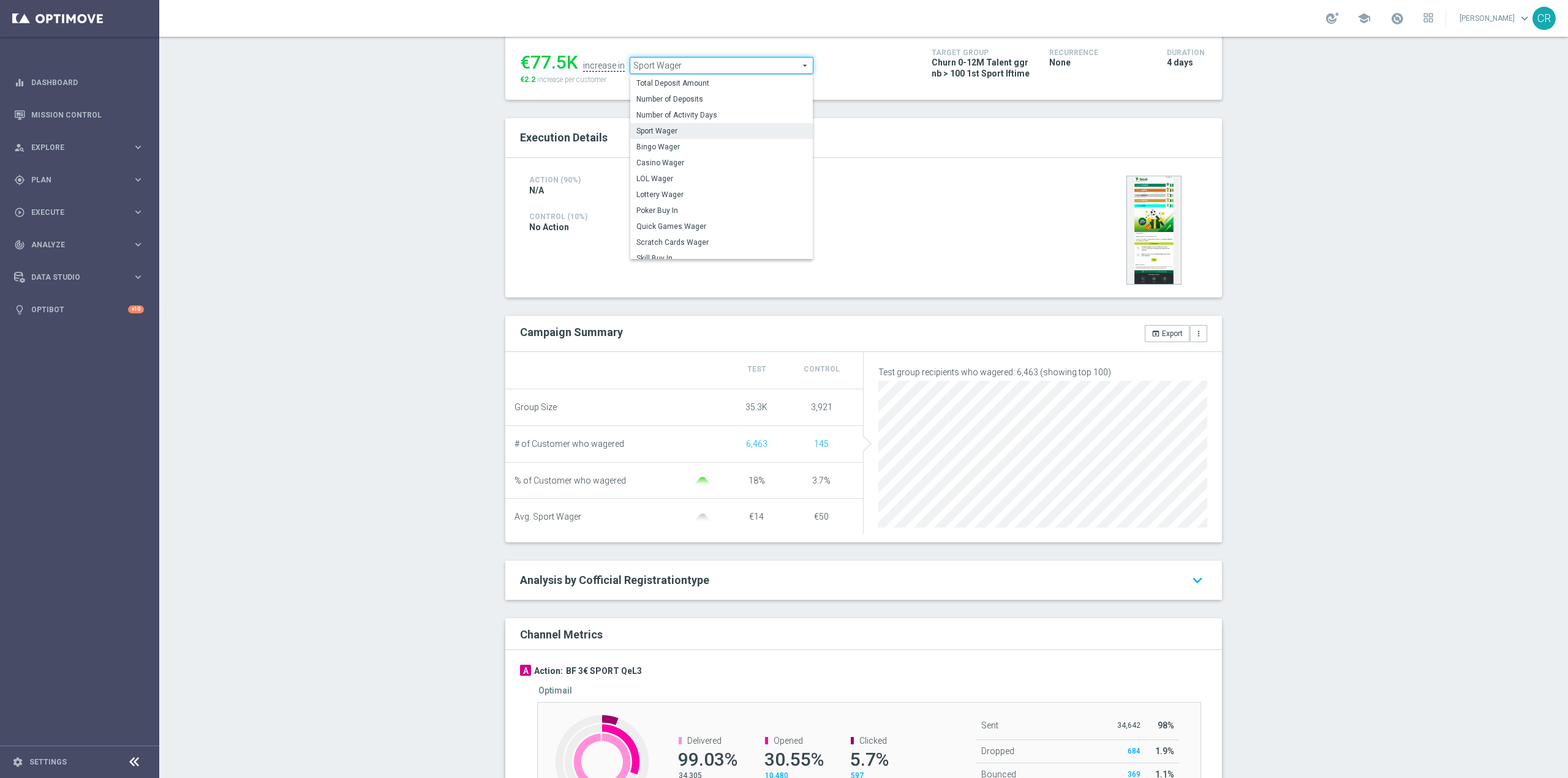
click at [946, 197] on div "Action (90%) N/A Promotion EERRMM238899 Channel(s) Optimail" at bounding box center [749, 185] width 458 height 25
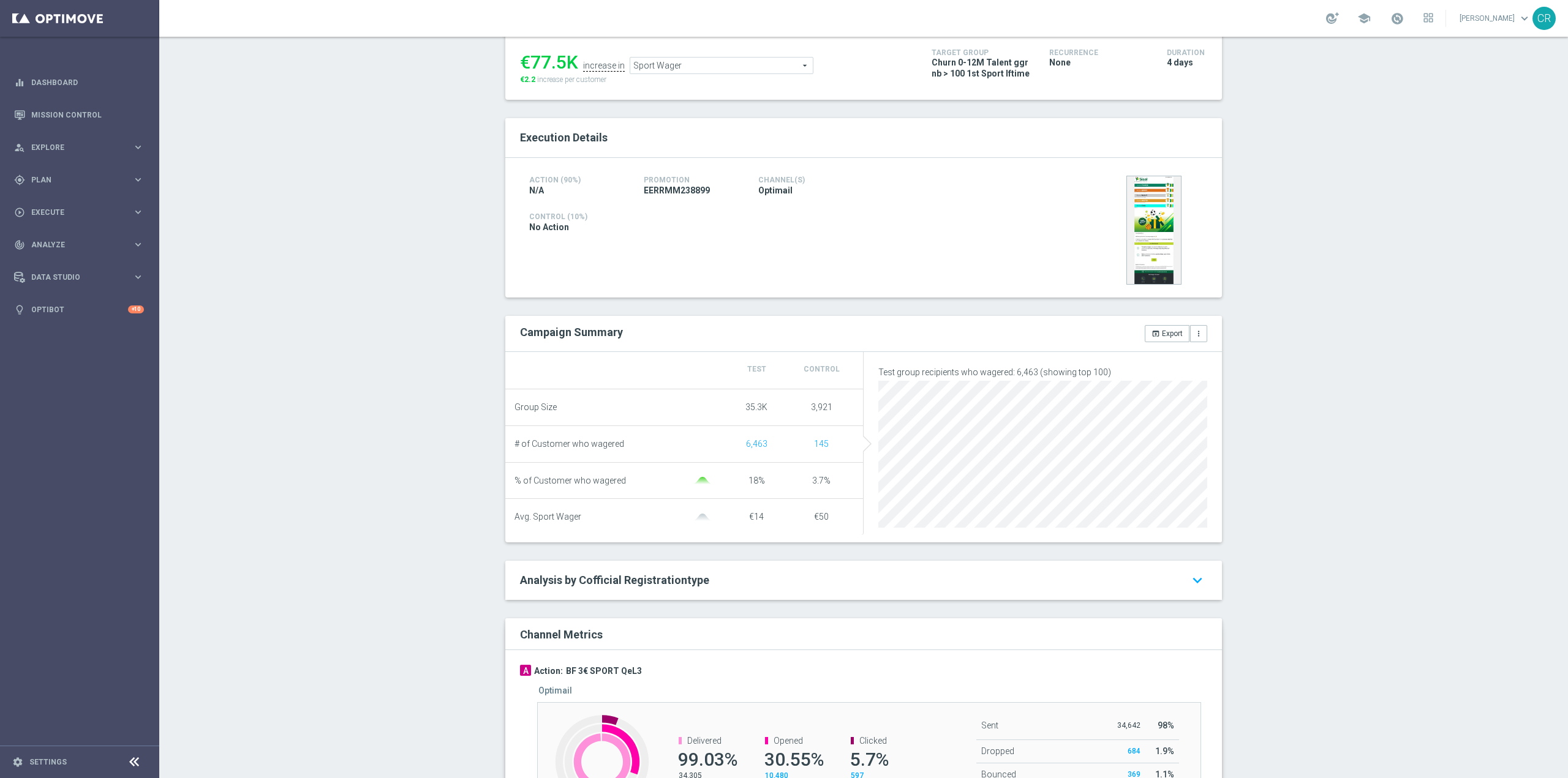
click at [691, 72] on span "Sport Wager" at bounding box center [721, 65] width 182 height 16
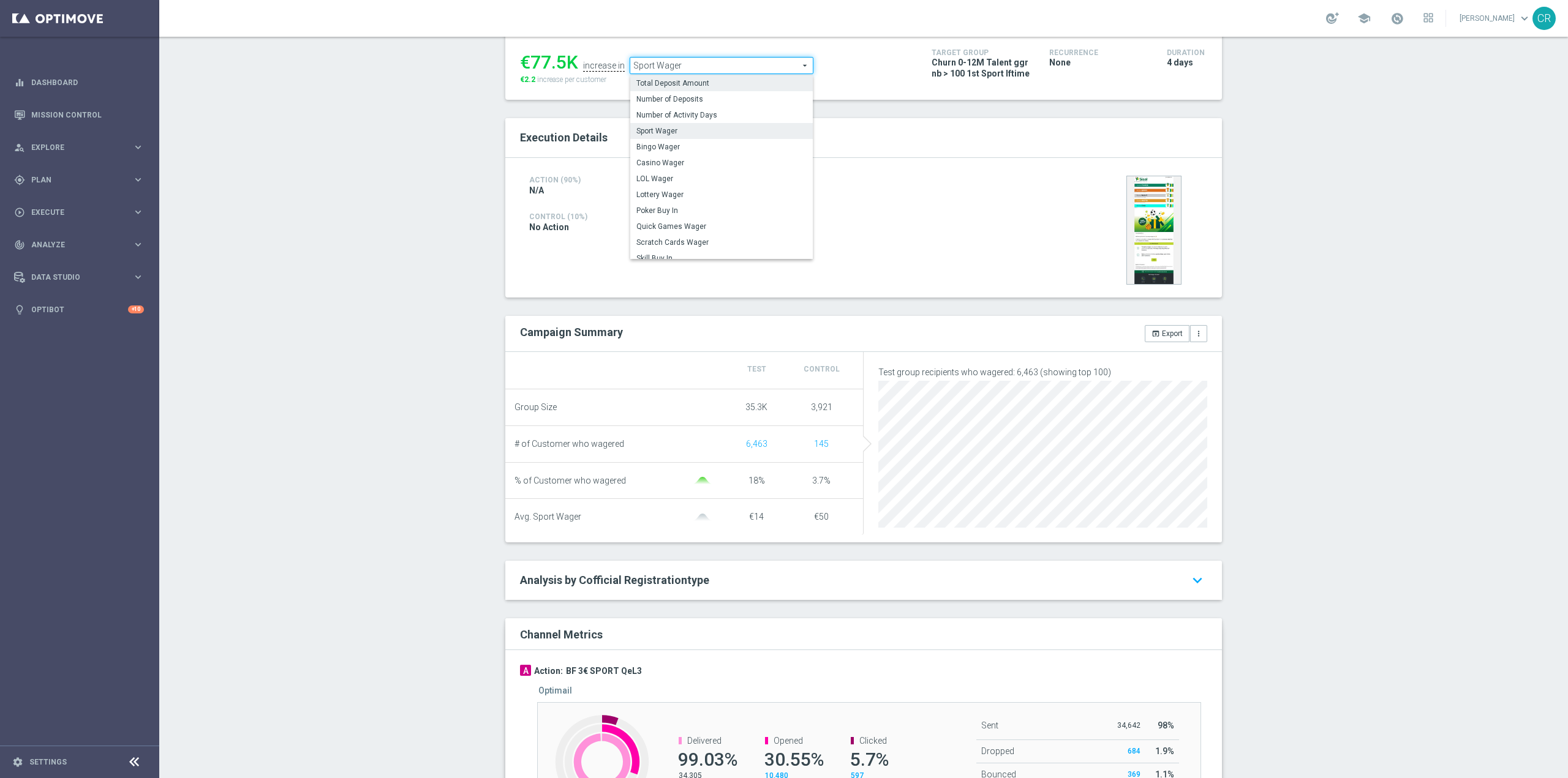
click at [714, 85] on span "Total Deposit Amount" at bounding box center [721, 83] width 170 height 10
type input "Total Deposit Amount"
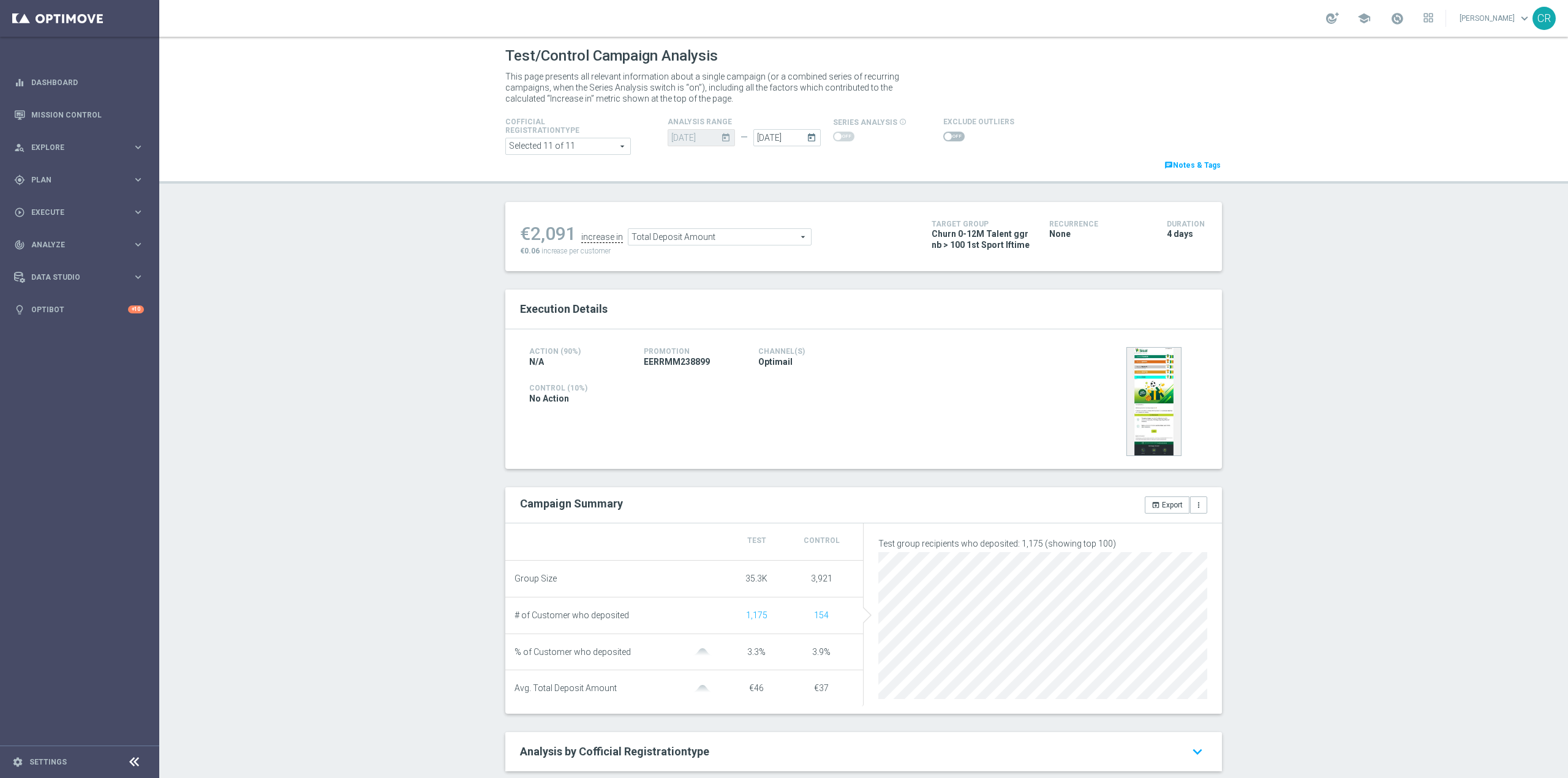
click at [945, 136] on span at bounding box center [948, 136] width 8 height 8
click at [943, 136] on input "checkbox" at bounding box center [954, 136] width 22 height 10
click at [714, 240] on span "Total Deposit Amount" at bounding box center [733, 240] width 182 height 16
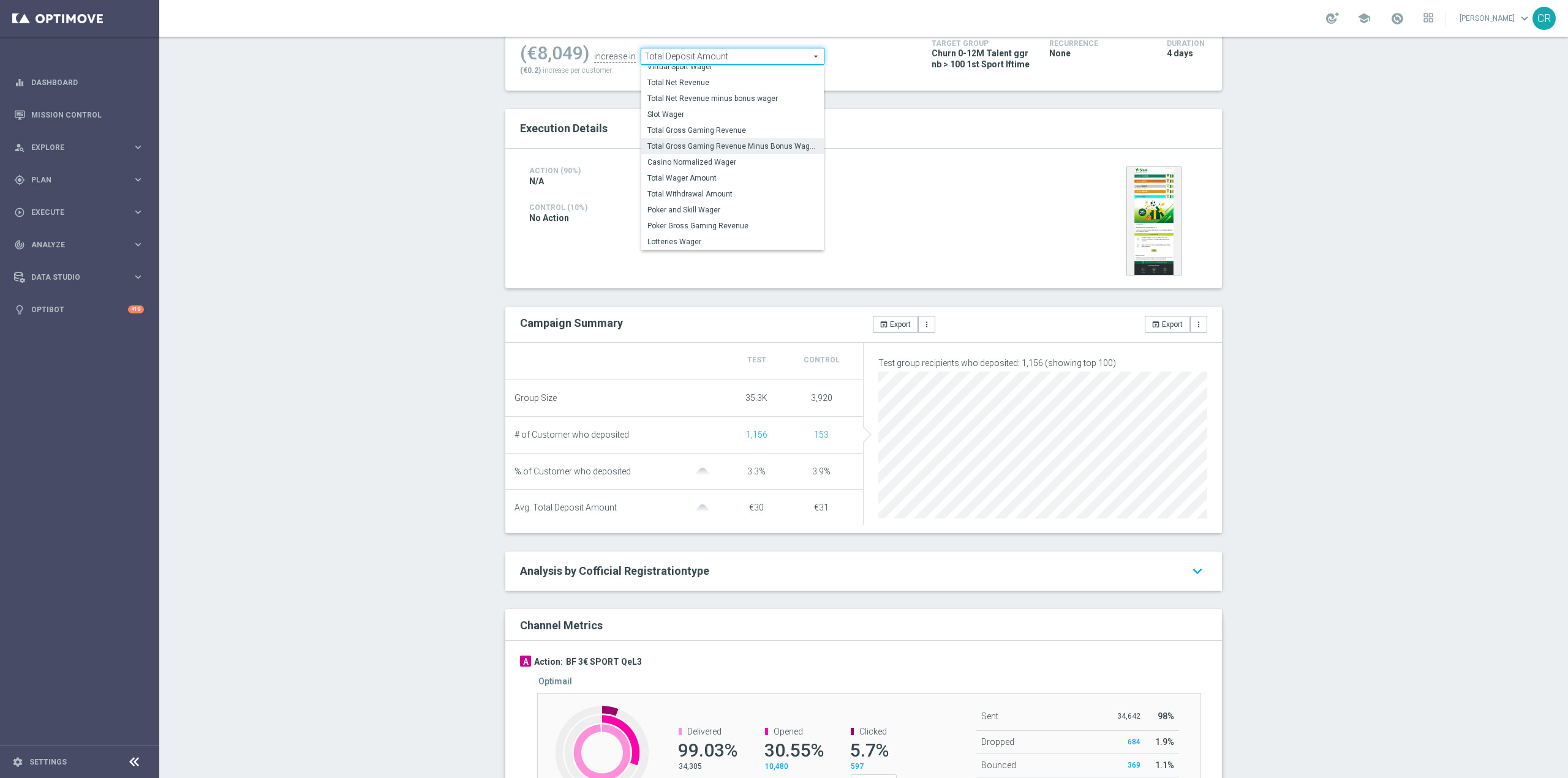
scroll to position [122, 0]
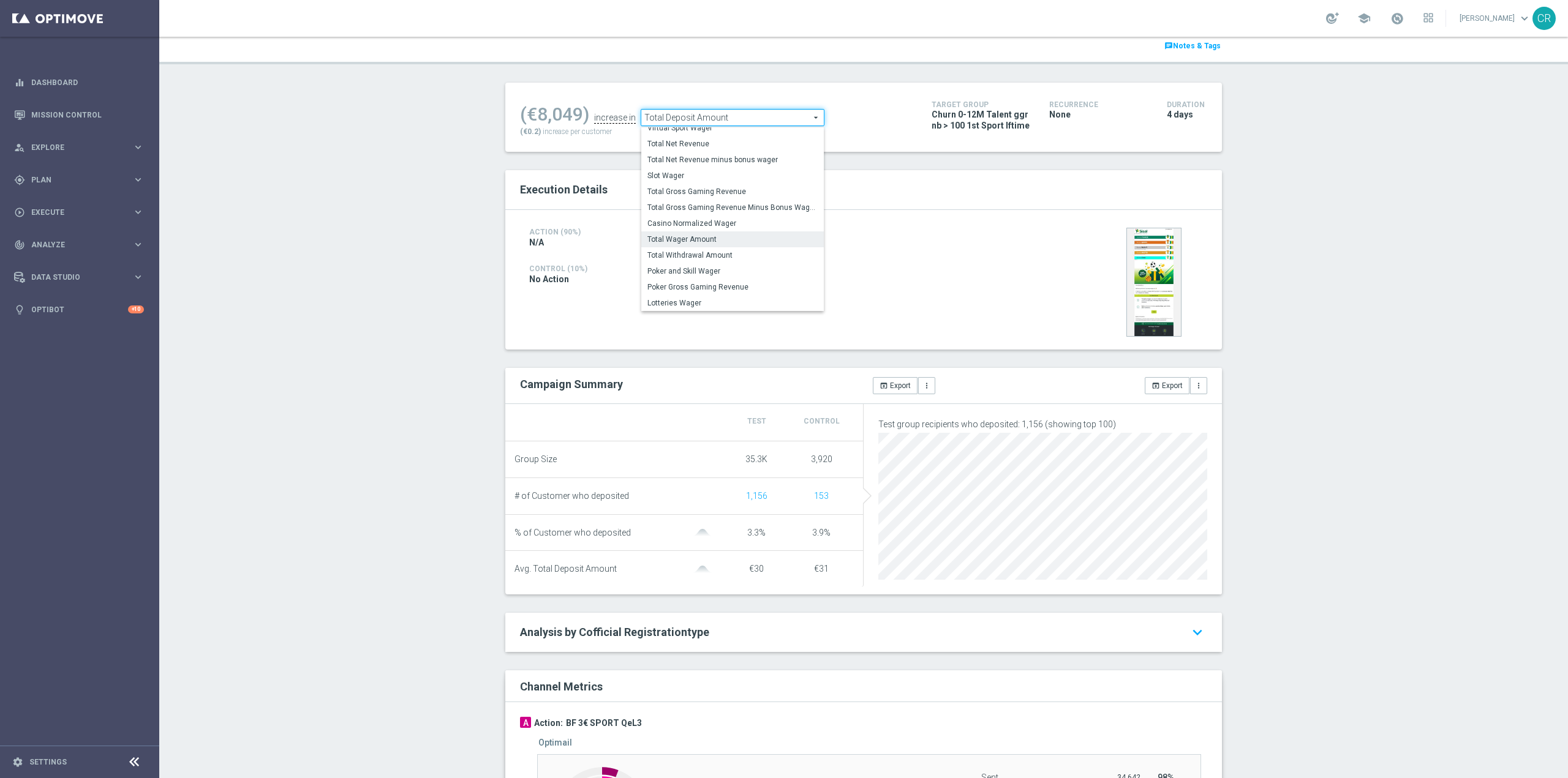
click at [719, 239] on span "Total Wager Amount" at bounding box center [733, 239] width 170 height 10
checkbox input "false"
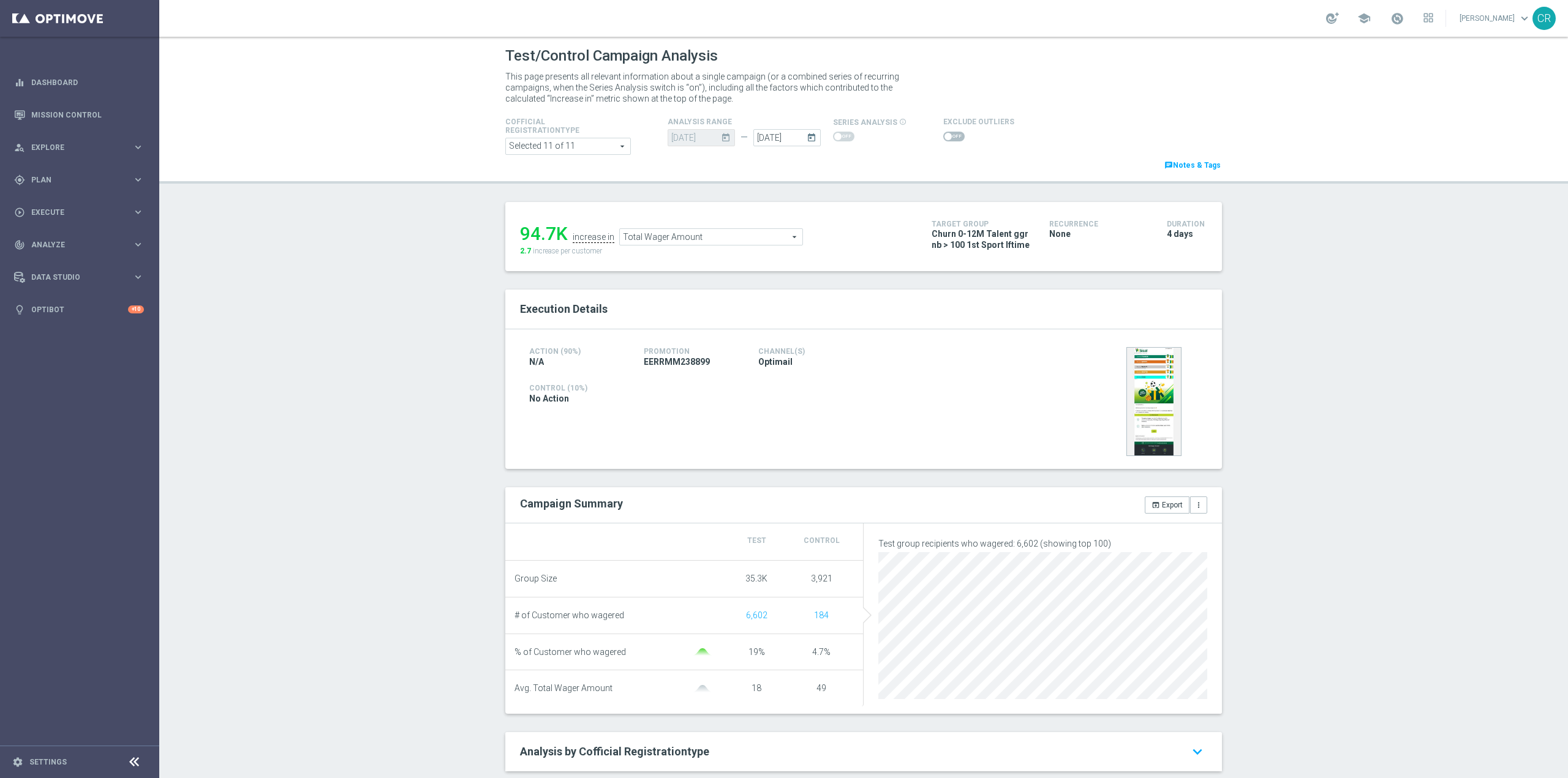
click at [710, 236] on span "Total Wager Amount" at bounding box center [711, 236] width 182 height 16
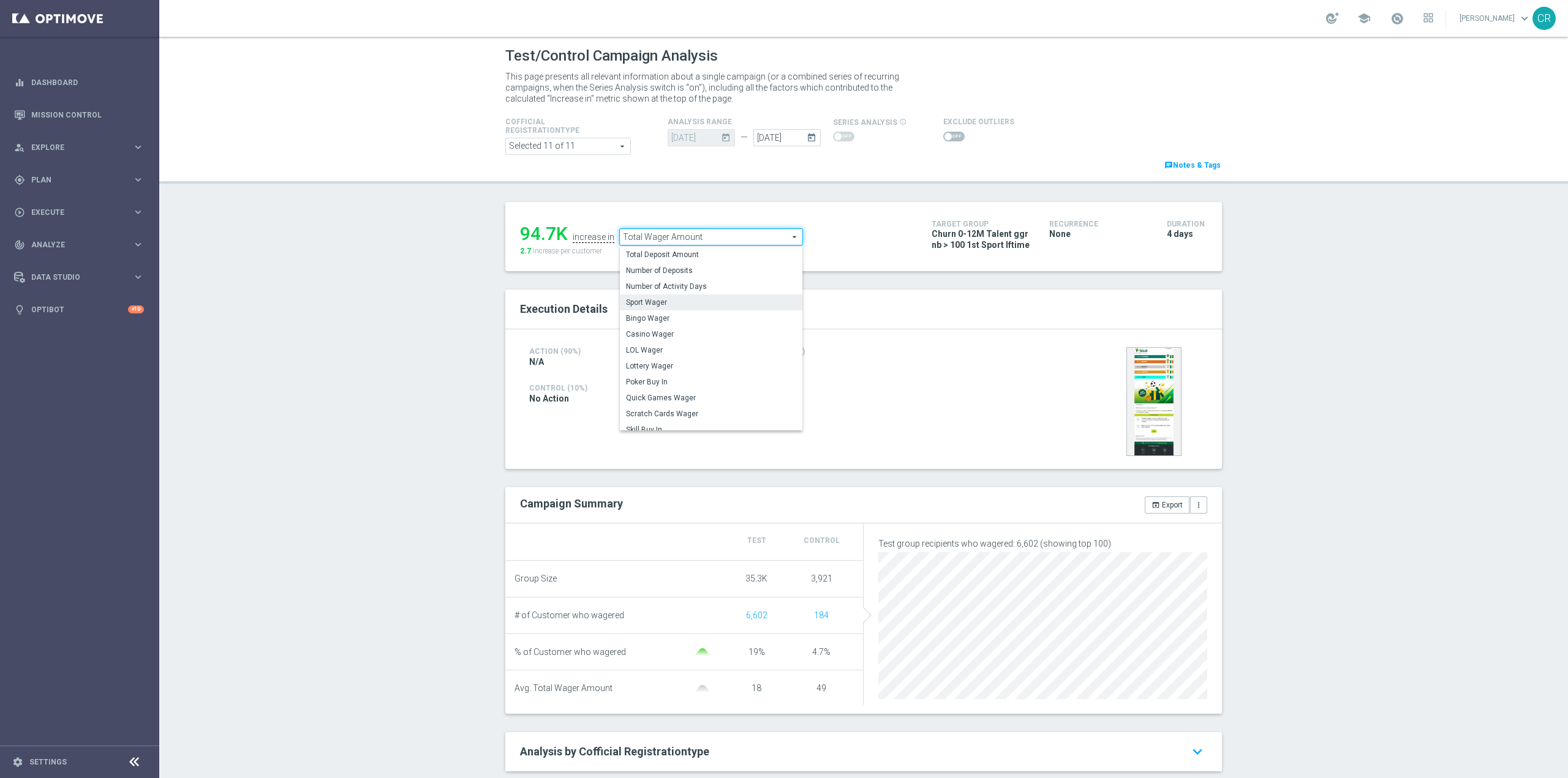
click at [717, 309] on label "Sport Wager" at bounding box center [711, 302] width 182 height 16
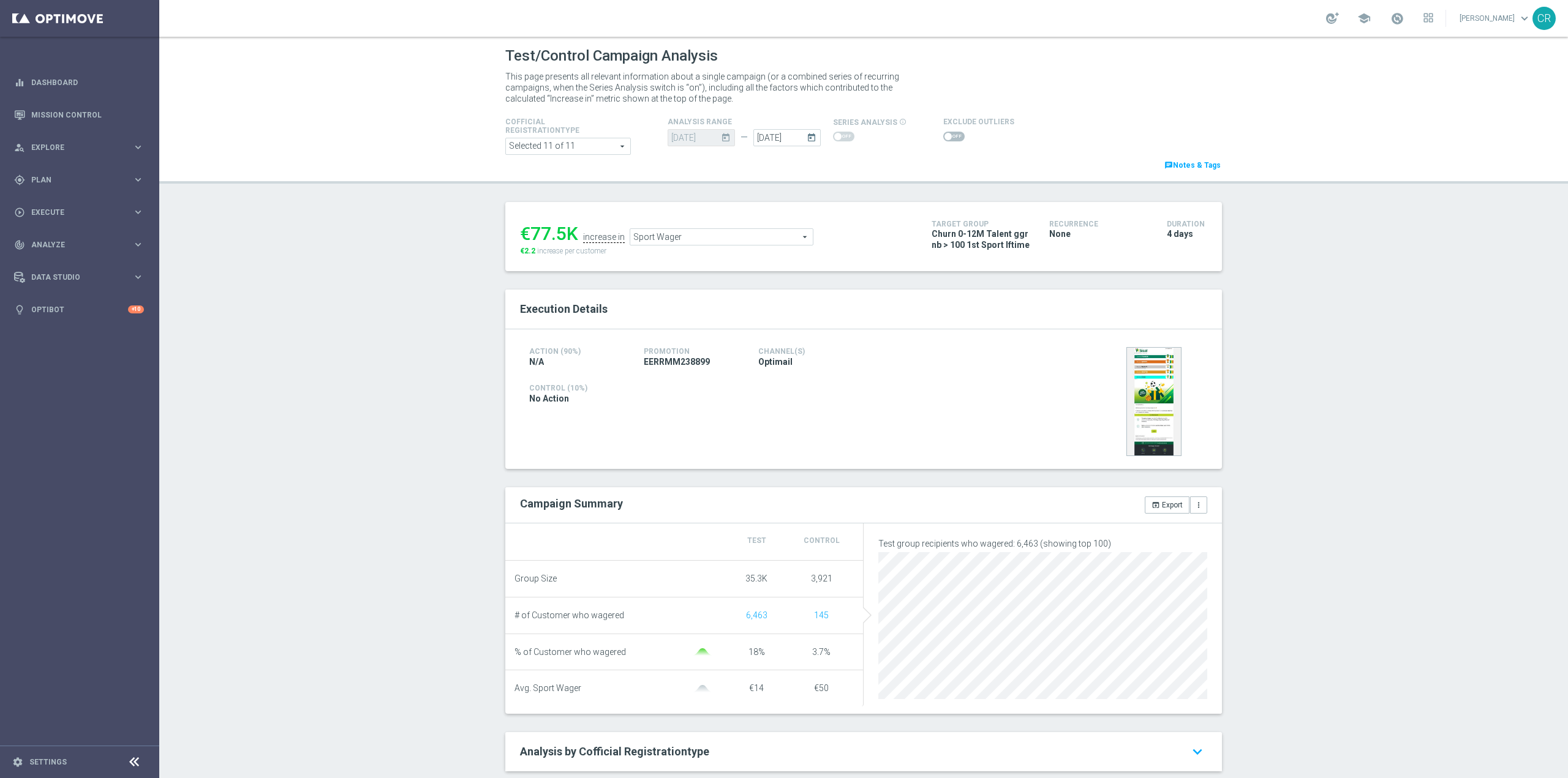
click at [727, 236] on span "Sport Wager" at bounding box center [721, 236] width 182 height 16
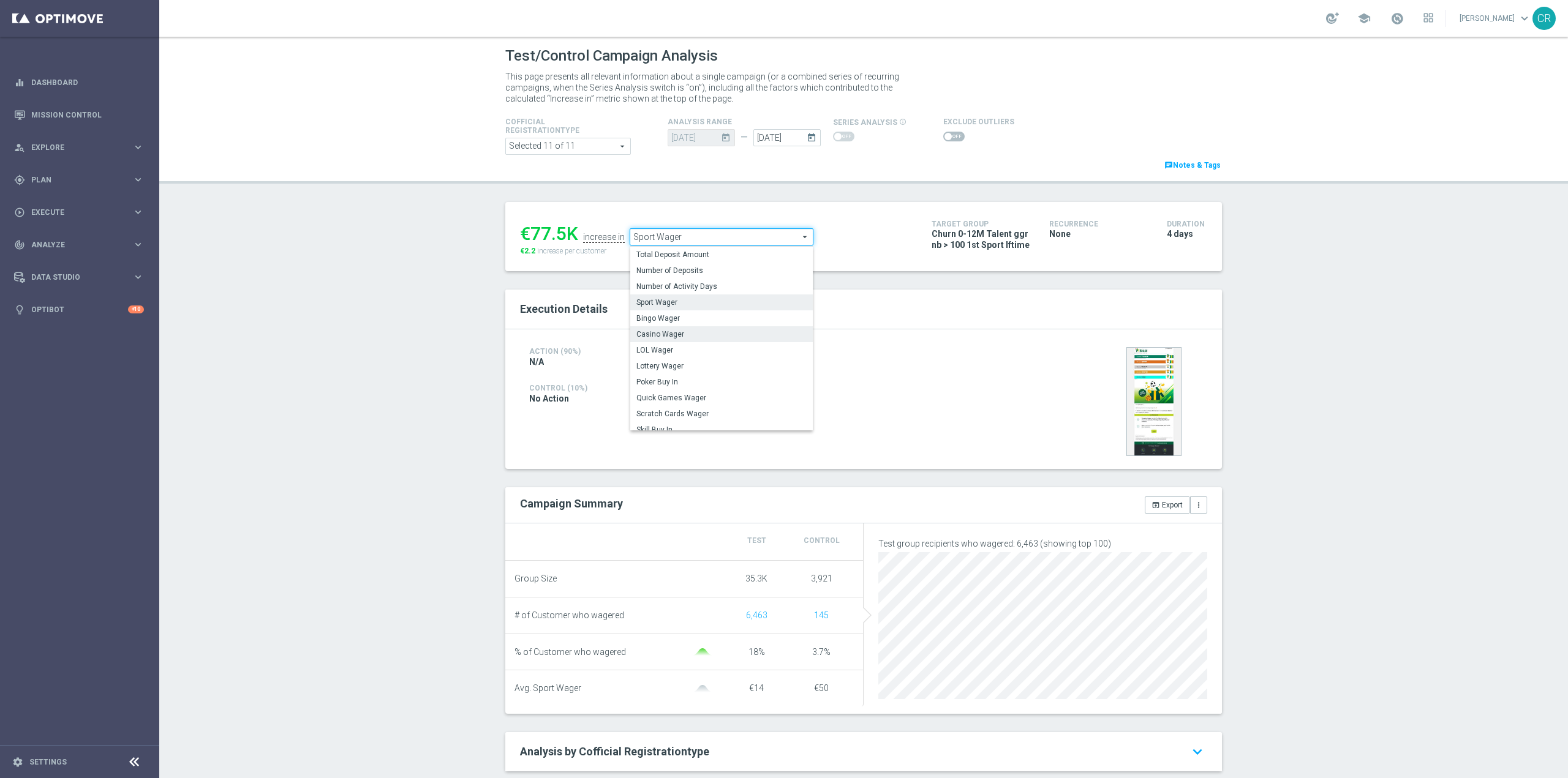
click at [703, 330] on label "Casino Wager" at bounding box center [721, 334] width 182 height 16
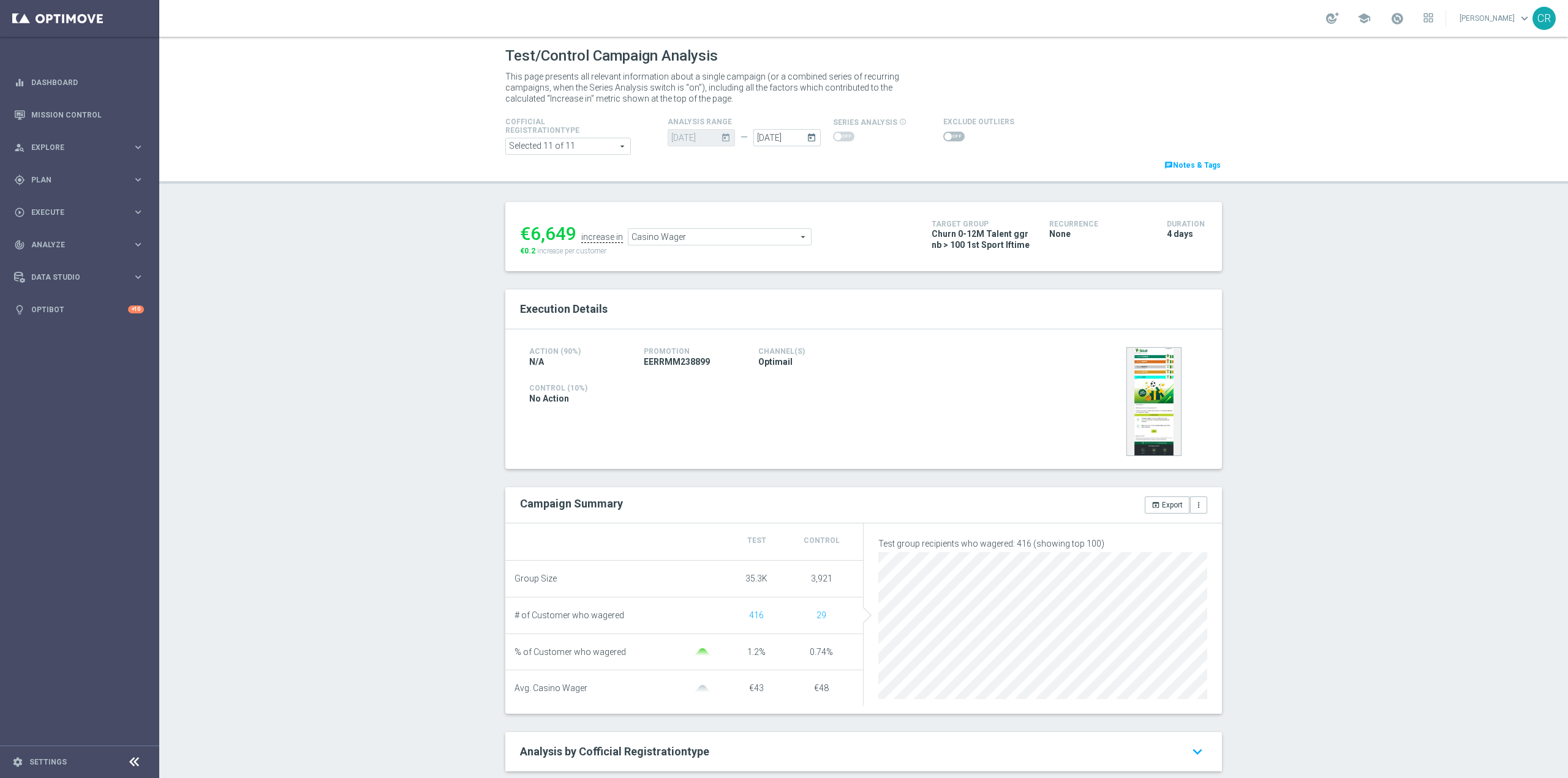
click at [725, 234] on span "Casino Wager" at bounding box center [719, 236] width 182 height 16
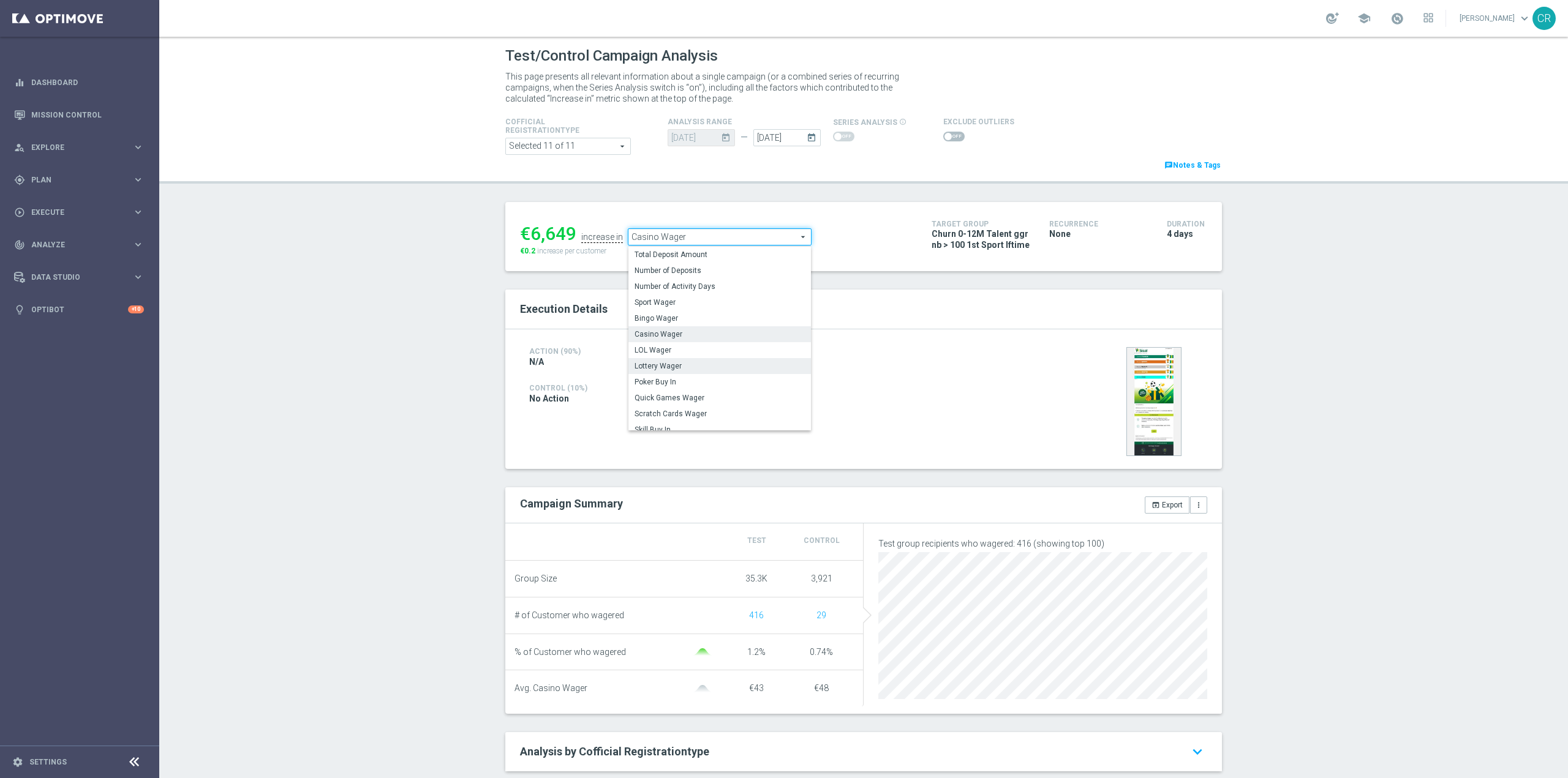
click at [694, 368] on span "Lottery Wager" at bounding box center [719, 366] width 170 height 10
type input "Lottery Wager"
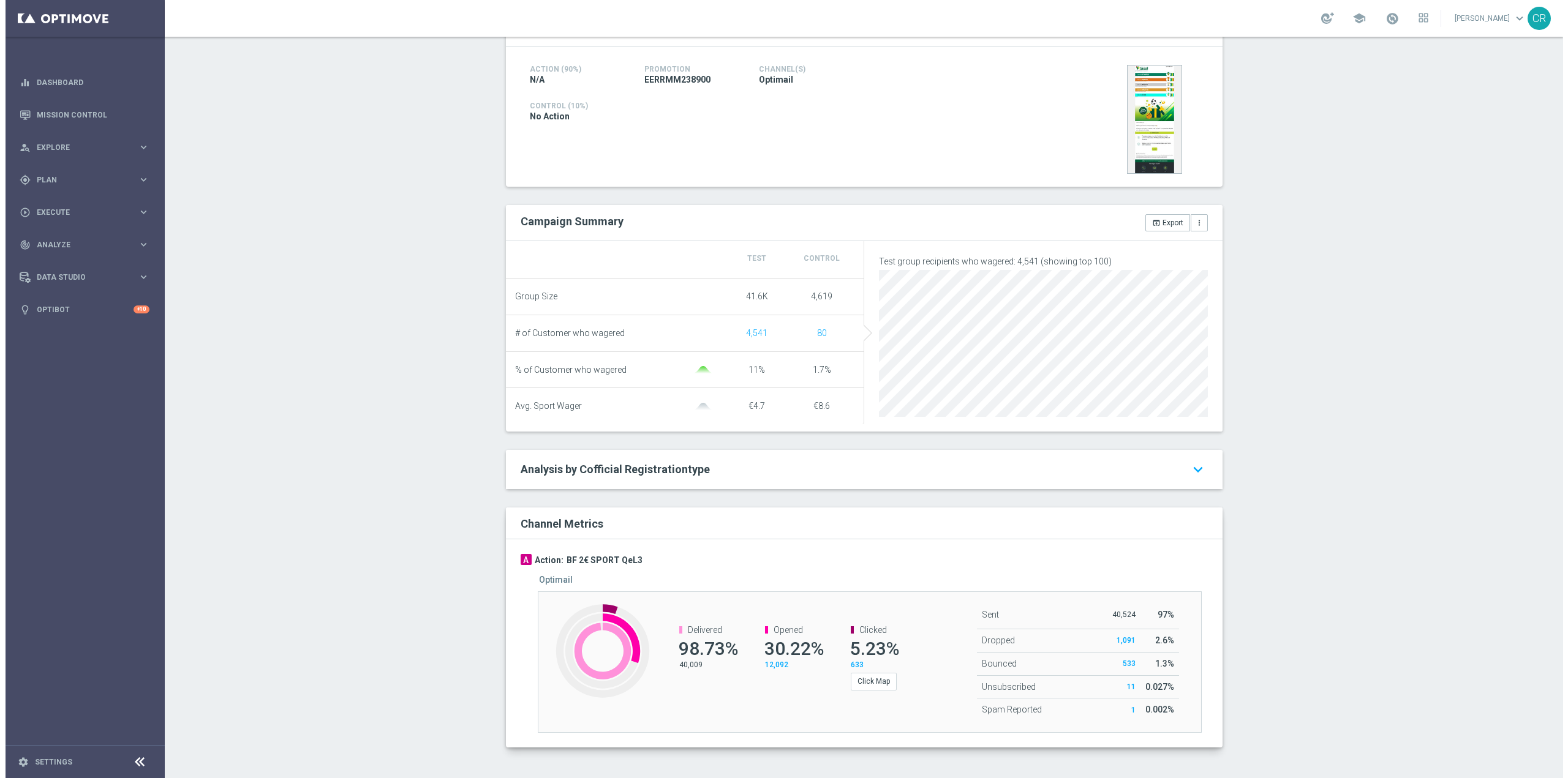
scroll to position [105, 0]
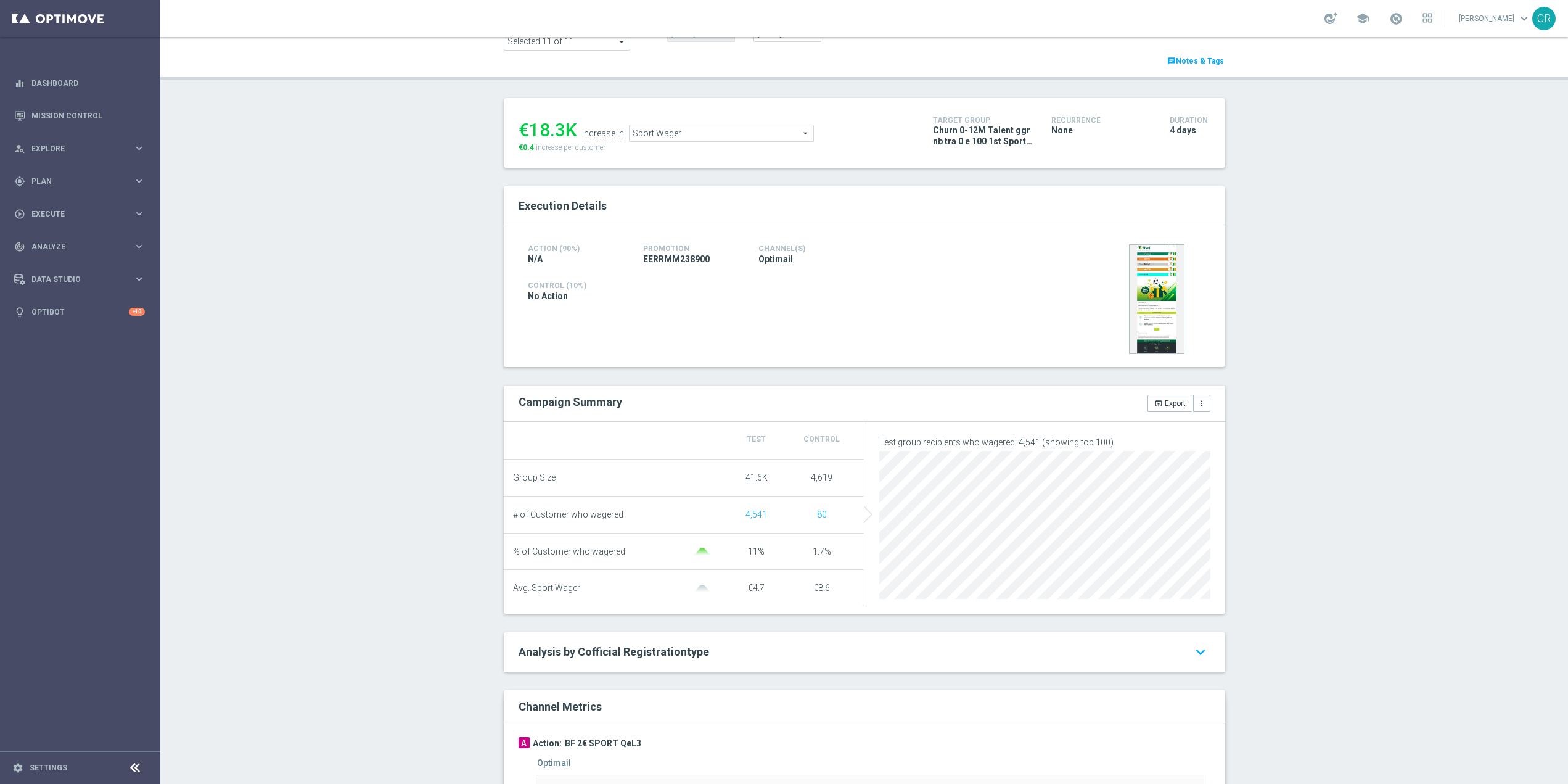
click at [730, 132] on span "Sport Wager" at bounding box center [721, 133] width 183 height 16
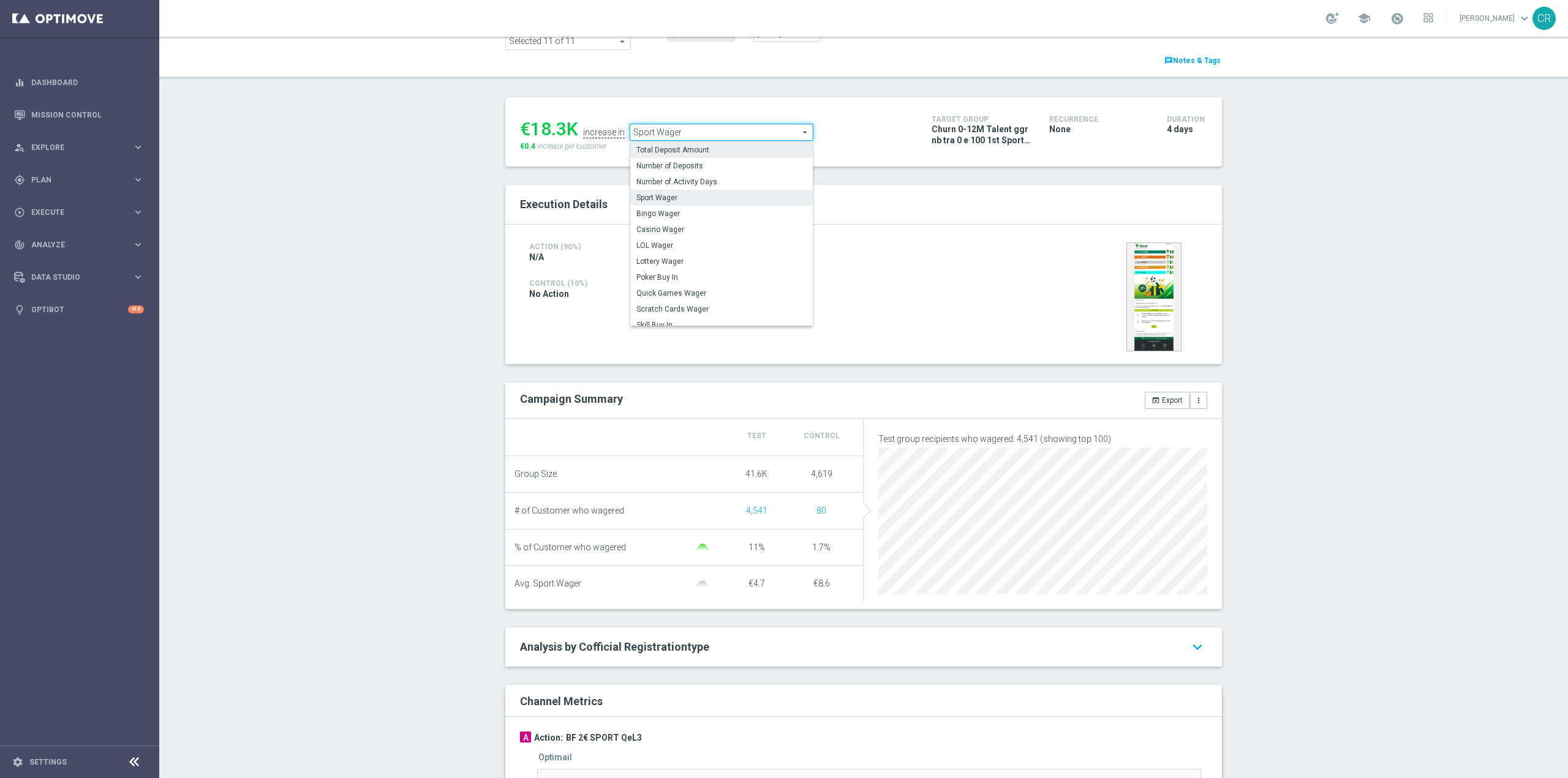
click at [736, 149] on span "Total Deposit Amount" at bounding box center [721, 150] width 170 height 10
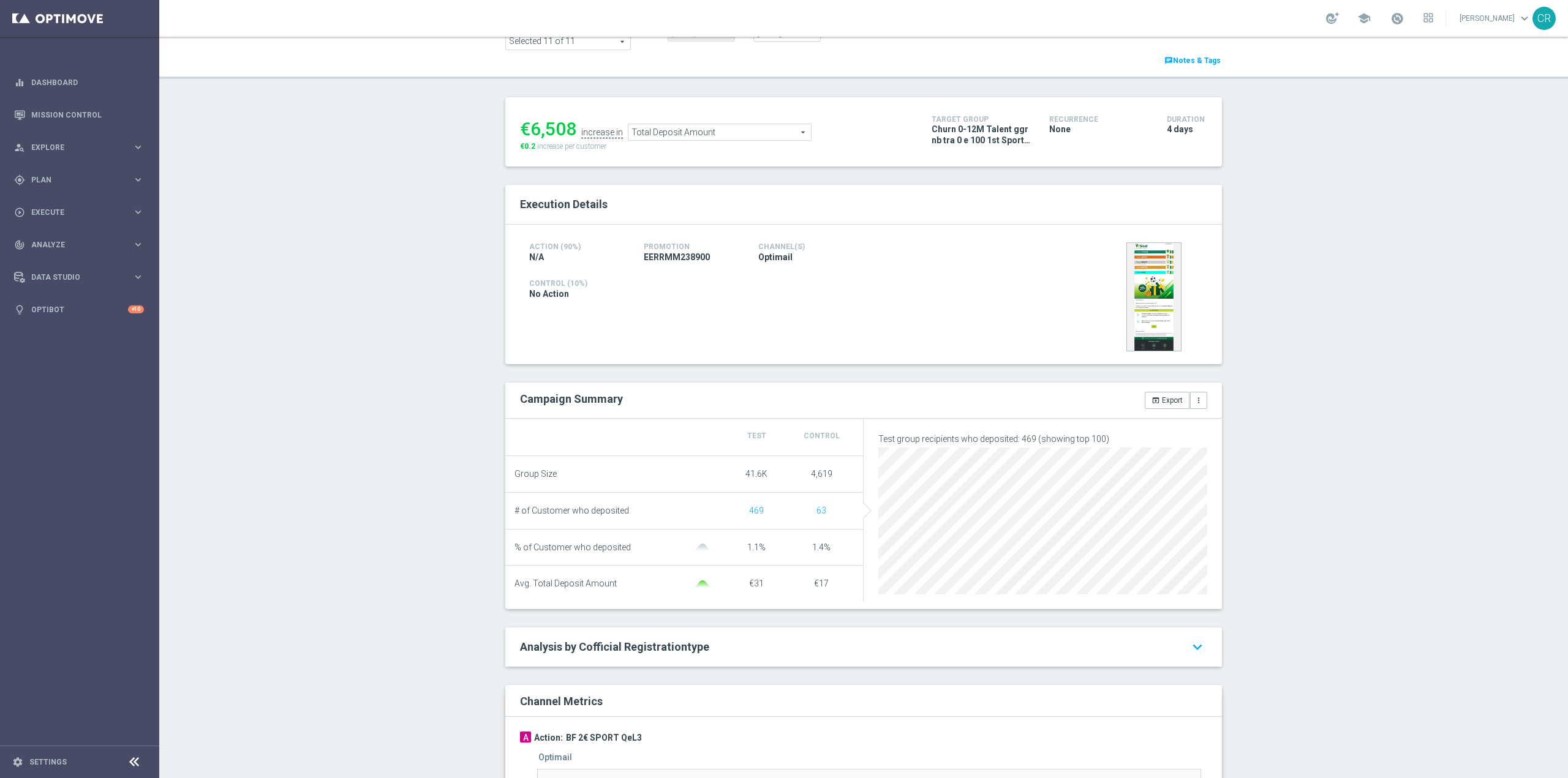
click at [761, 133] on span "Total Deposit Amount" at bounding box center [719, 132] width 182 height 16
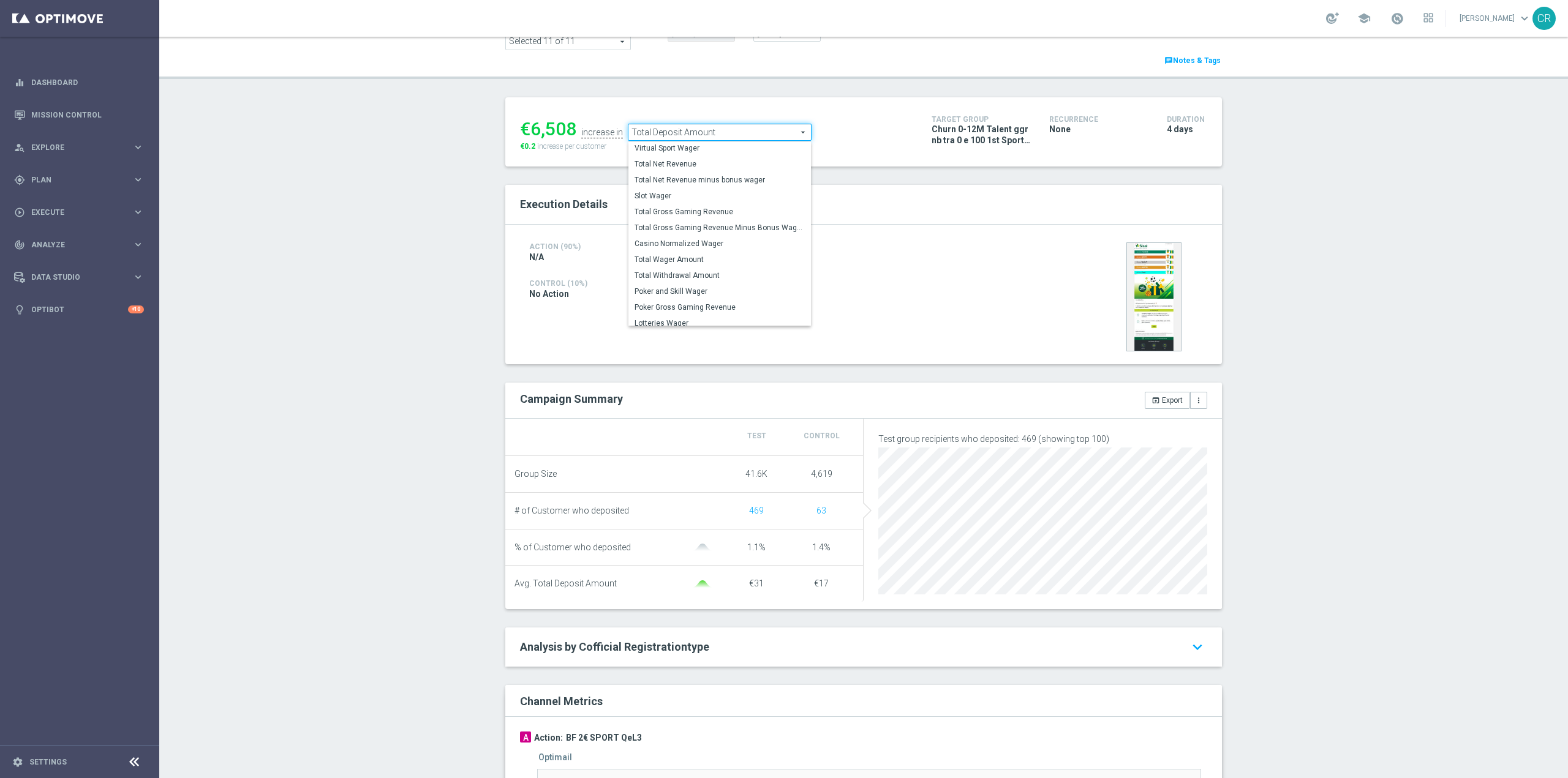
scroll to position [191, 0]
click at [732, 253] on span "Total Wager Amount" at bounding box center [719, 254] width 170 height 10
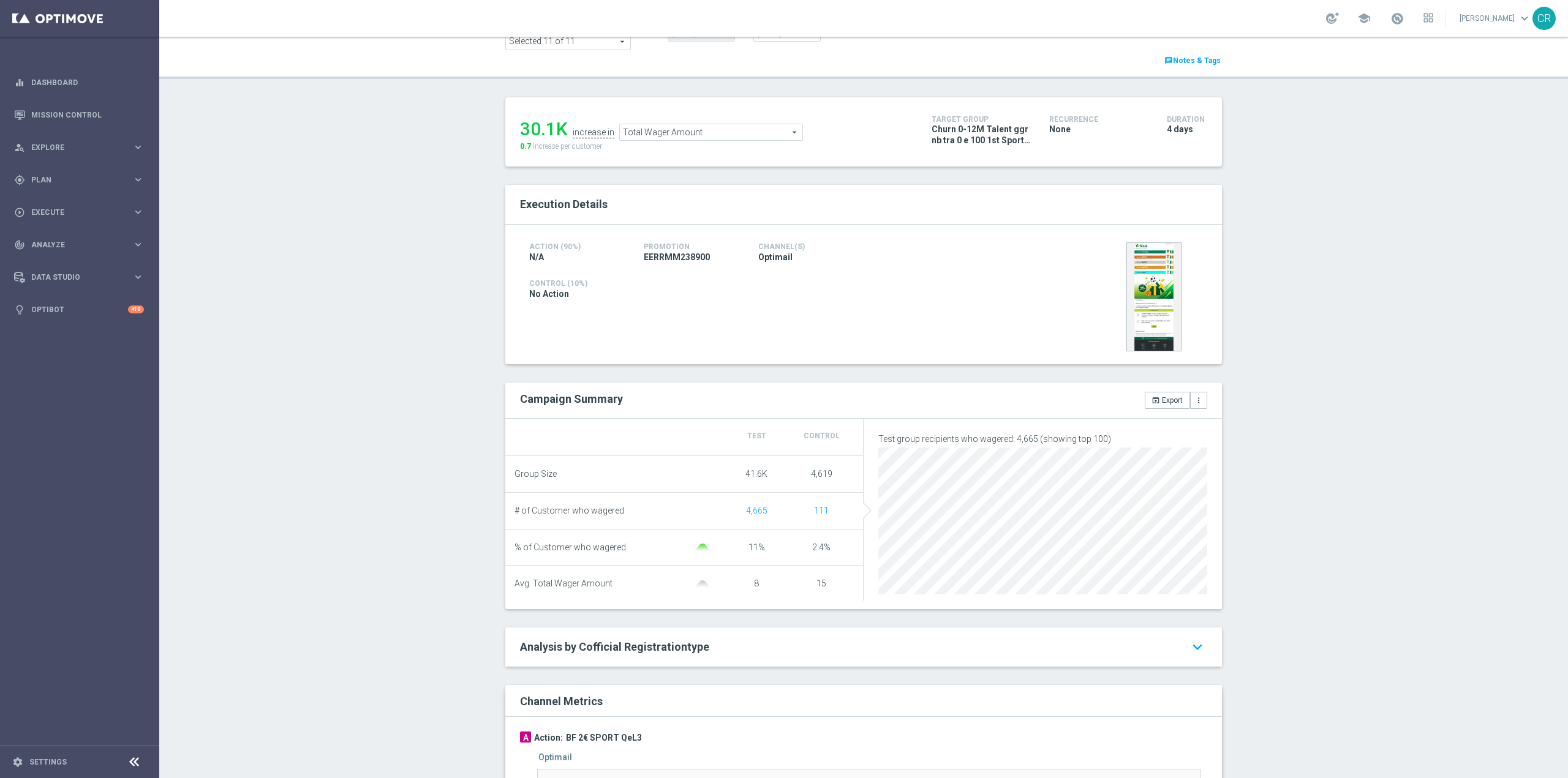
click at [688, 138] on span "Total Wager Amount" at bounding box center [711, 132] width 182 height 16
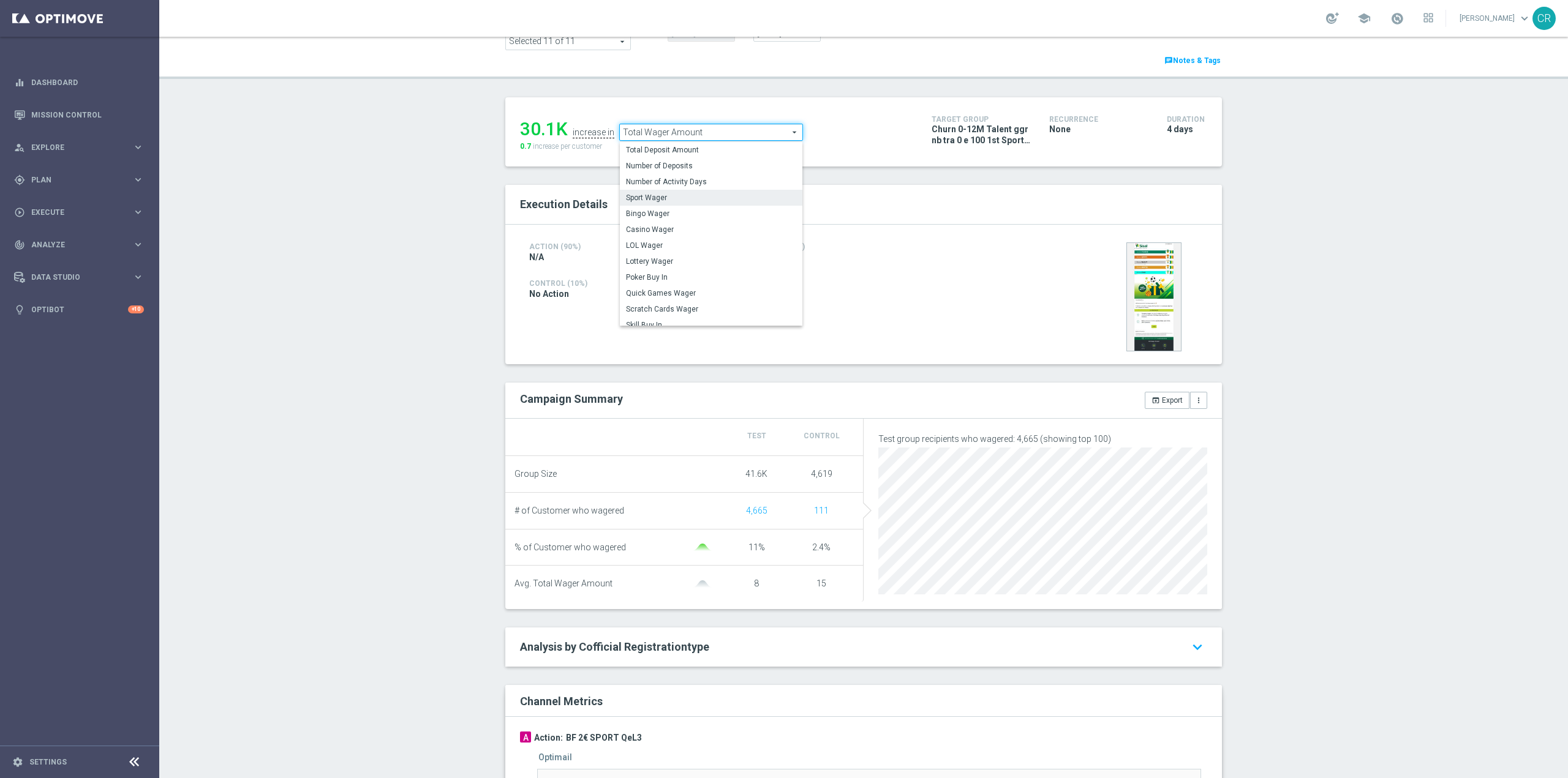
click at [698, 193] on label "Sport Wager" at bounding box center [711, 197] width 182 height 16
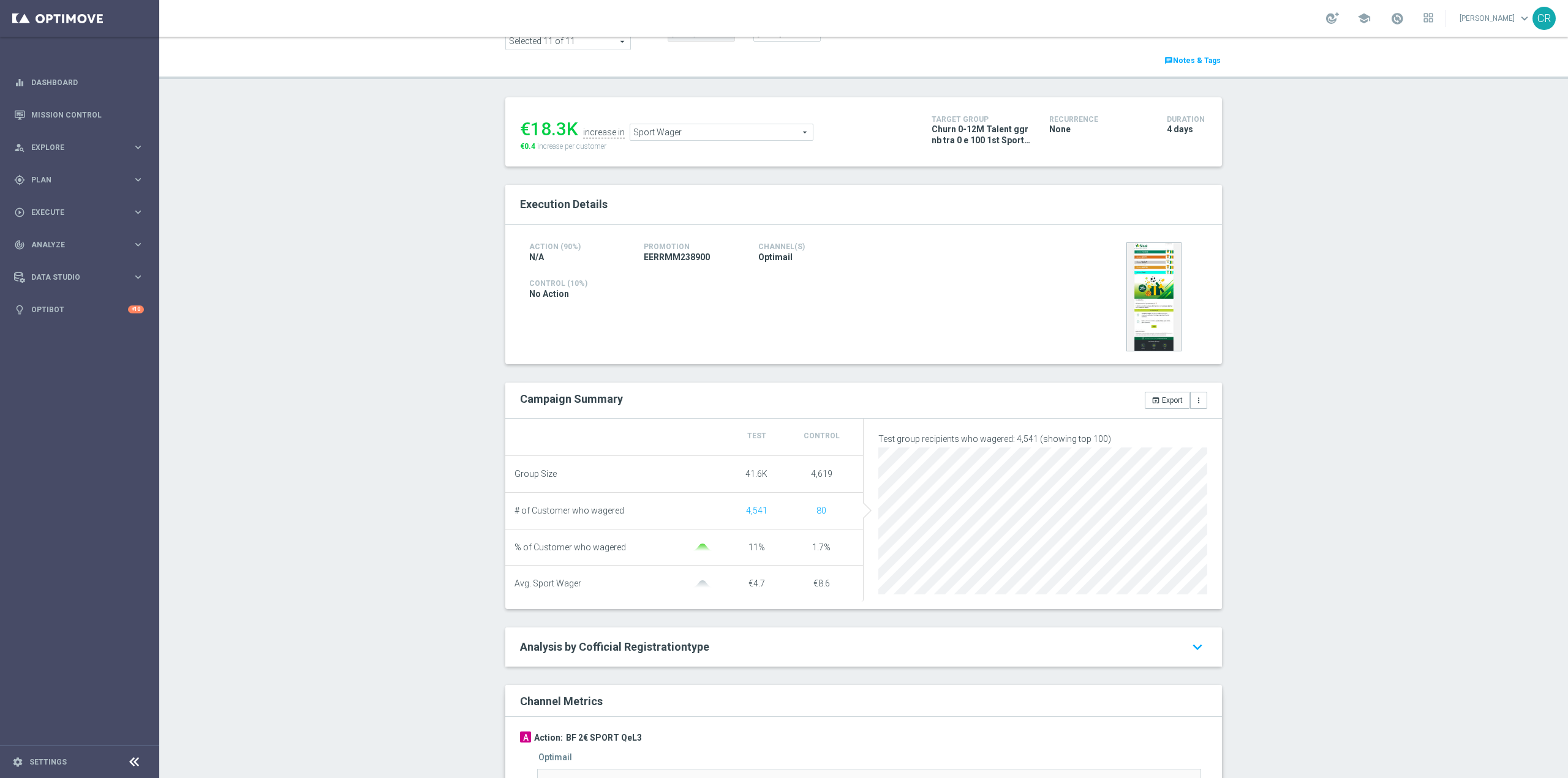
click at [792, 126] on span "Sport Wager" at bounding box center [721, 132] width 182 height 16
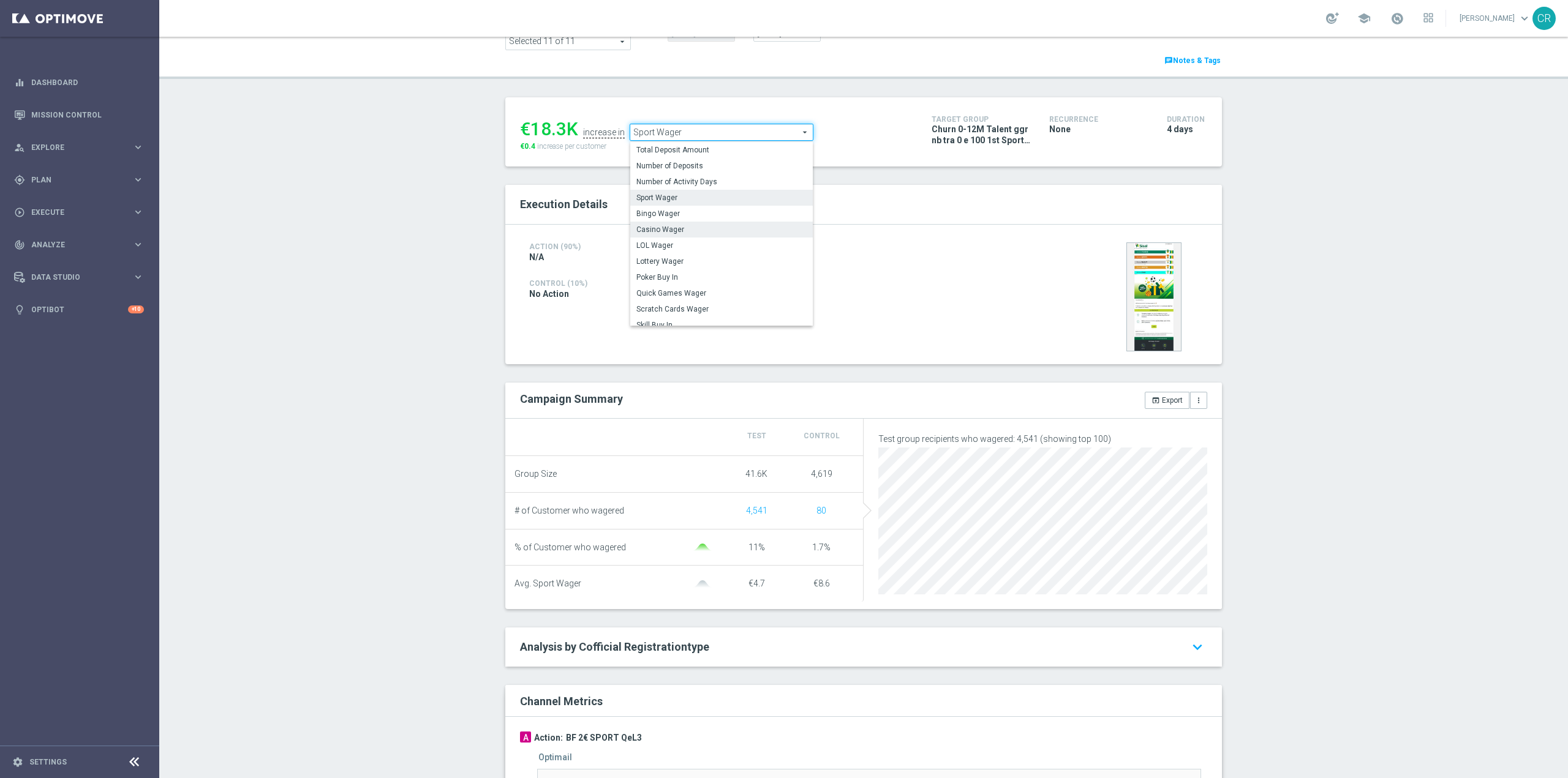
click at [675, 234] on span "Casino Wager" at bounding box center [721, 229] width 170 height 10
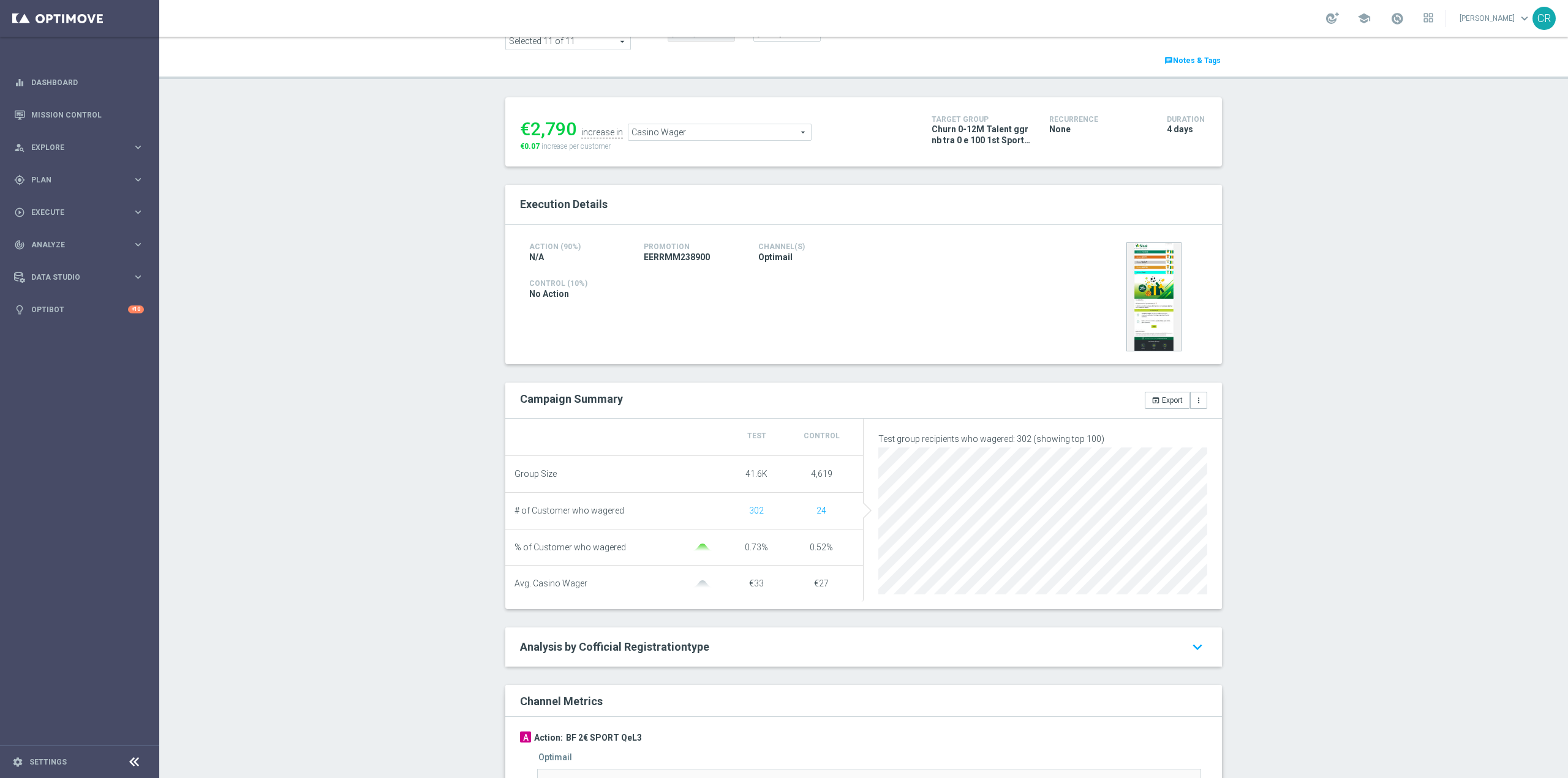
click at [735, 127] on span "Casino Wager" at bounding box center [719, 132] width 182 height 16
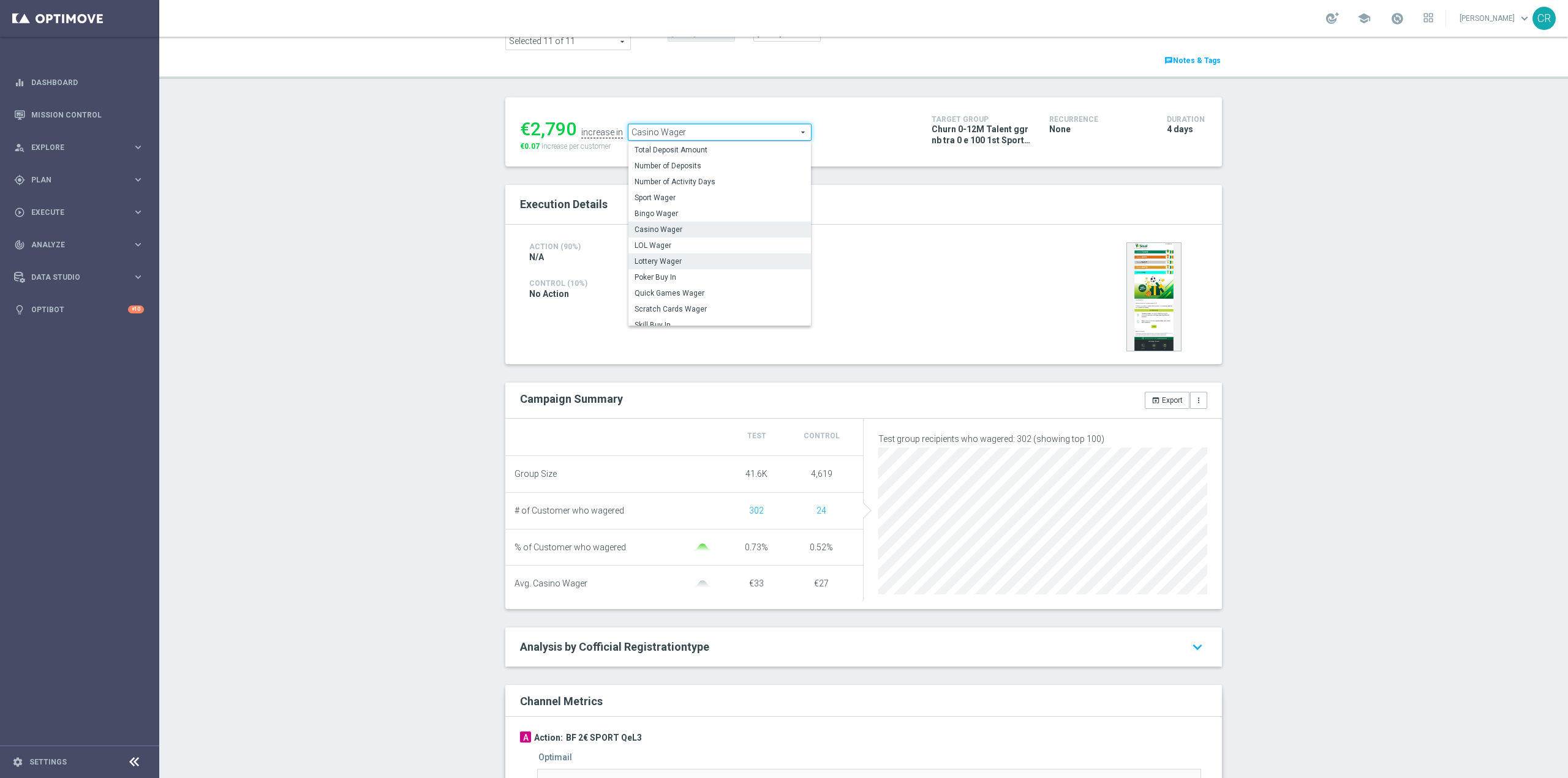
click at [695, 255] on label "Lottery Wager" at bounding box center [719, 261] width 182 height 16
type input "Lottery Wager"
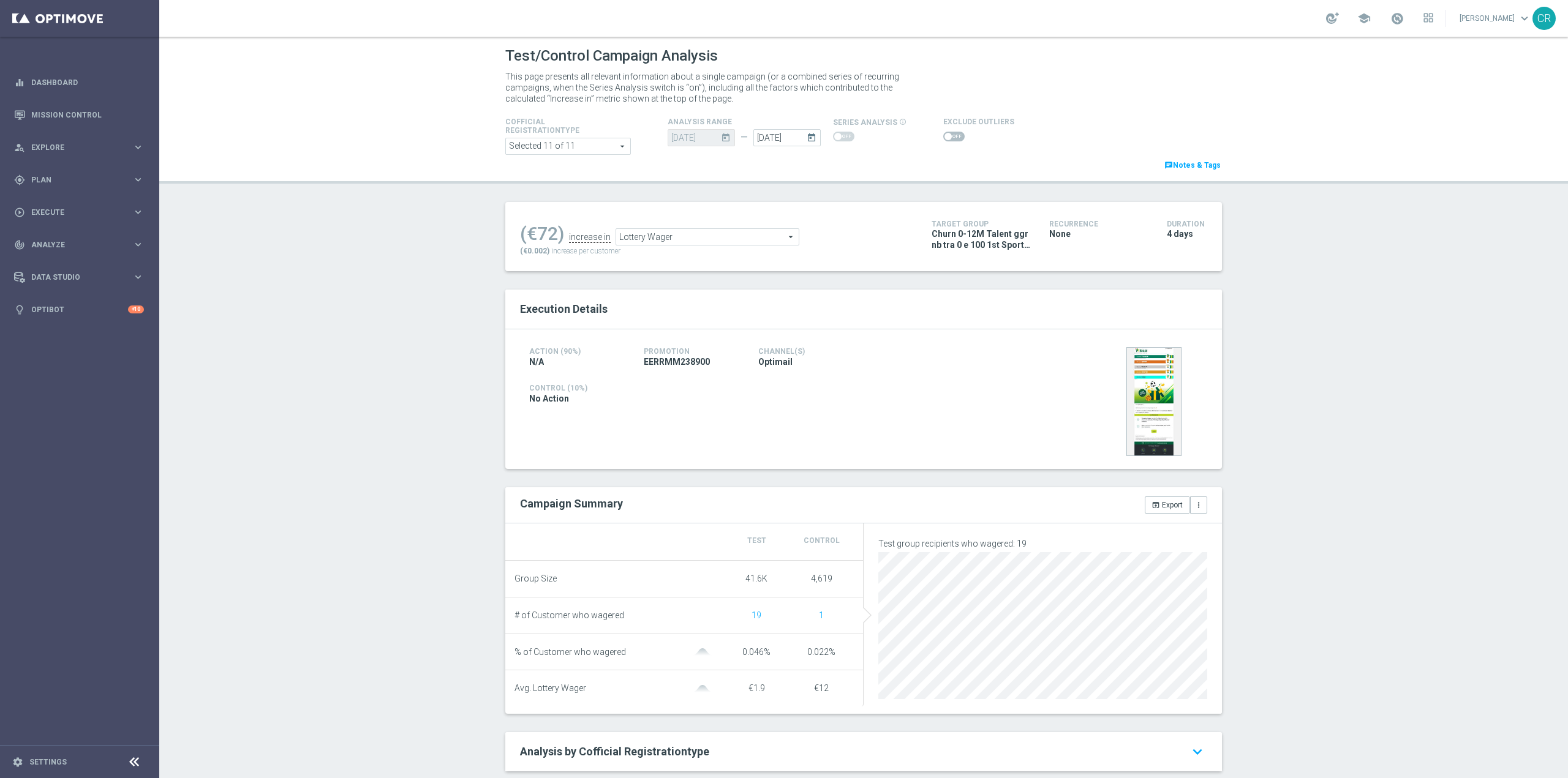
click at [945, 138] on span at bounding box center [948, 136] width 8 height 8
click at [943, 138] on input "checkbox" at bounding box center [954, 136] width 22 height 10
checkbox input "true"
